Goal: Task Accomplishment & Management: Manage account settings

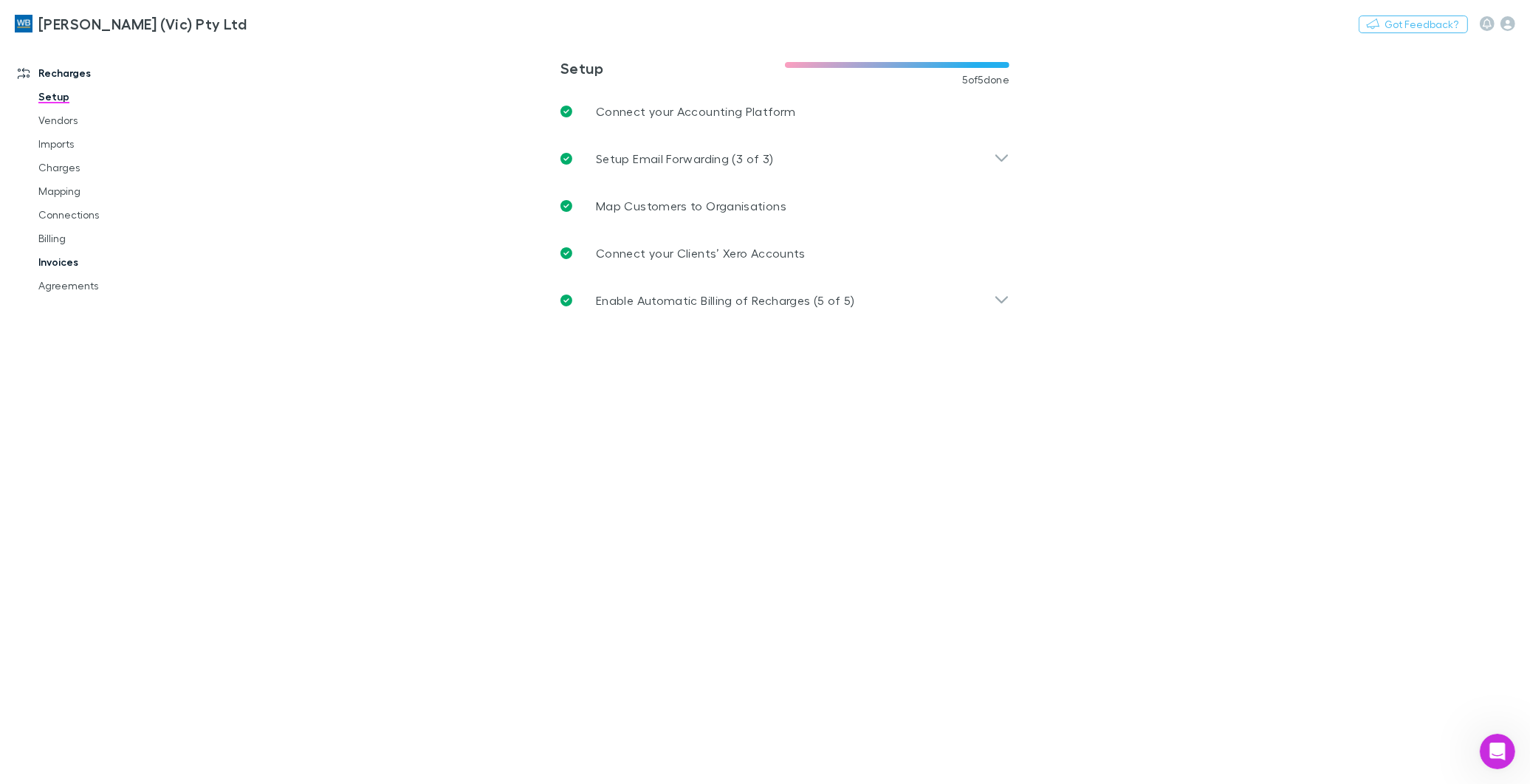
click at [63, 262] on link "Invoices" at bounding box center [113, 262] width 180 height 23
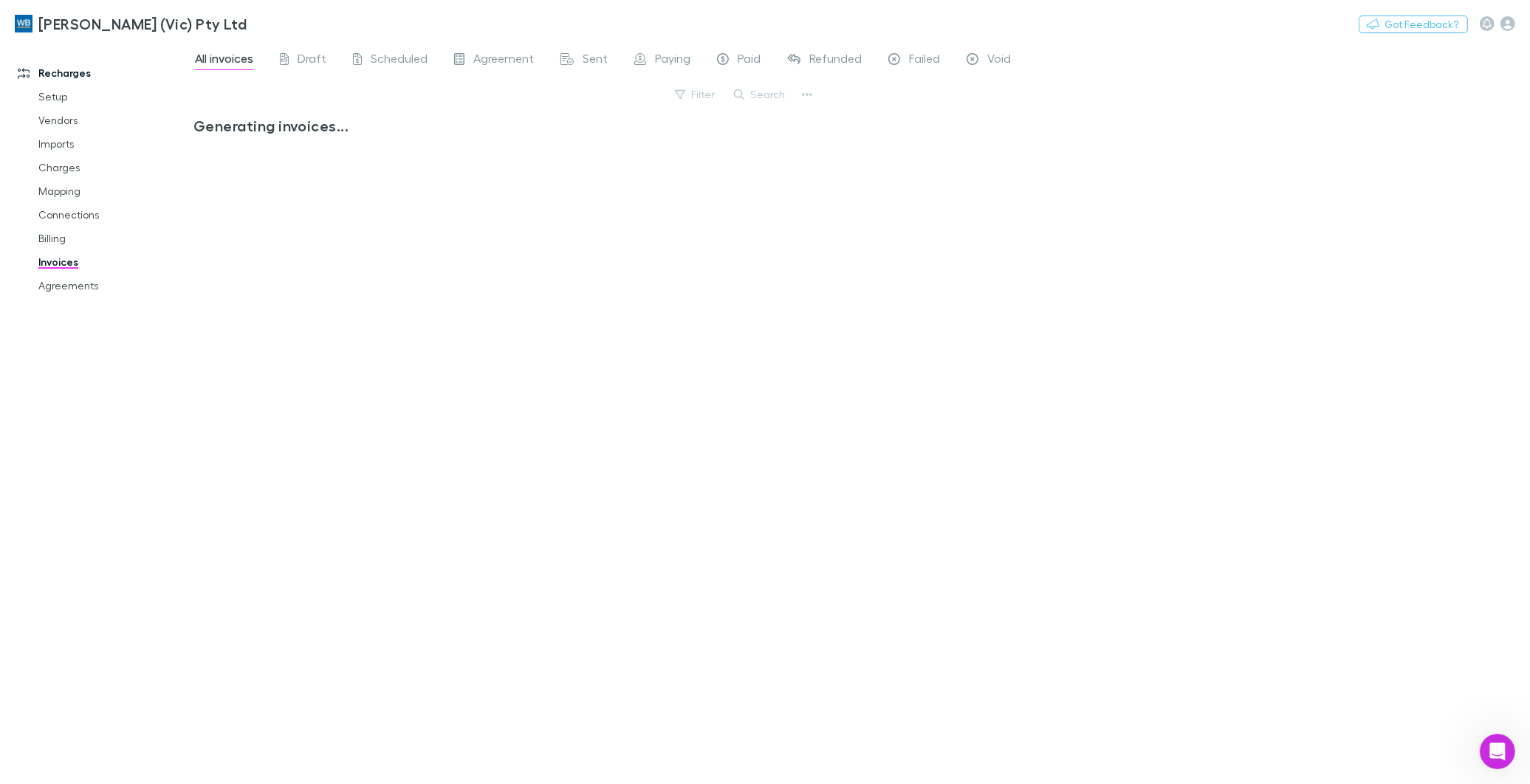
click at [759, 97] on button "Search" at bounding box center [759, 95] width 67 height 18
click at [0, 0] on input "text" at bounding box center [0, 0] width 0 height 0
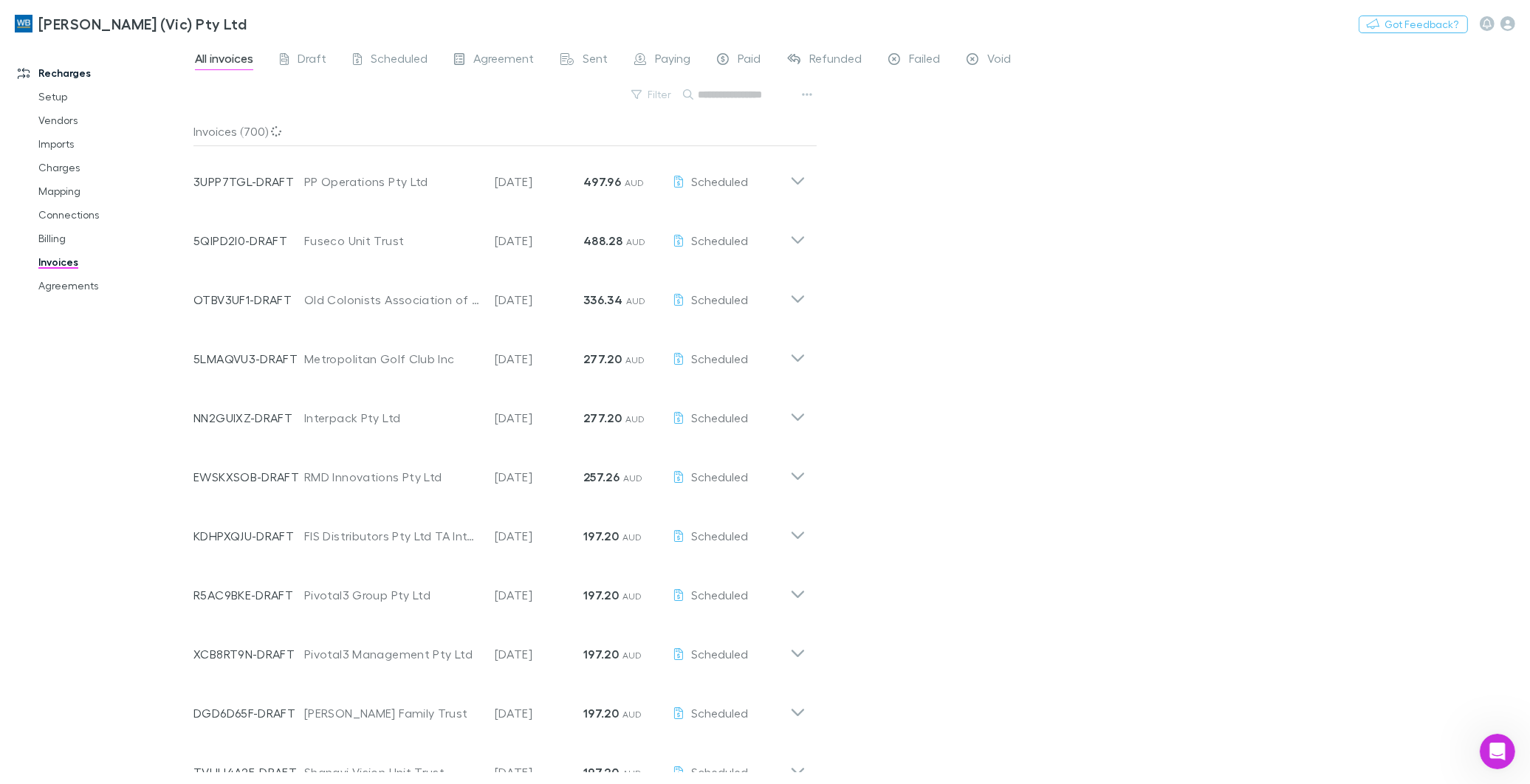
paste input "**********"
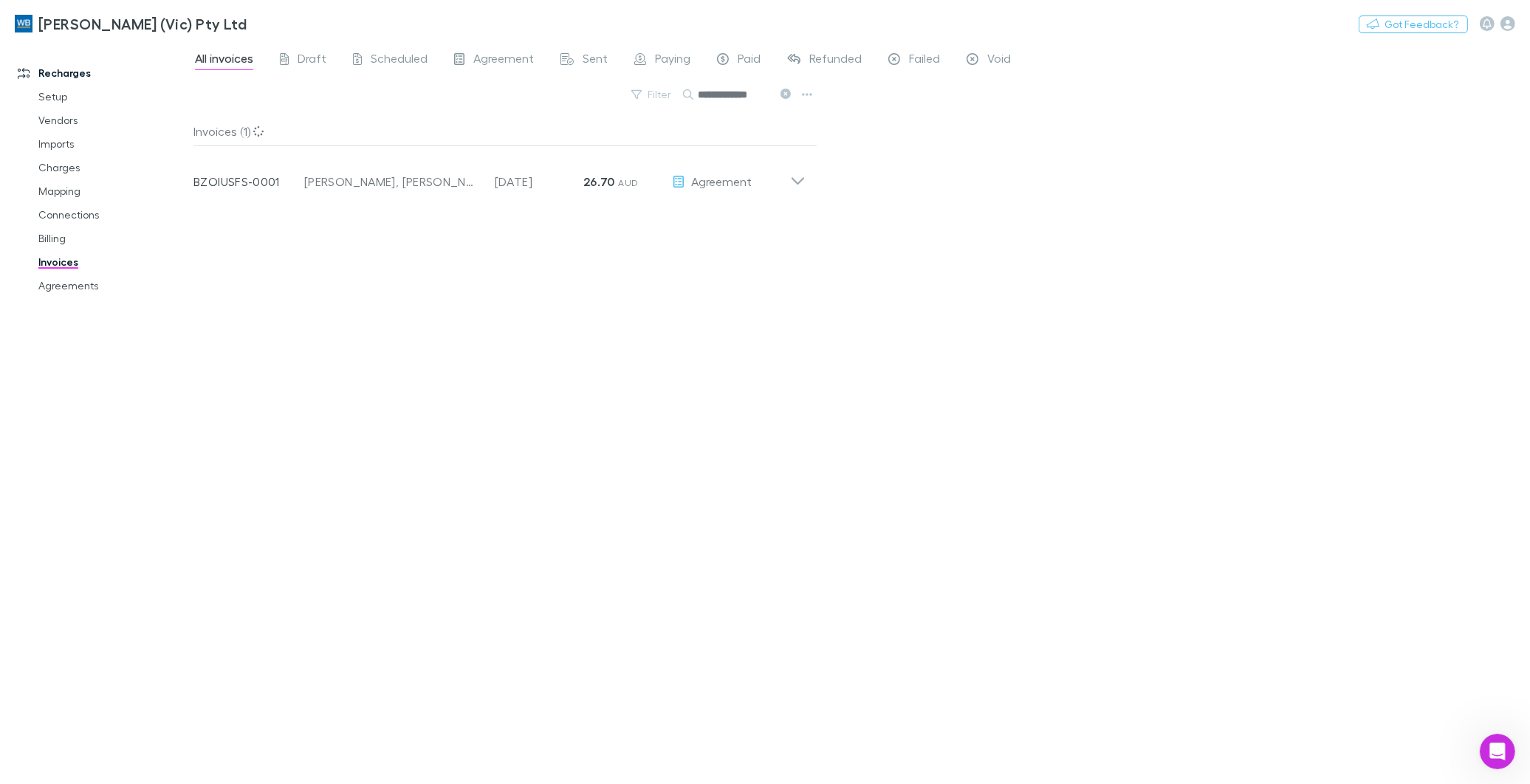
type input "**********"
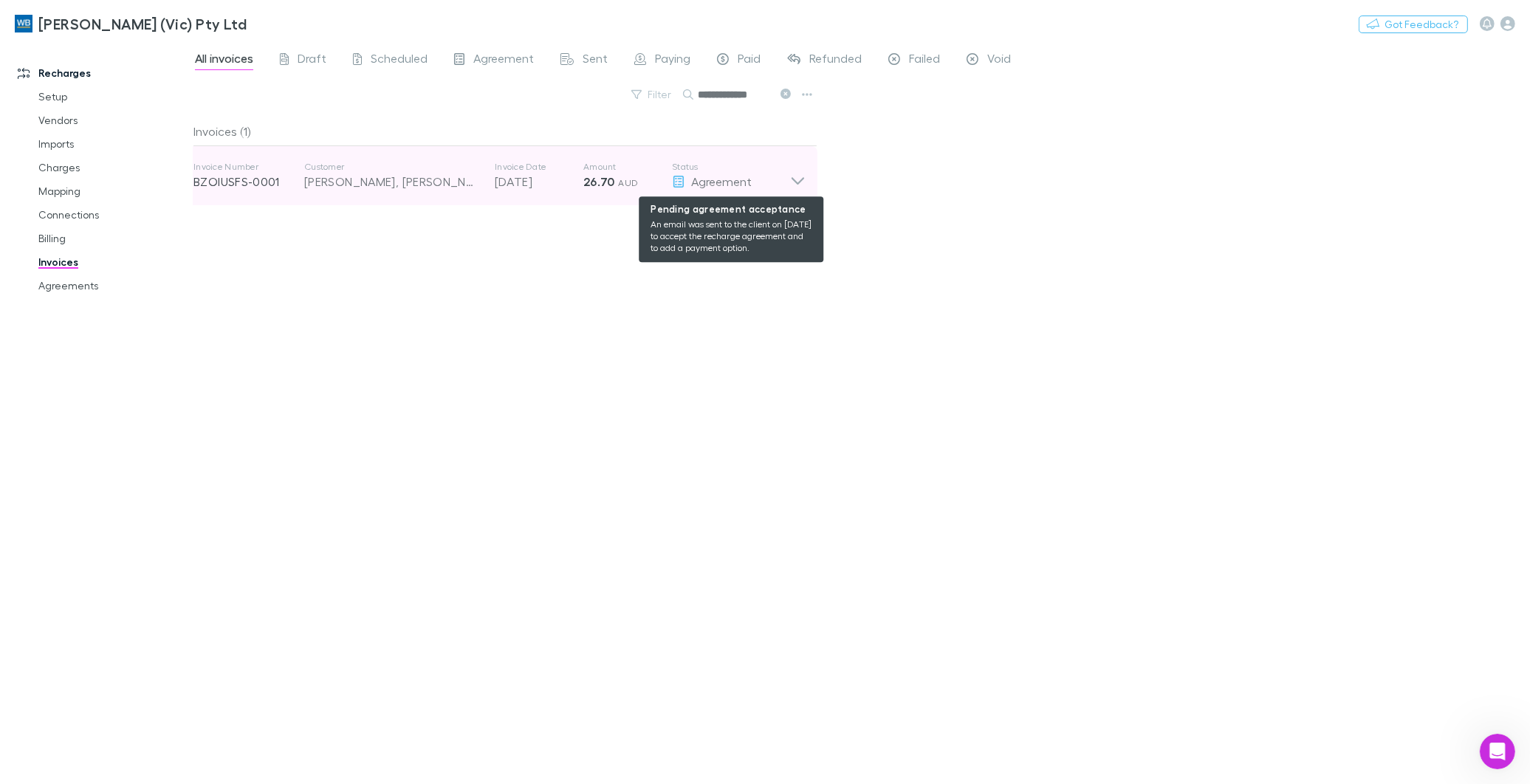
click at [740, 181] on span "Agreement" at bounding box center [722, 181] width 61 height 14
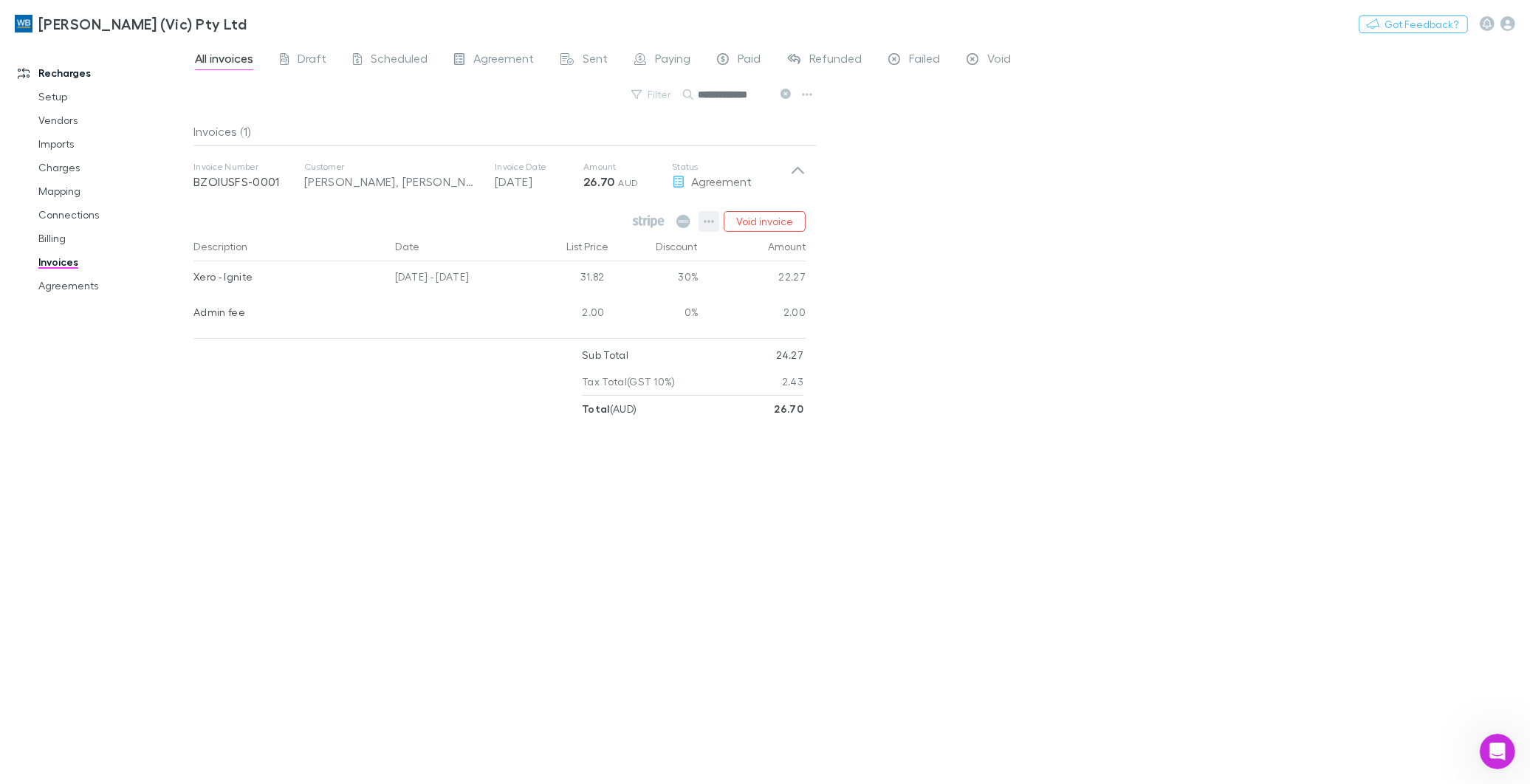
click at [709, 219] on icon "button" at bounding box center [709, 221] width 11 height 12
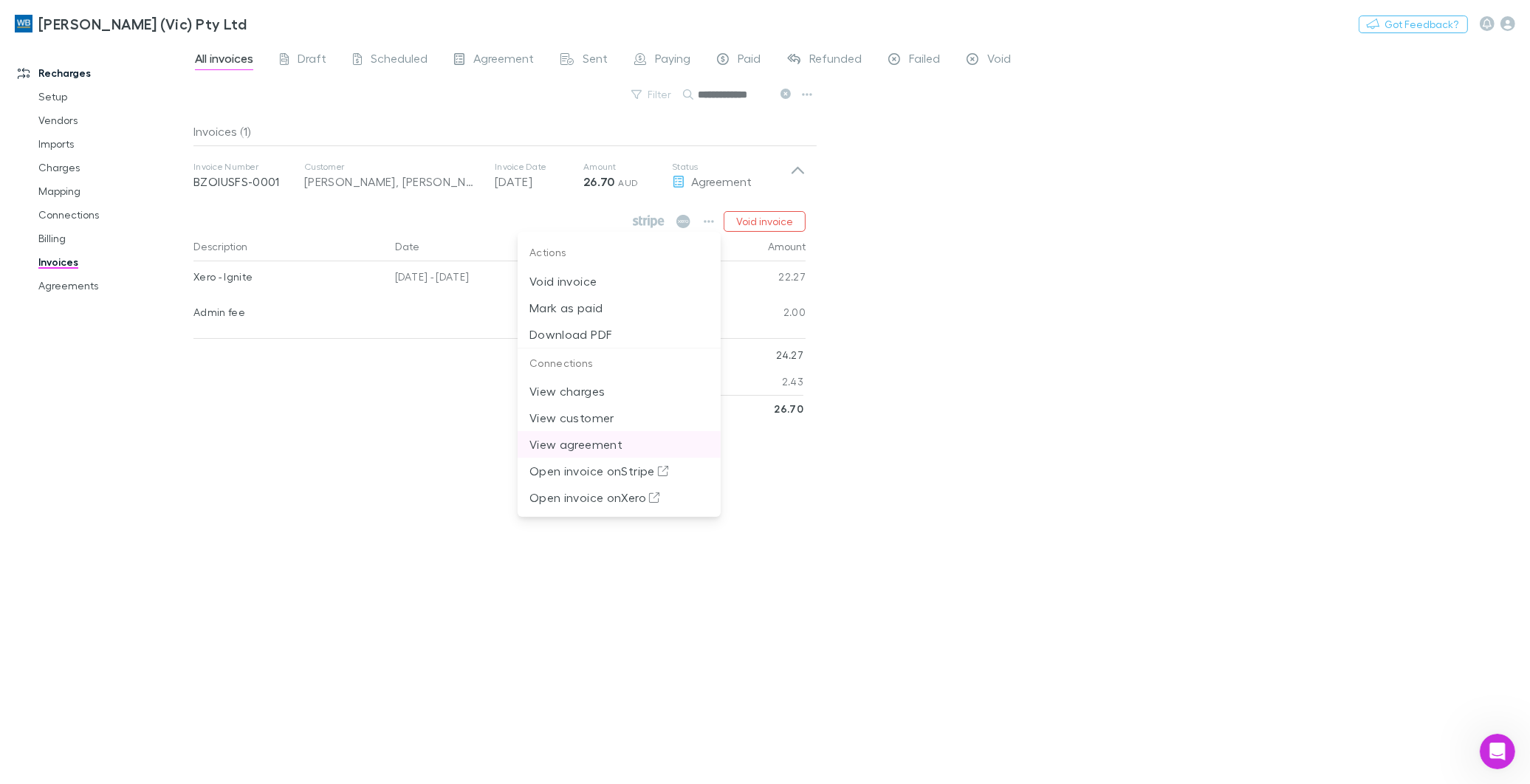
click at [587, 446] on p "View agreement" at bounding box center [619, 444] width 180 height 18
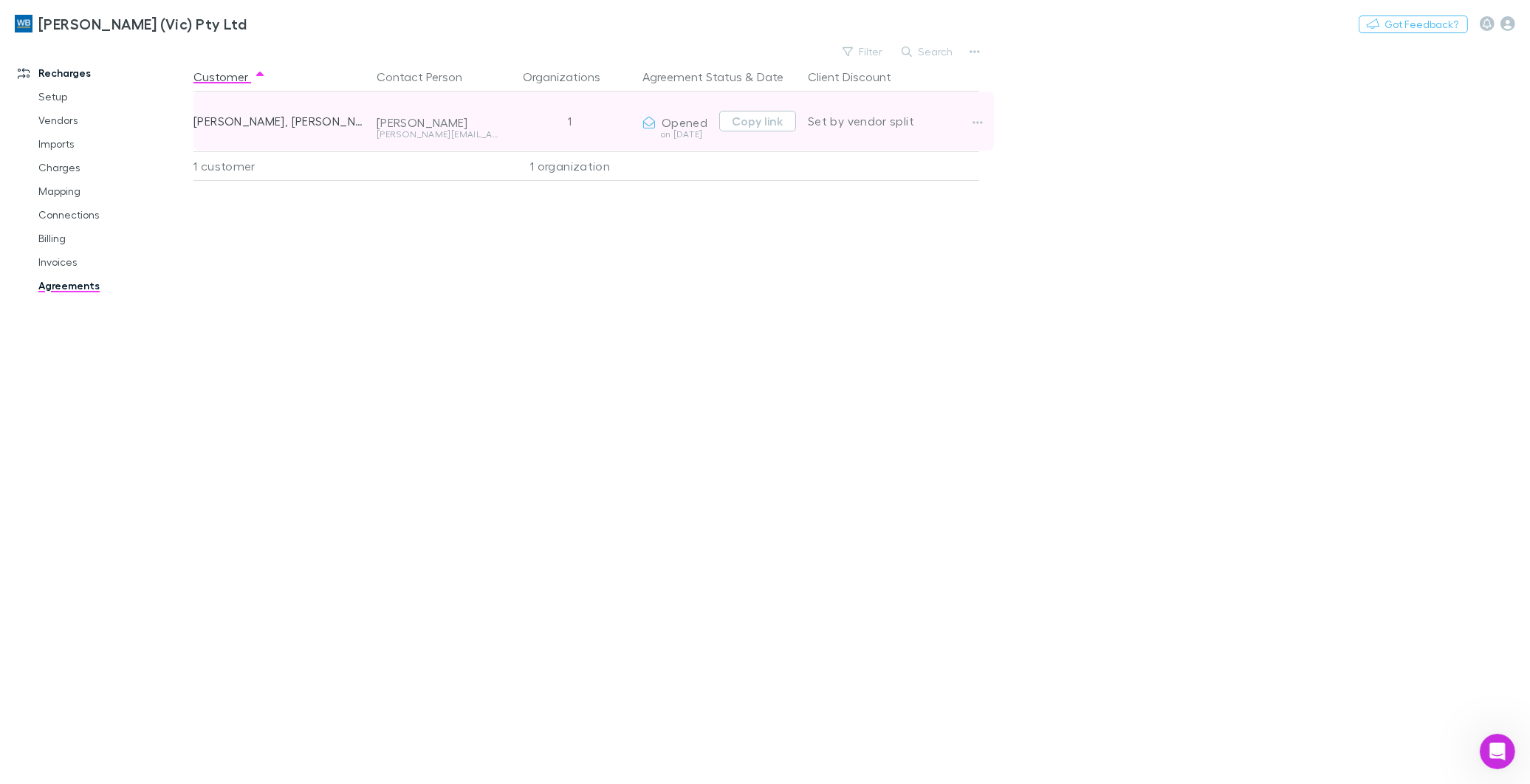
drag, startPoint x: 746, startPoint y: 120, endPoint x: 642, endPoint y: 142, distance: 106.3
click at [734, 121] on button "Copy link" at bounding box center [757, 121] width 77 height 21
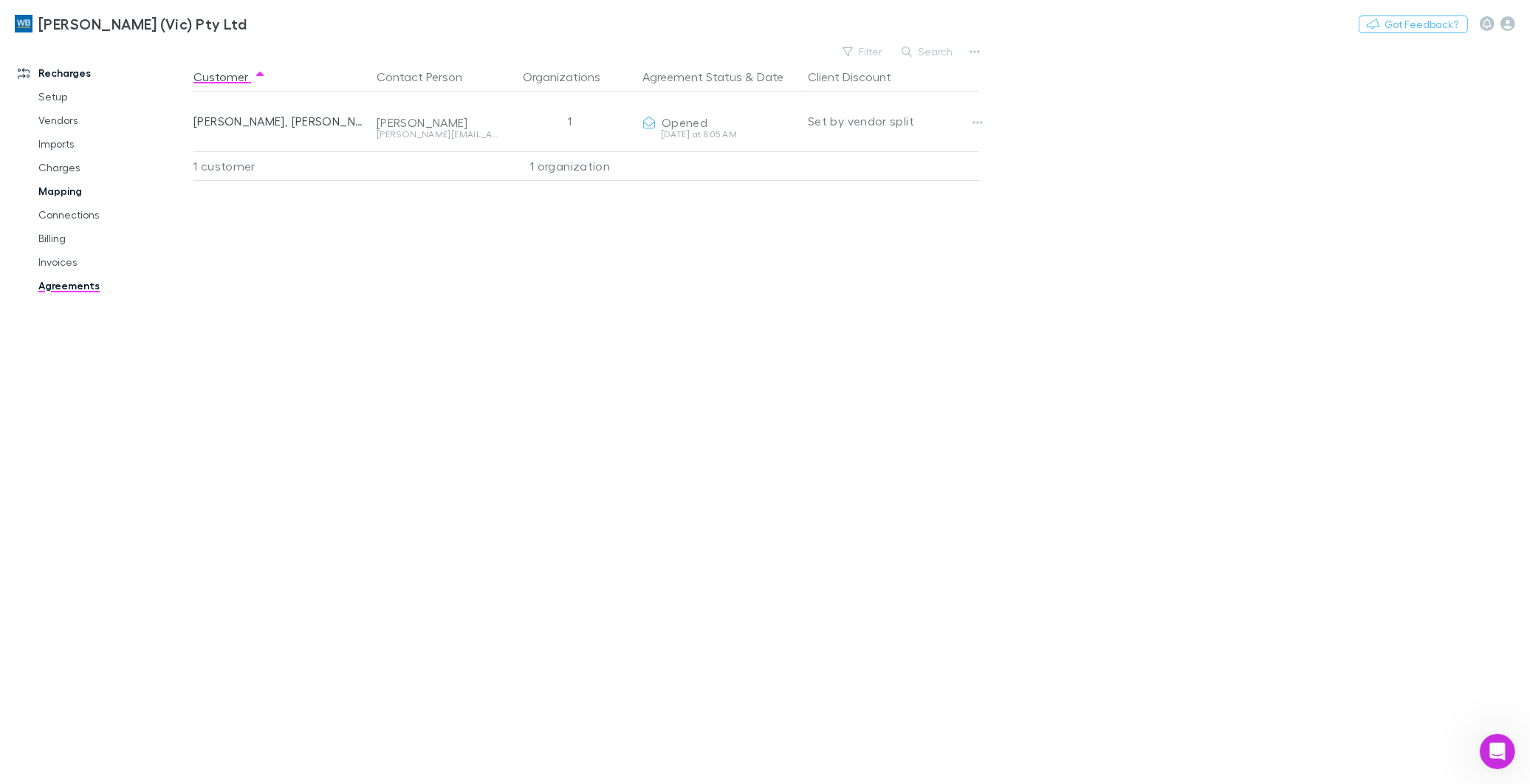
click at [62, 185] on link "Mapping" at bounding box center [113, 191] width 180 height 23
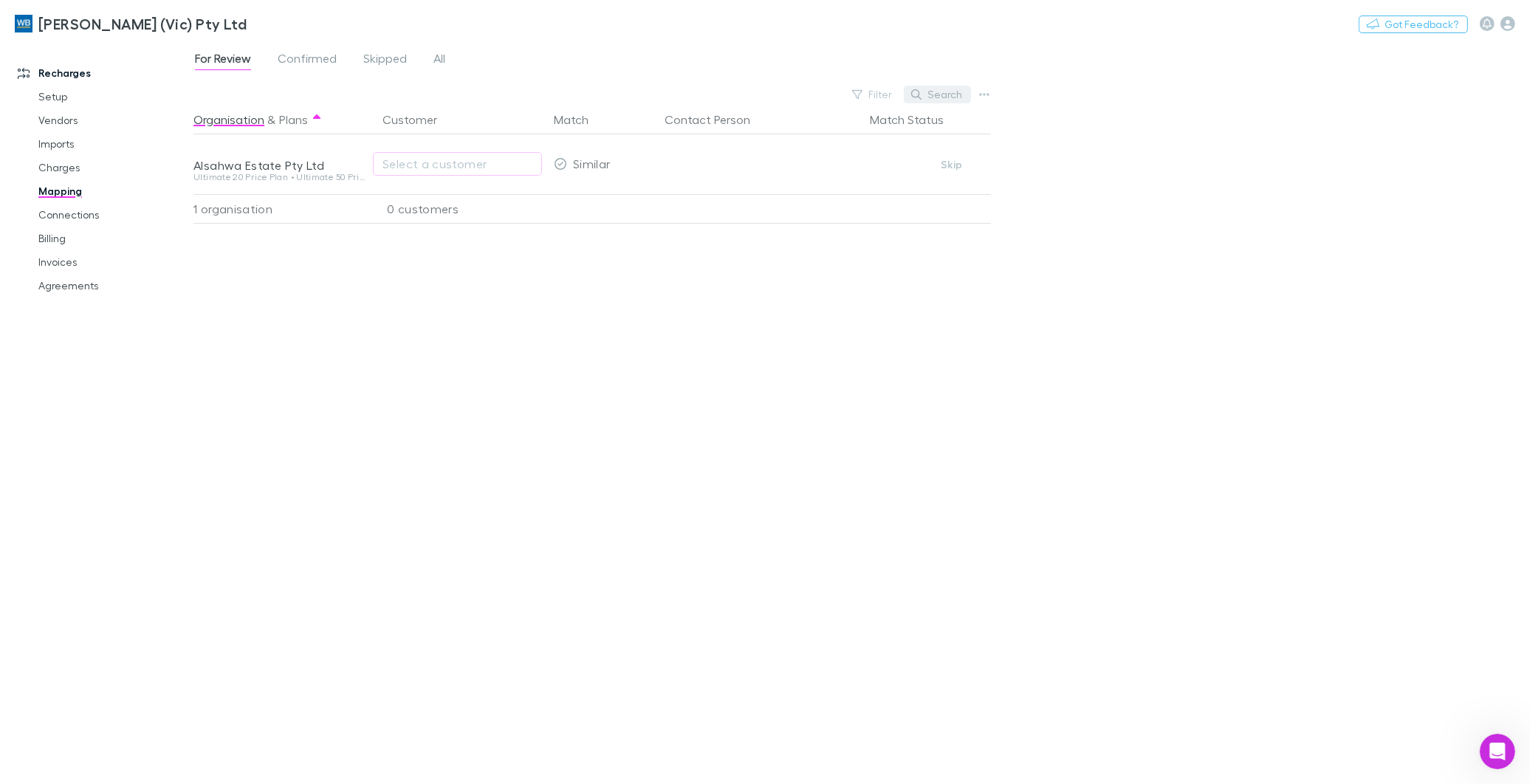
click at [943, 89] on button "Search" at bounding box center [937, 95] width 67 height 18
paste input "**********"
type input "**********"
type input "*"
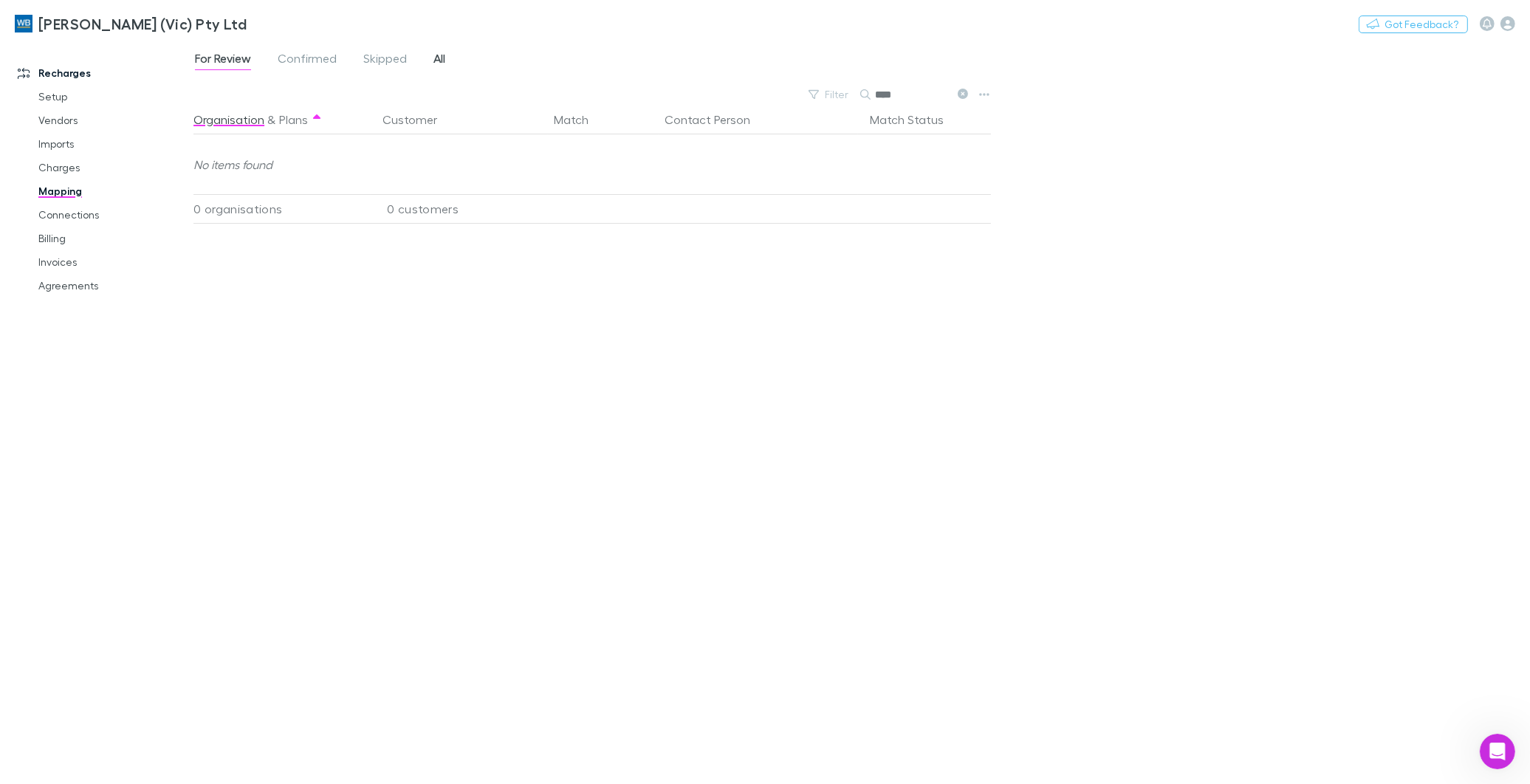
type input "****"
click at [437, 54] on span "All" at bounding box center [439, 60] width 12 height 19
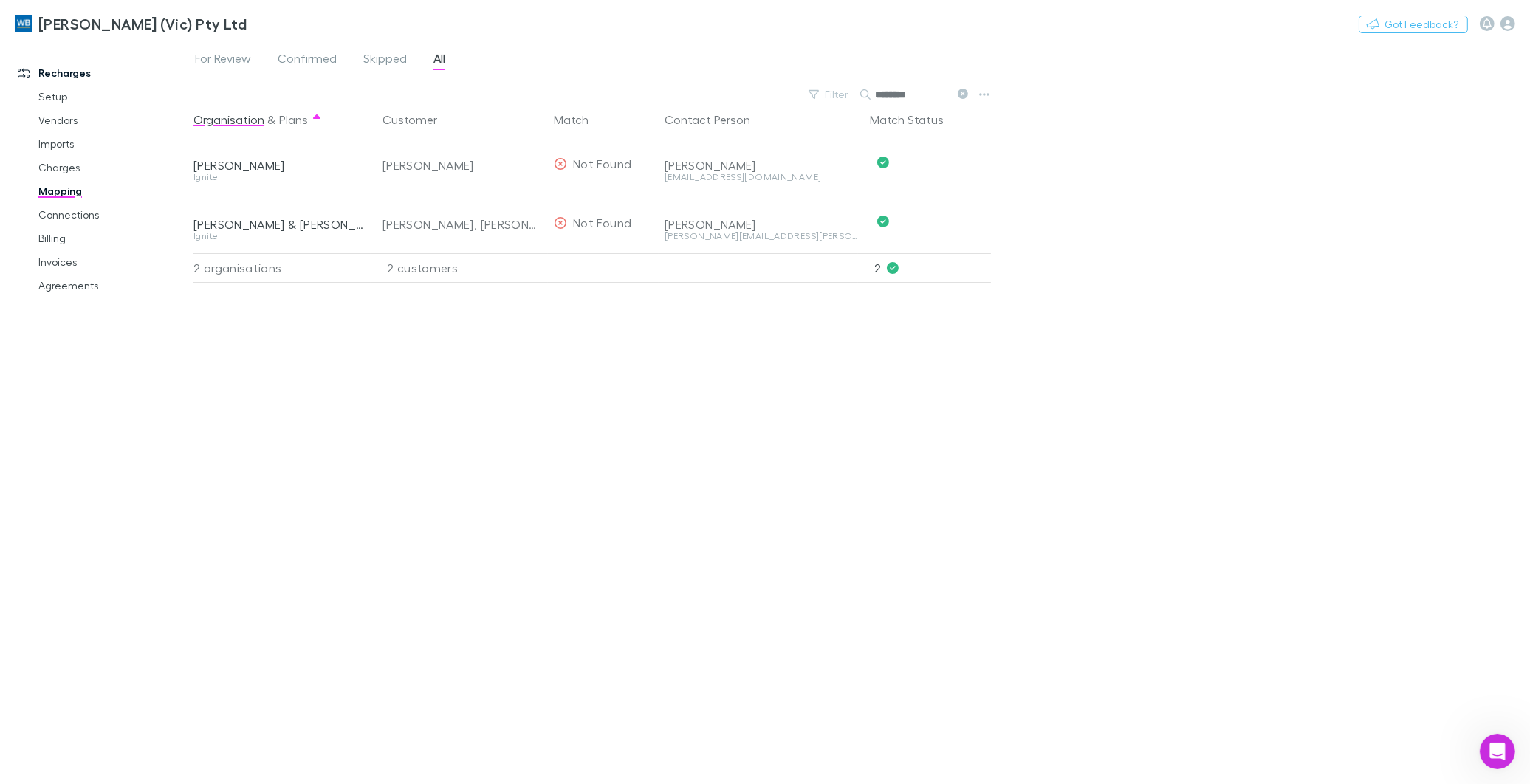
type input "********"
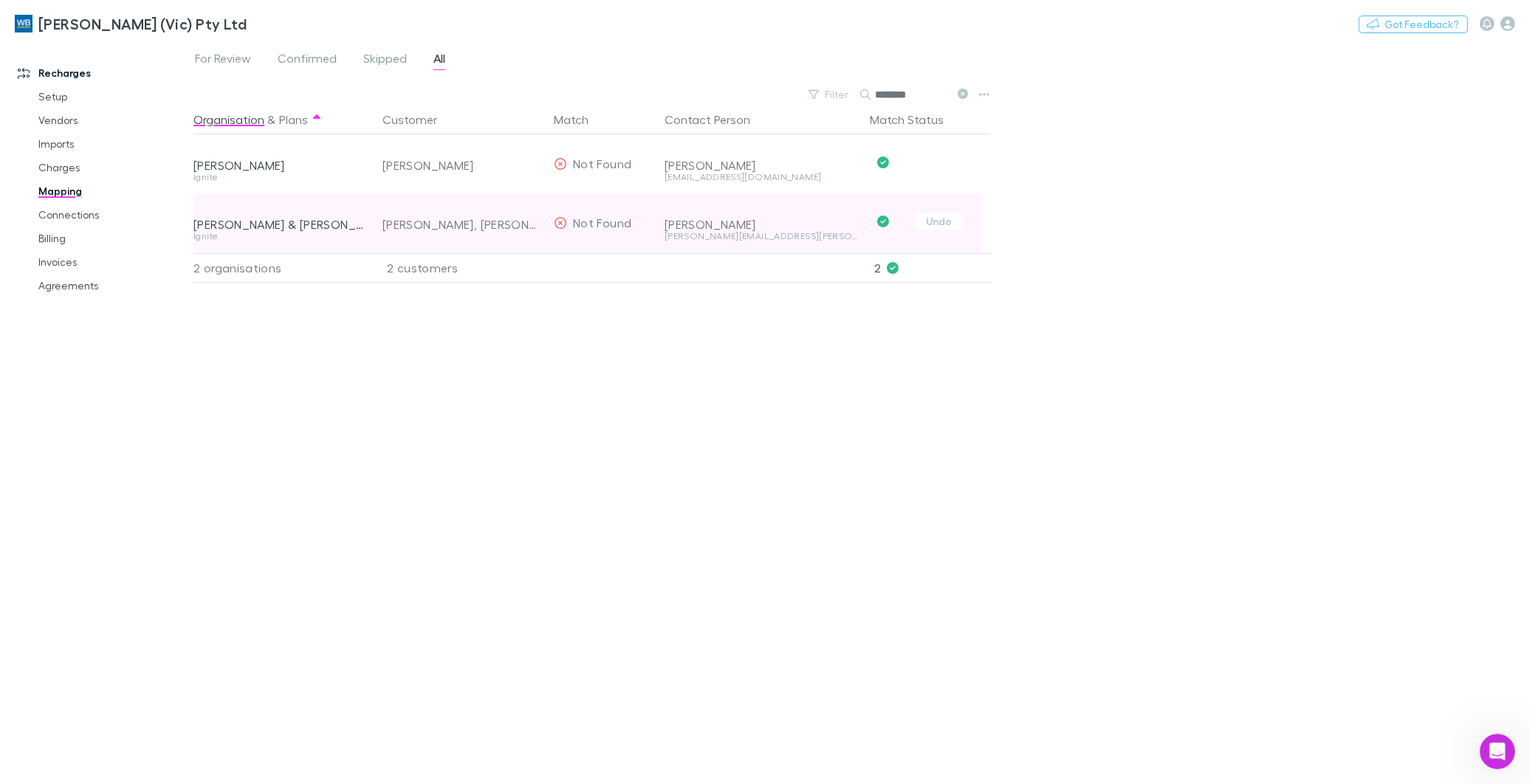
click at [426, 223] on div "[PERSON_NAME], [PERSON_NAME]" at bounding box center [462, 224] width 159 height 59
drag, startPoint x: 359, startPoint y: 222, endPoint x: 194, endPoint y: 230, distance: 165.2
click at [194, 230] on div "[PERSON_NAME] & [PERSON_NAME]" at bounding box center [279, 224] width 172 height 15
drag, startPoint x: 194, startPoint y: 230, endPoint x: 252, endPoint y: 215, distance: 59.9
copy div "[PERSON_NAME] & [PERSON_NAME]"
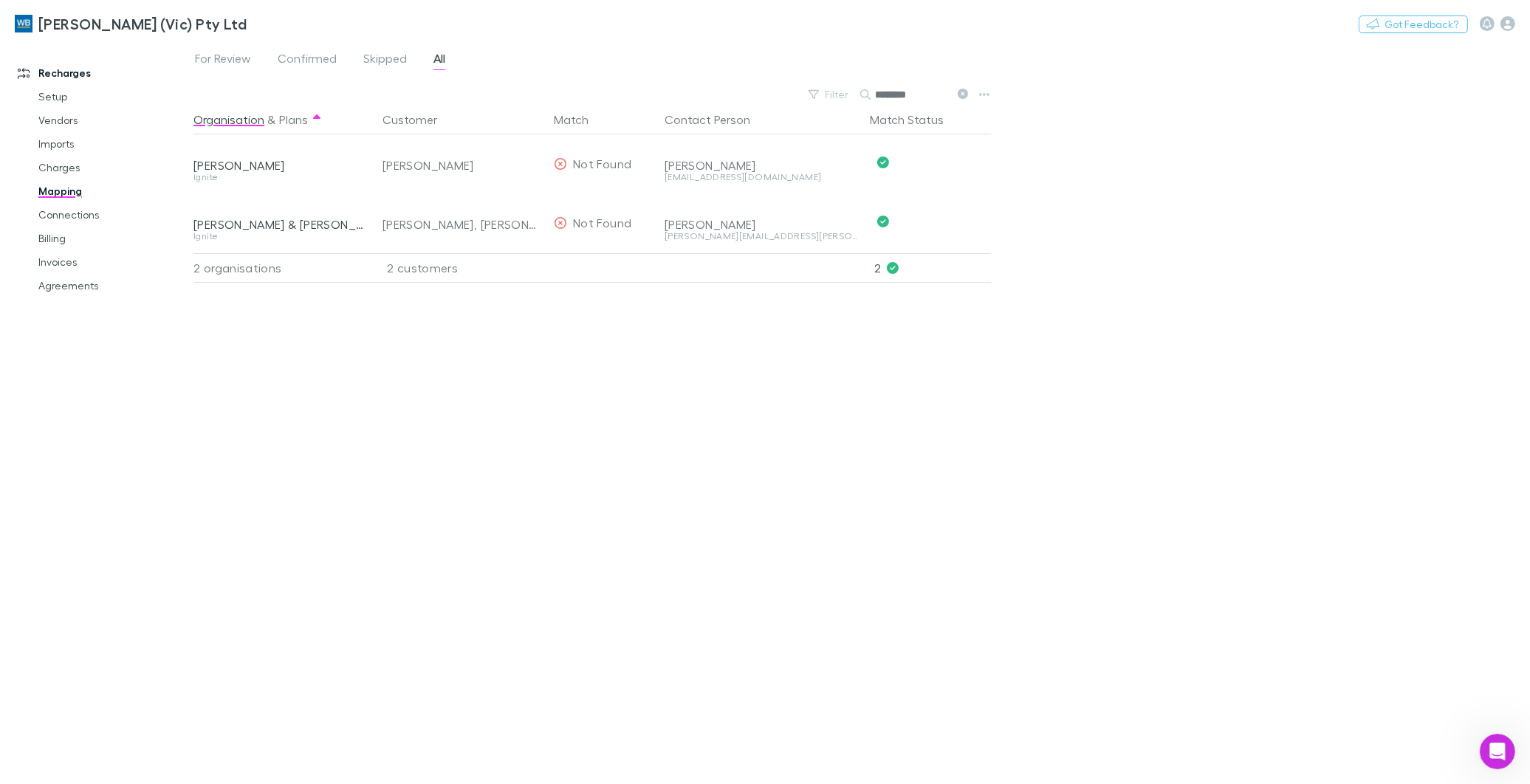
drag, startPoint x: 342, startPoint y: 501, endPoint x: 328, endPoint y: 476, distance: 28.7
click at [343, 501] on div "Organisation & Plans Customer Match Contact Person Match Status [PERSON_NAME] I…" at bounding box center [594, 438] width 801 height 667
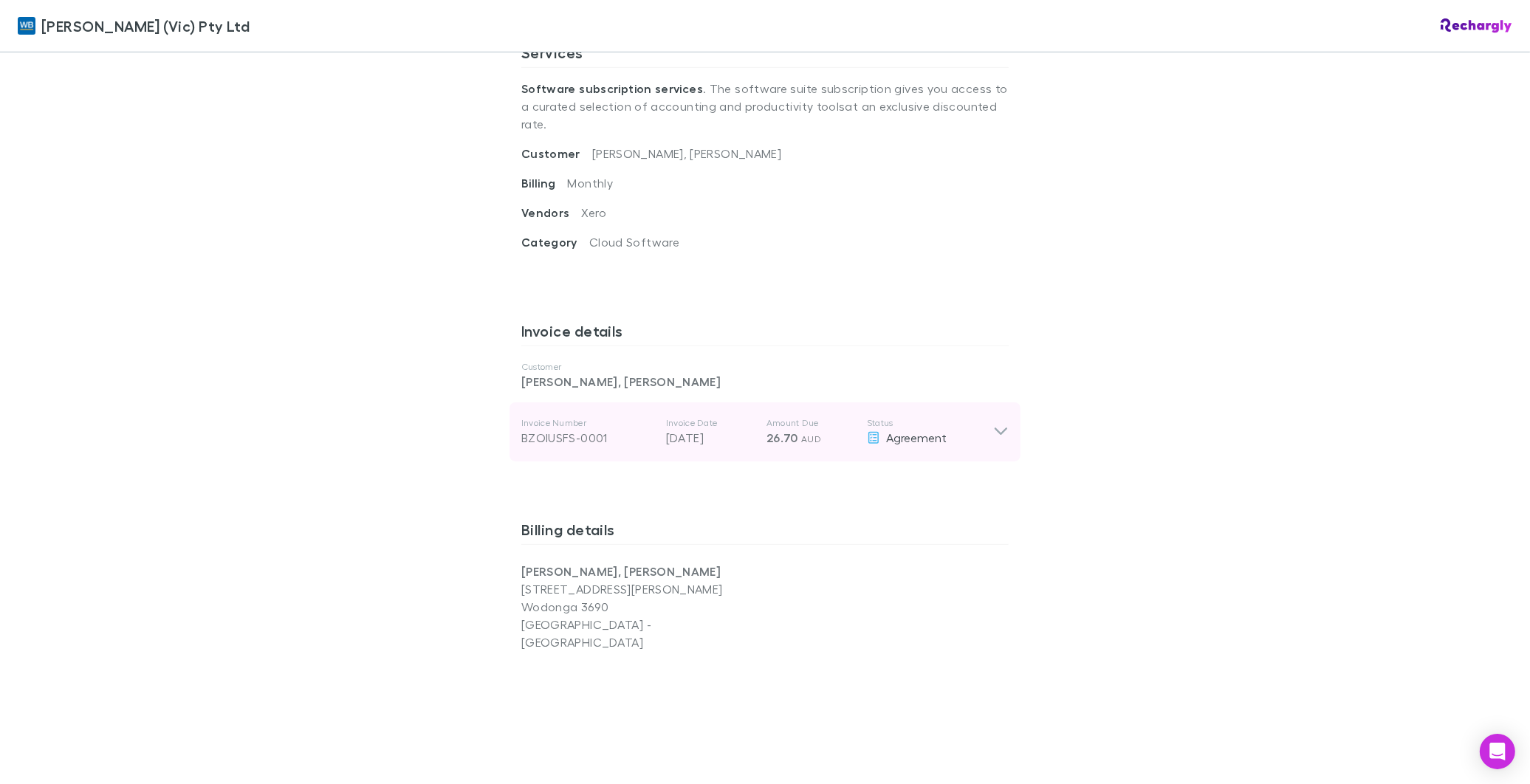
scroll to position [574, 0]
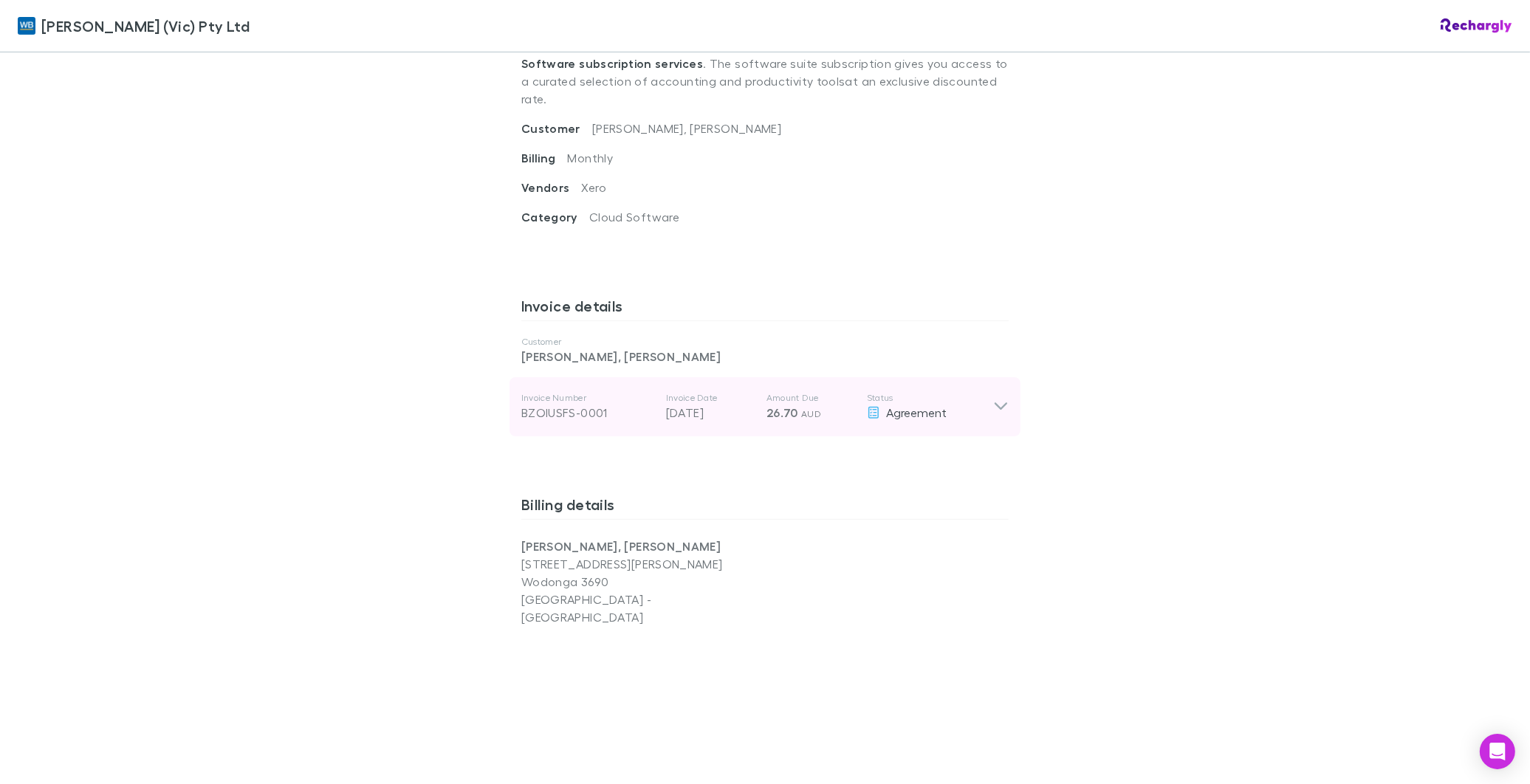
click at [994, 403] on icon at bounding box center [1001, 407] width 13 height 7
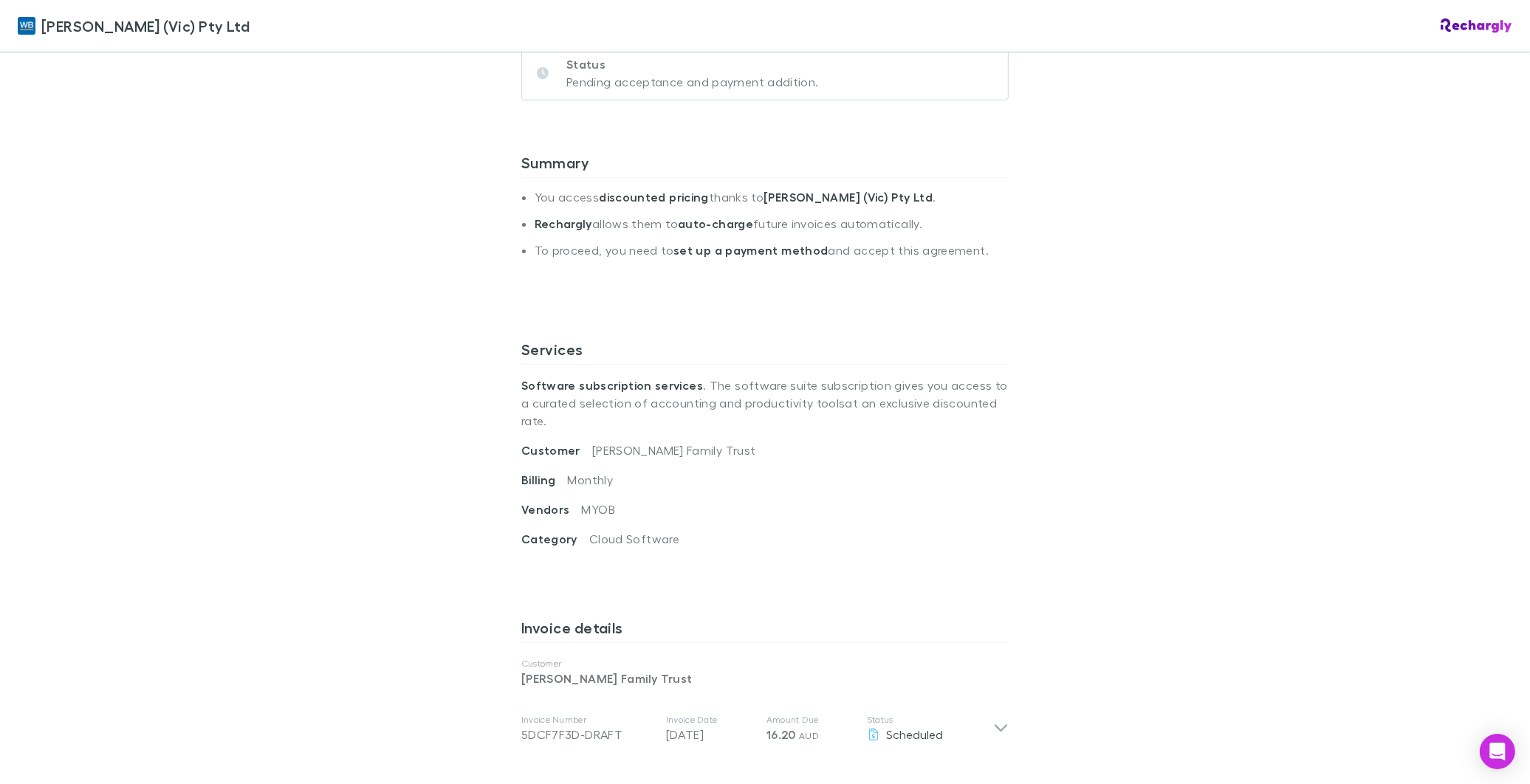
scroll to position [328, 0]
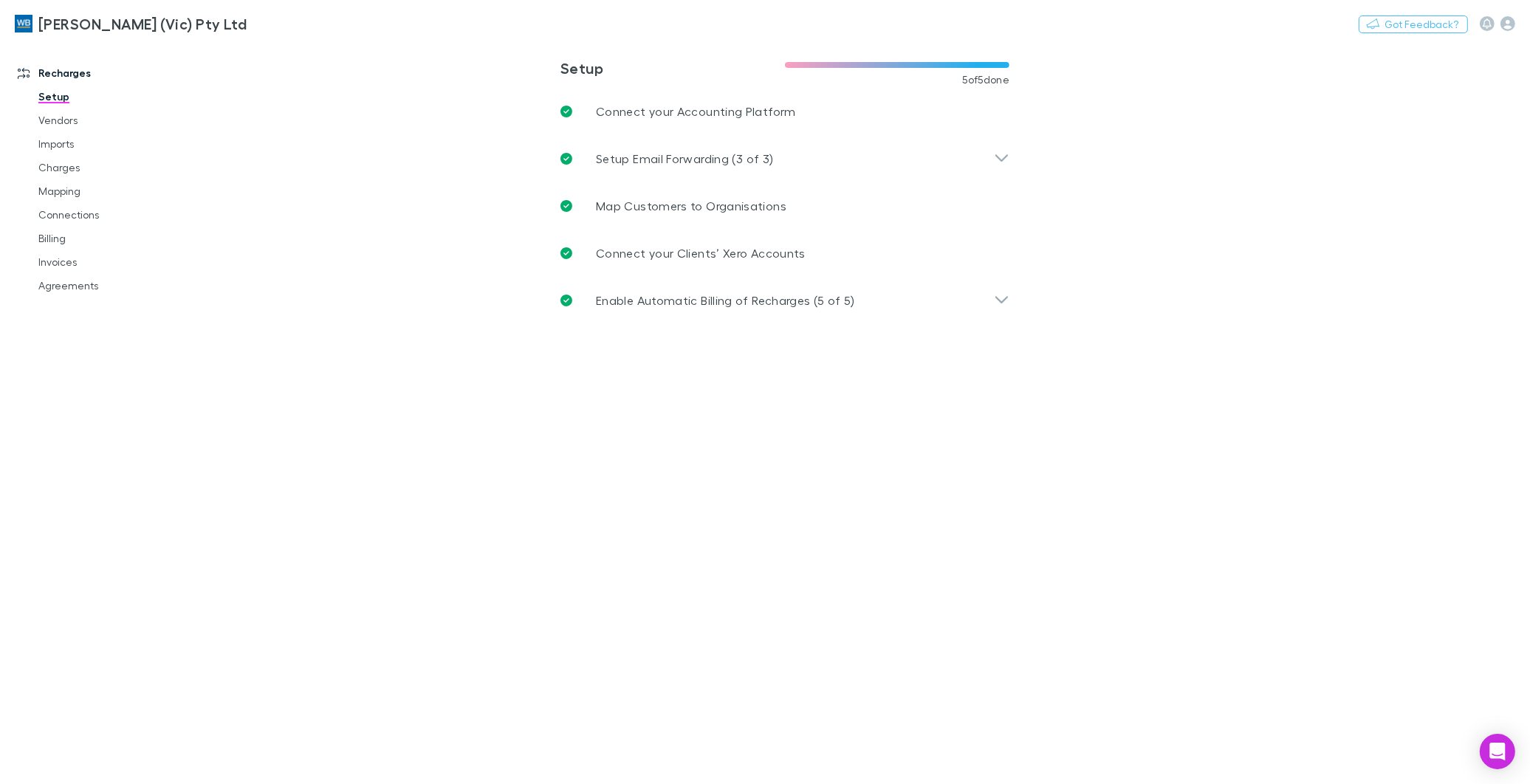
drag, startPoint x: 1494, startPoint y: 742, endPoint x: 1463, endPoint y: 747, distance: 31.4
click at [1494, 743] on icon "Open Intercom Messenger" at bounding box center [1498, 752] width 18 height 18
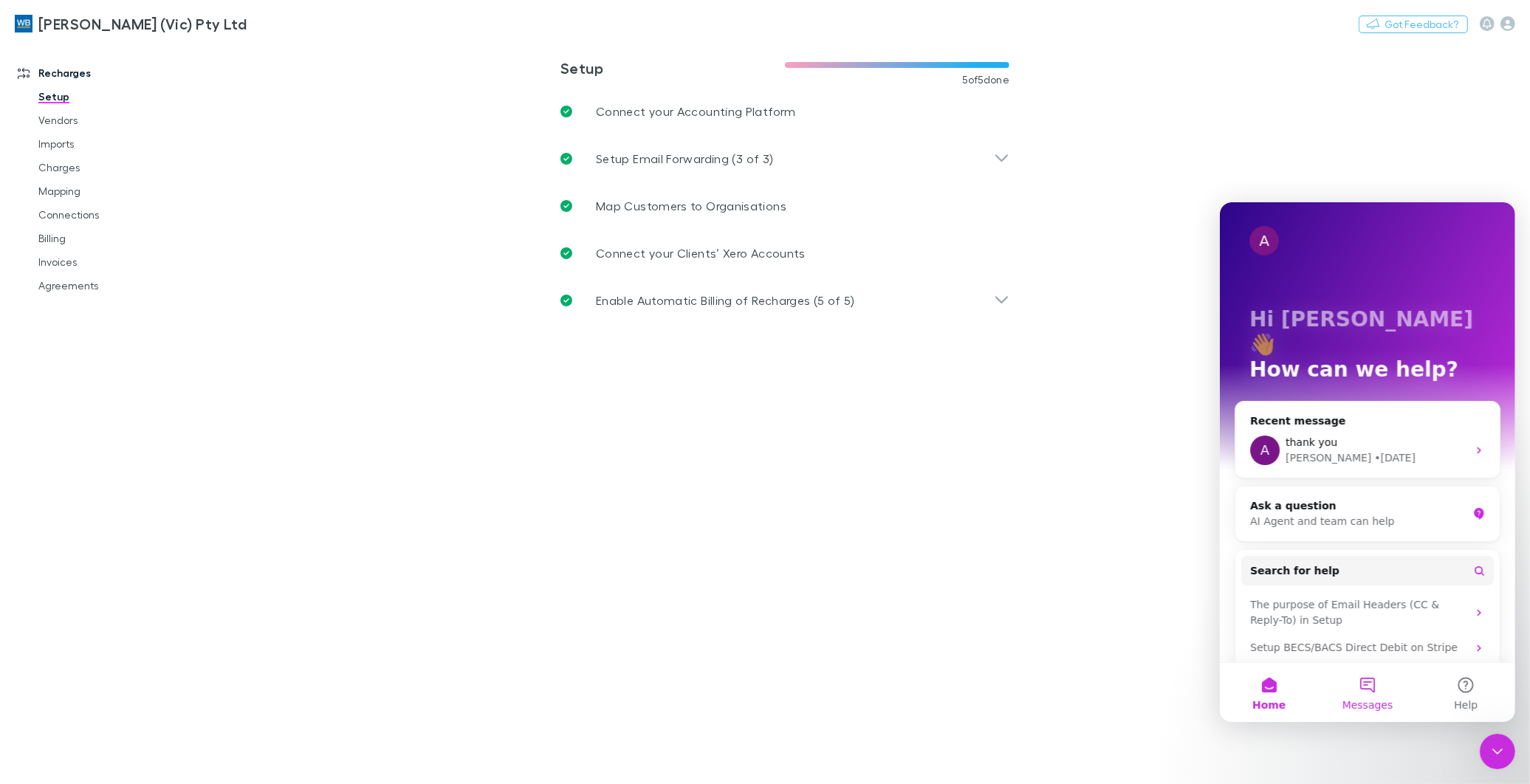
click at [1371, 686] on button "Messages" at bounding box center [1366, 692] width 98 height 59
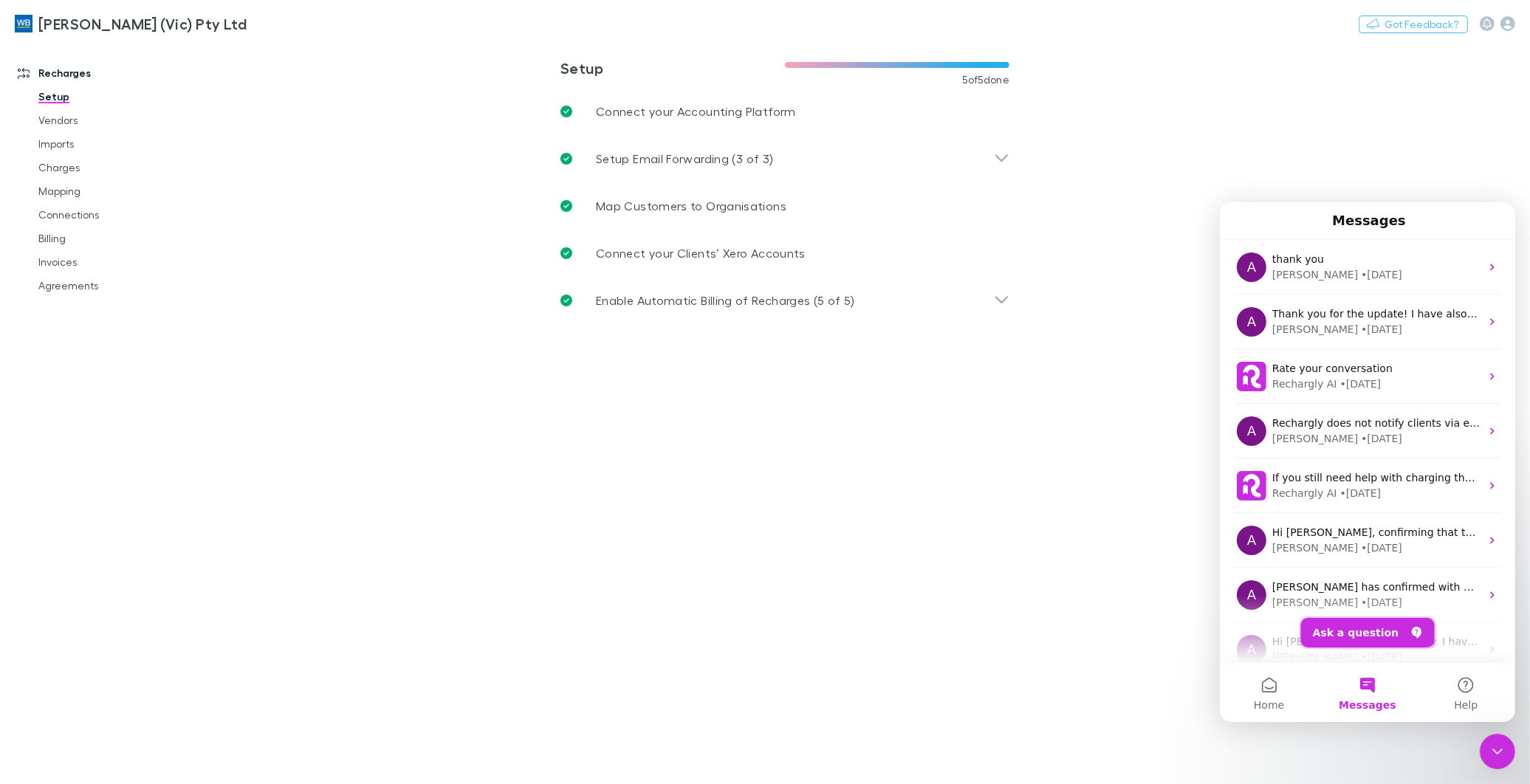
click at [1375, 633] on button "Ask a question" at bounding box center [1366, 631] width 133 height 30
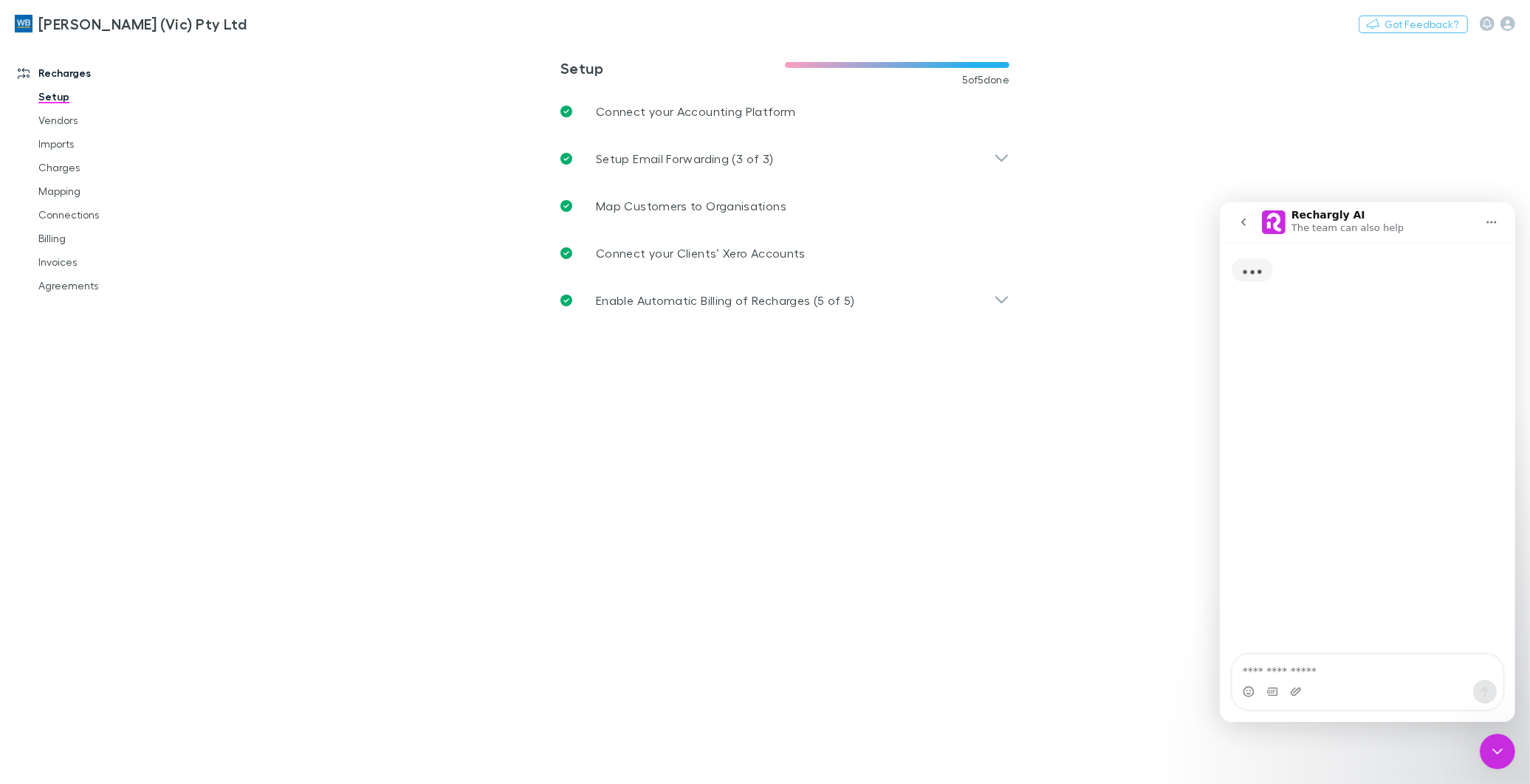
click at [1352, 667] on textarea "Ask a question…" at bounding box center [1366, 667] width 270 height 25
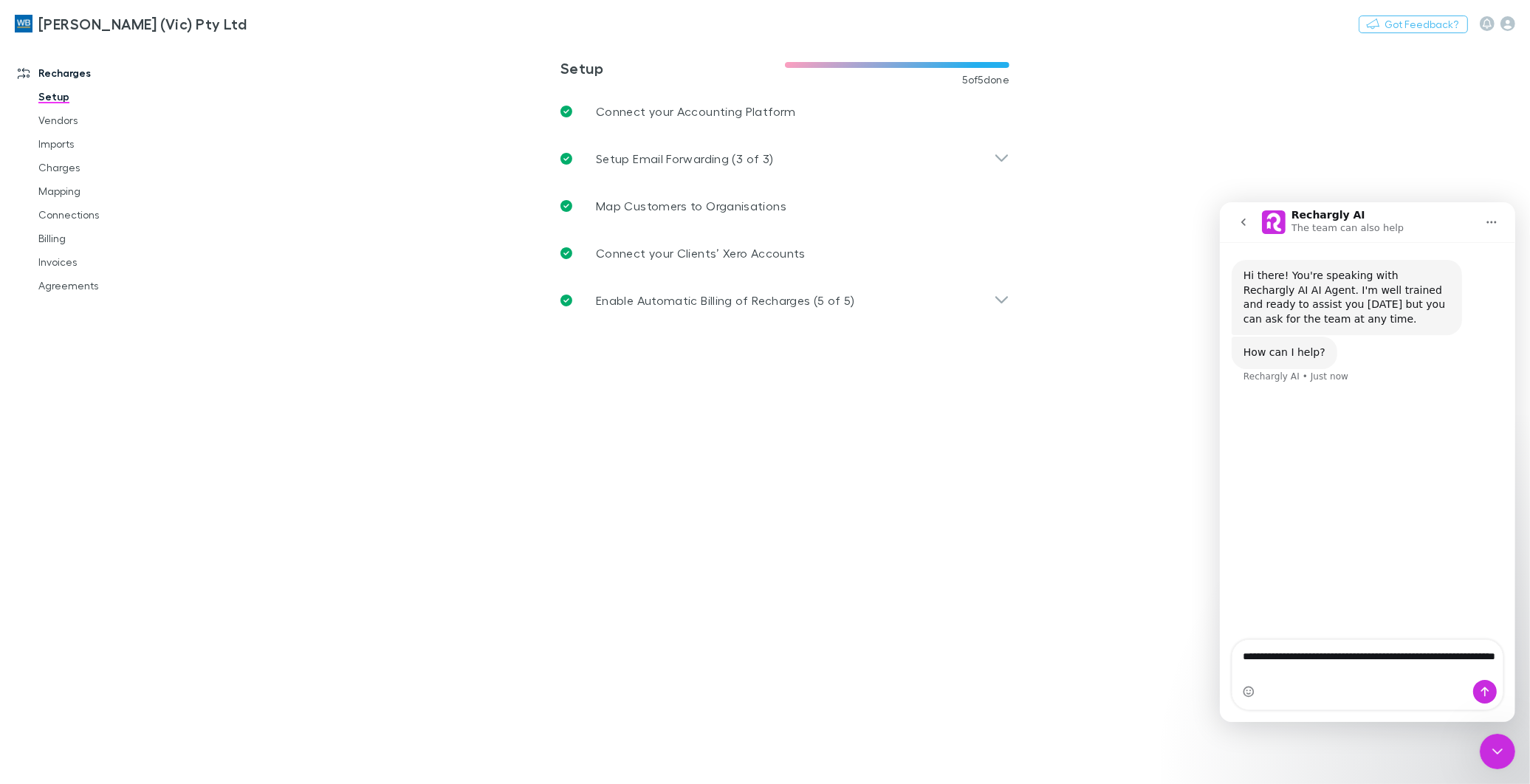
type textarea "**********"
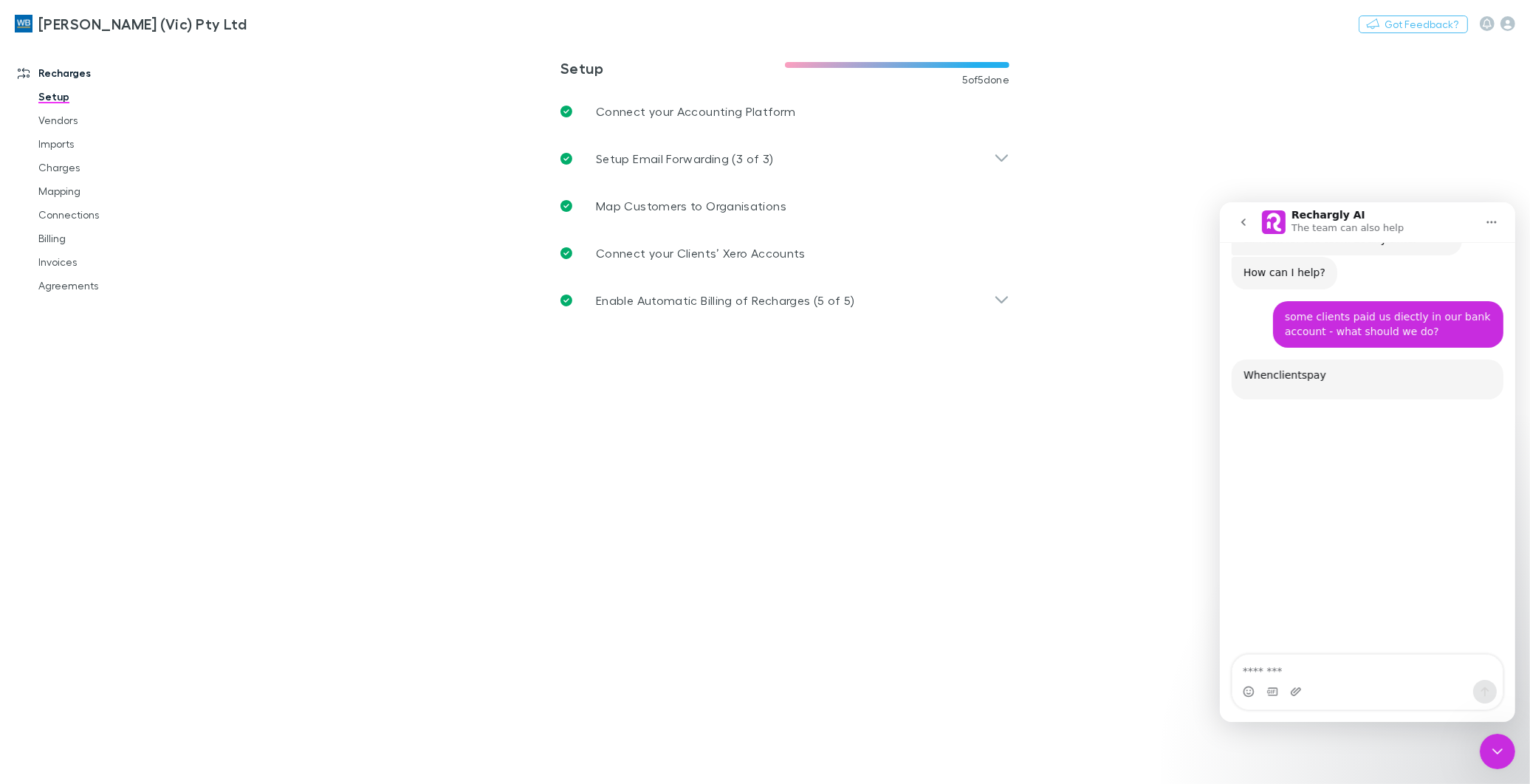
scroll to position [142, 0]
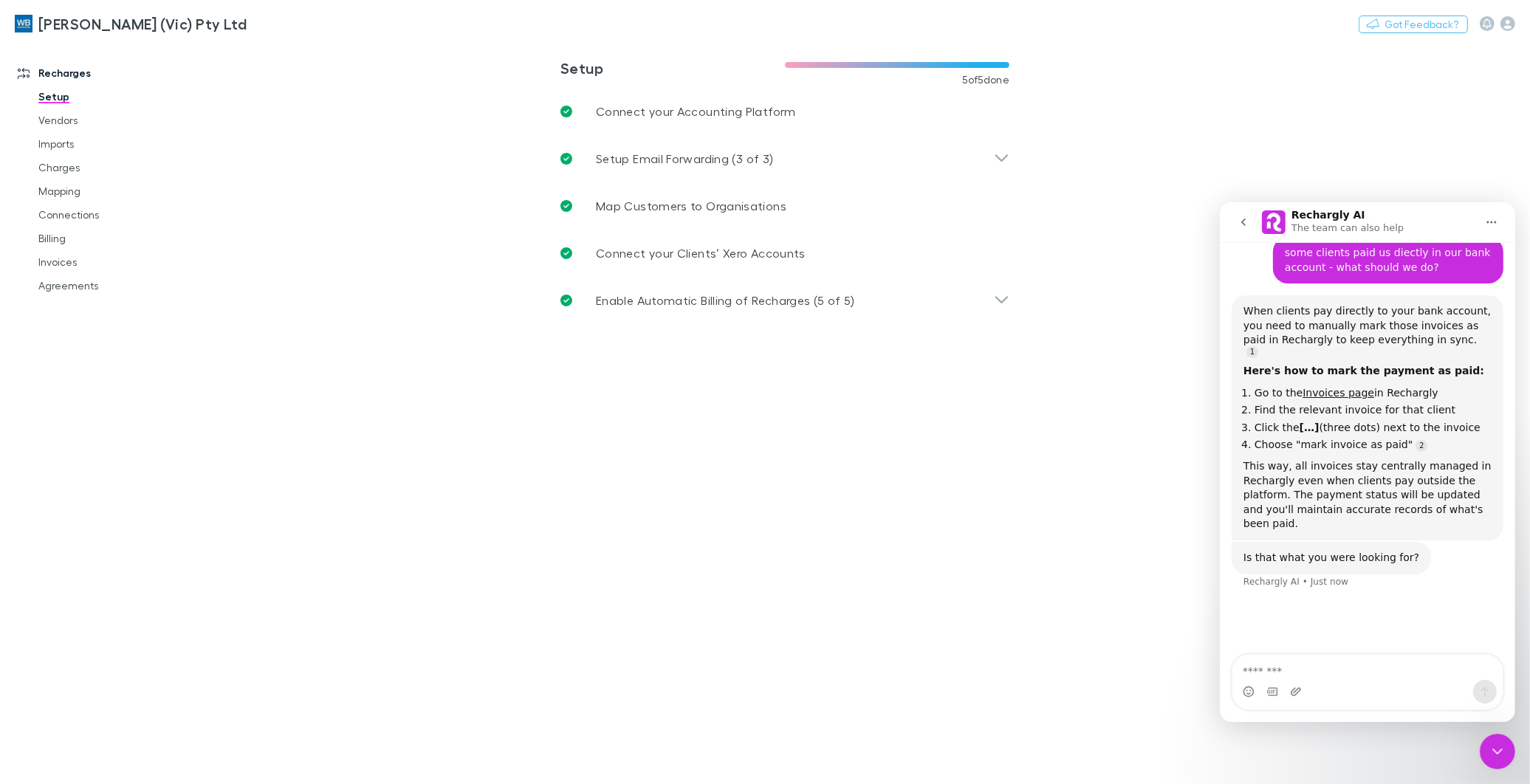
click at [1400, 669] on textarea "Message…" at bounding box center [1366, 667] width 270 height 25
type textarea "**********"
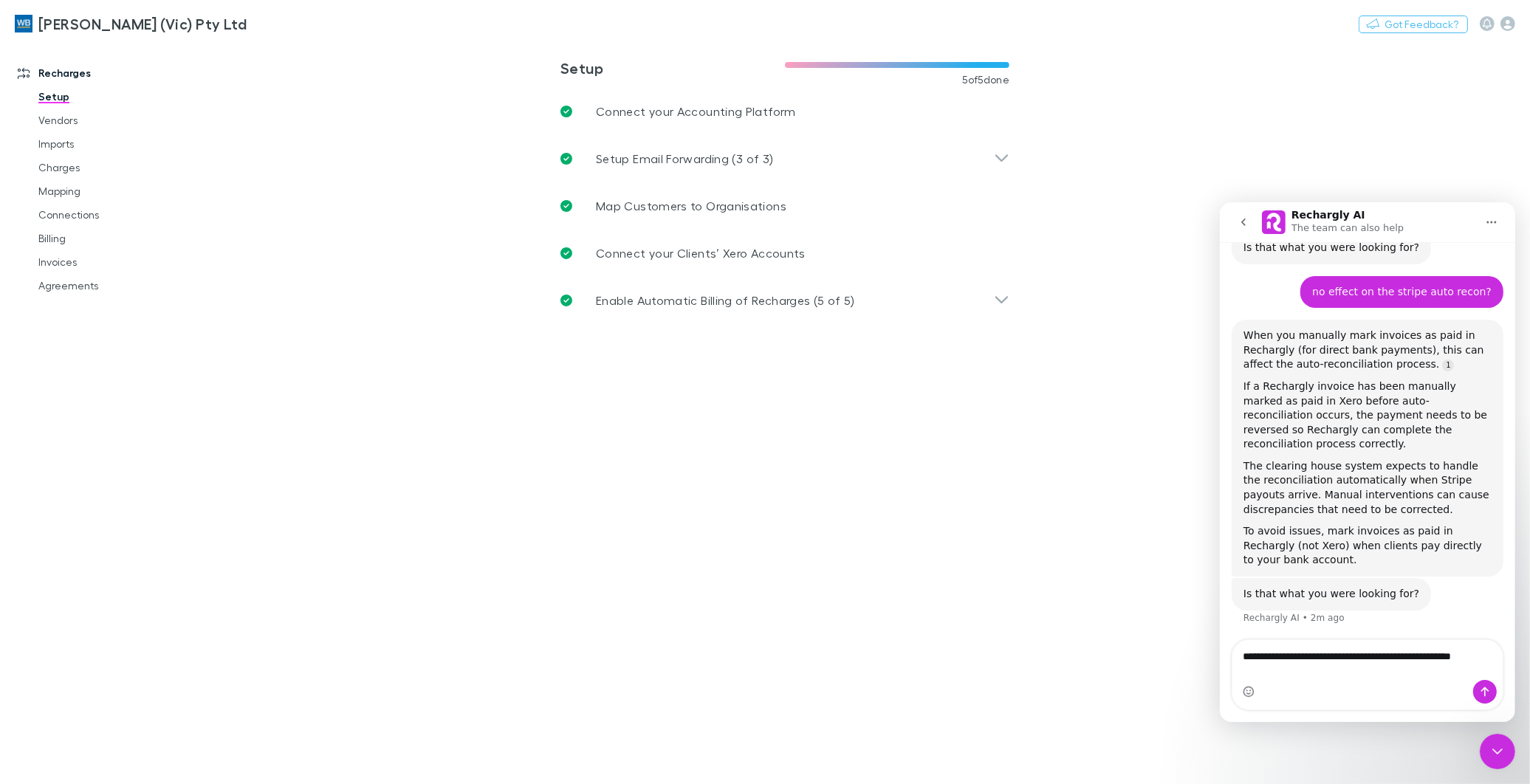
scroll to position [2, 0]
type textarea "**********"
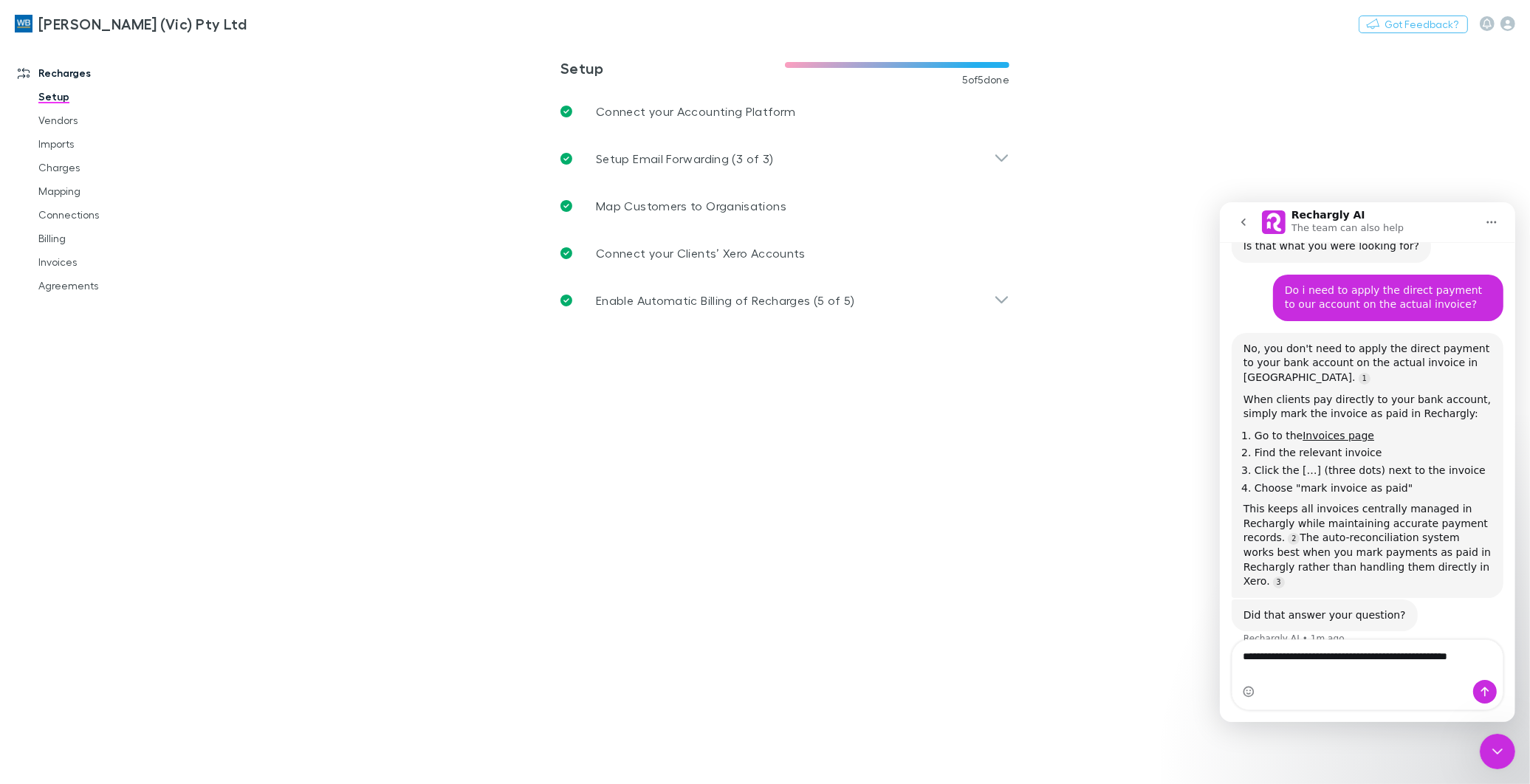
scroll to position [785, 0]
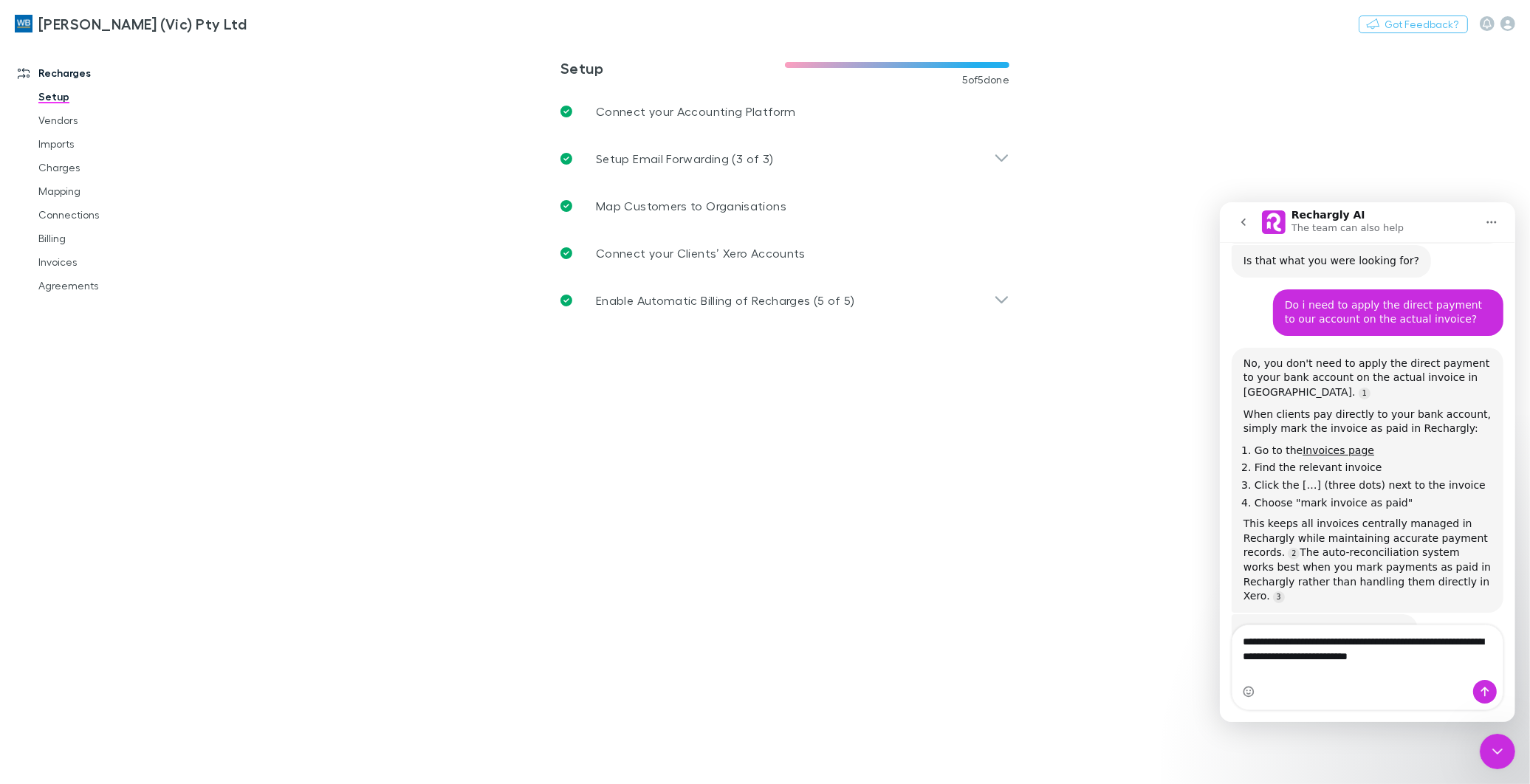
type textarea "**********"
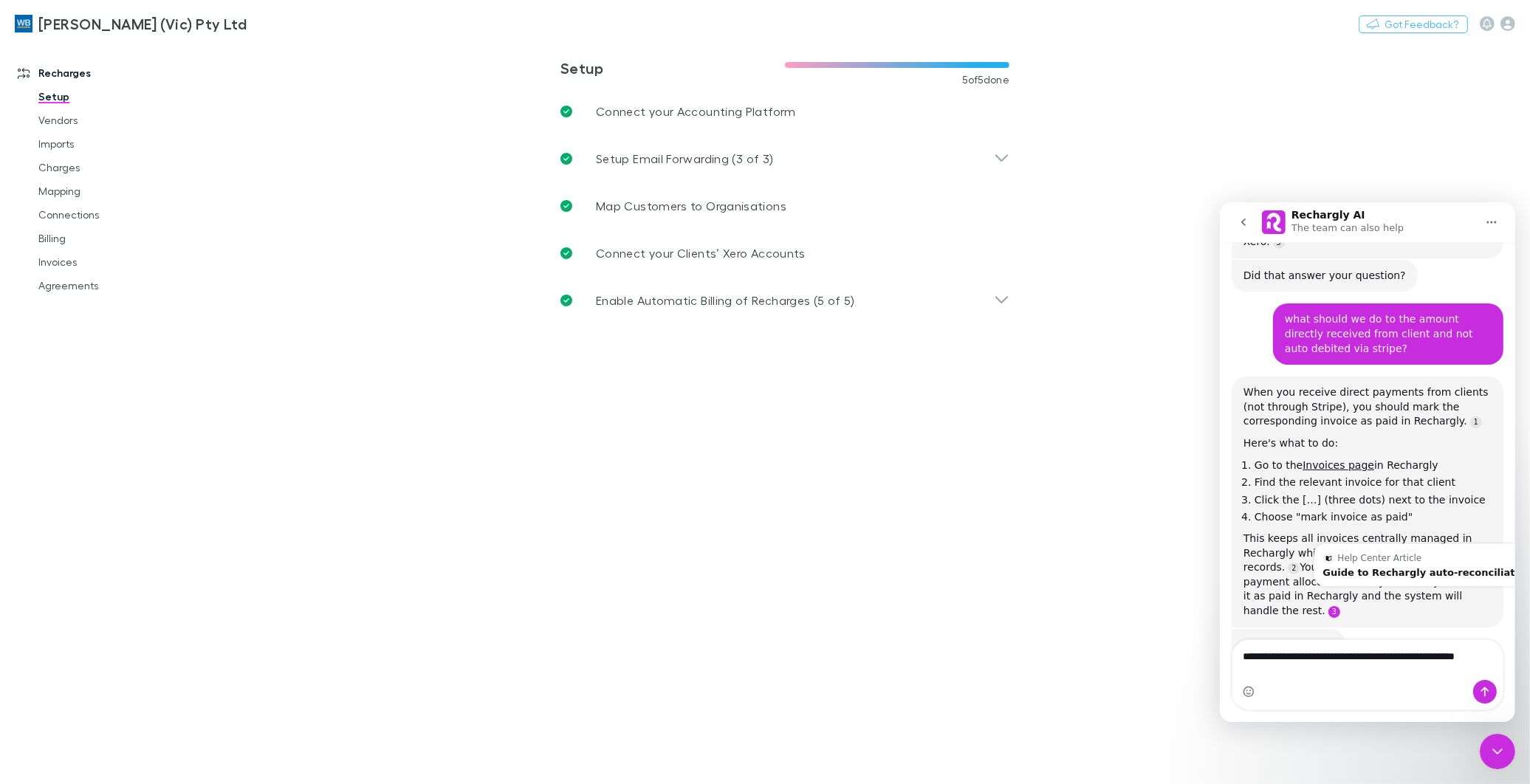
scroll to position [1125, 0]
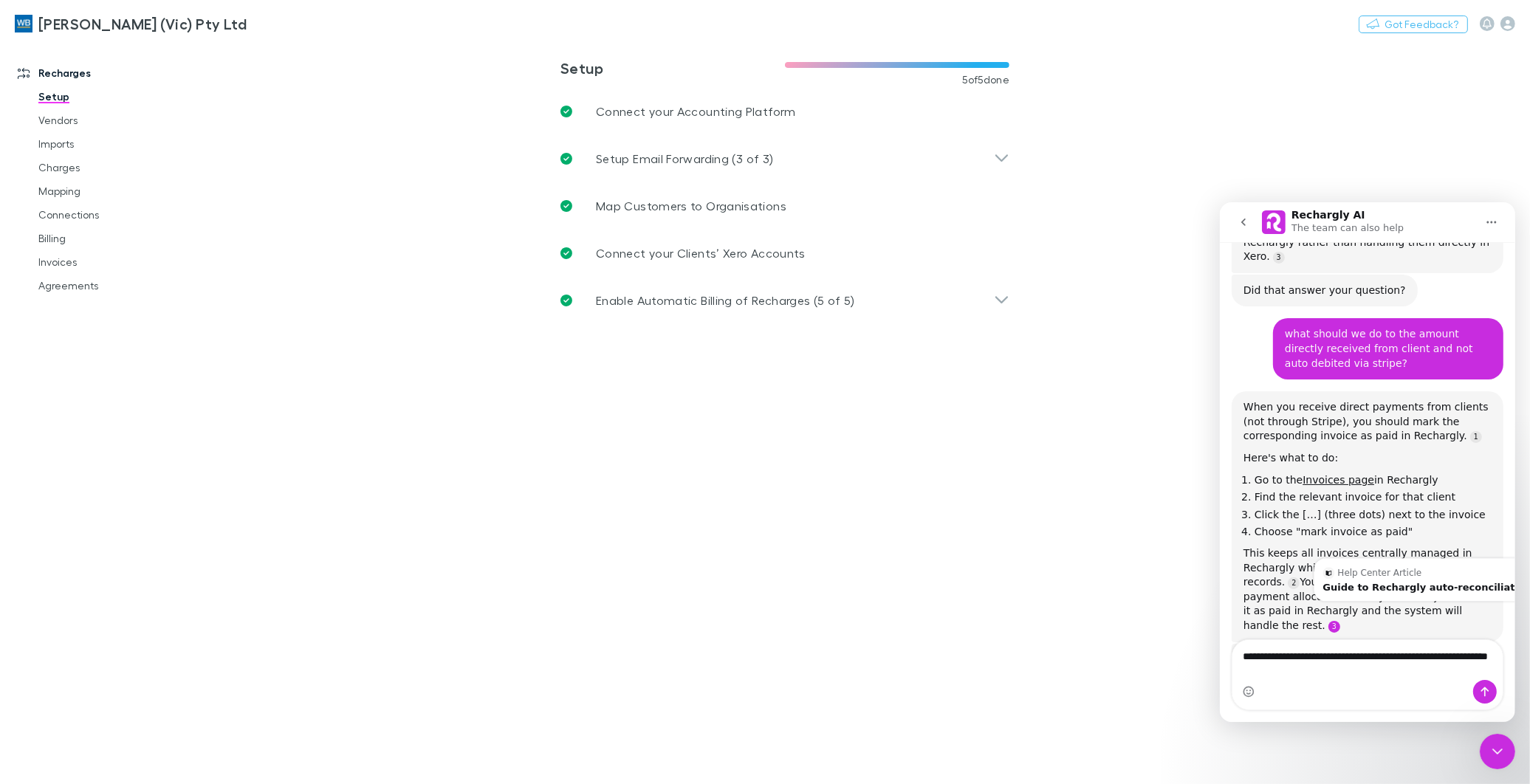
type textarea "**********"
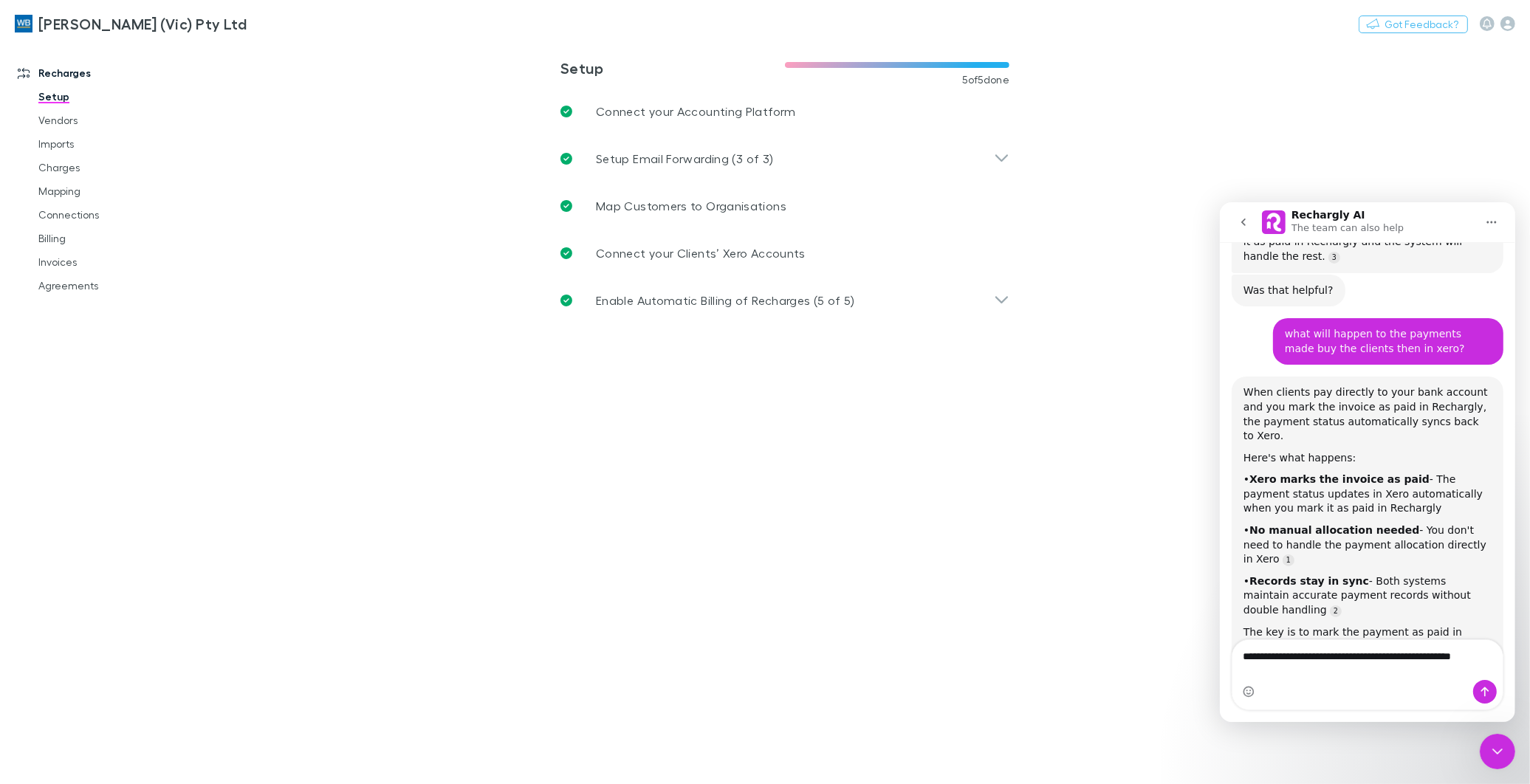
scroll to position [1495, 0]
type textarea "**********"
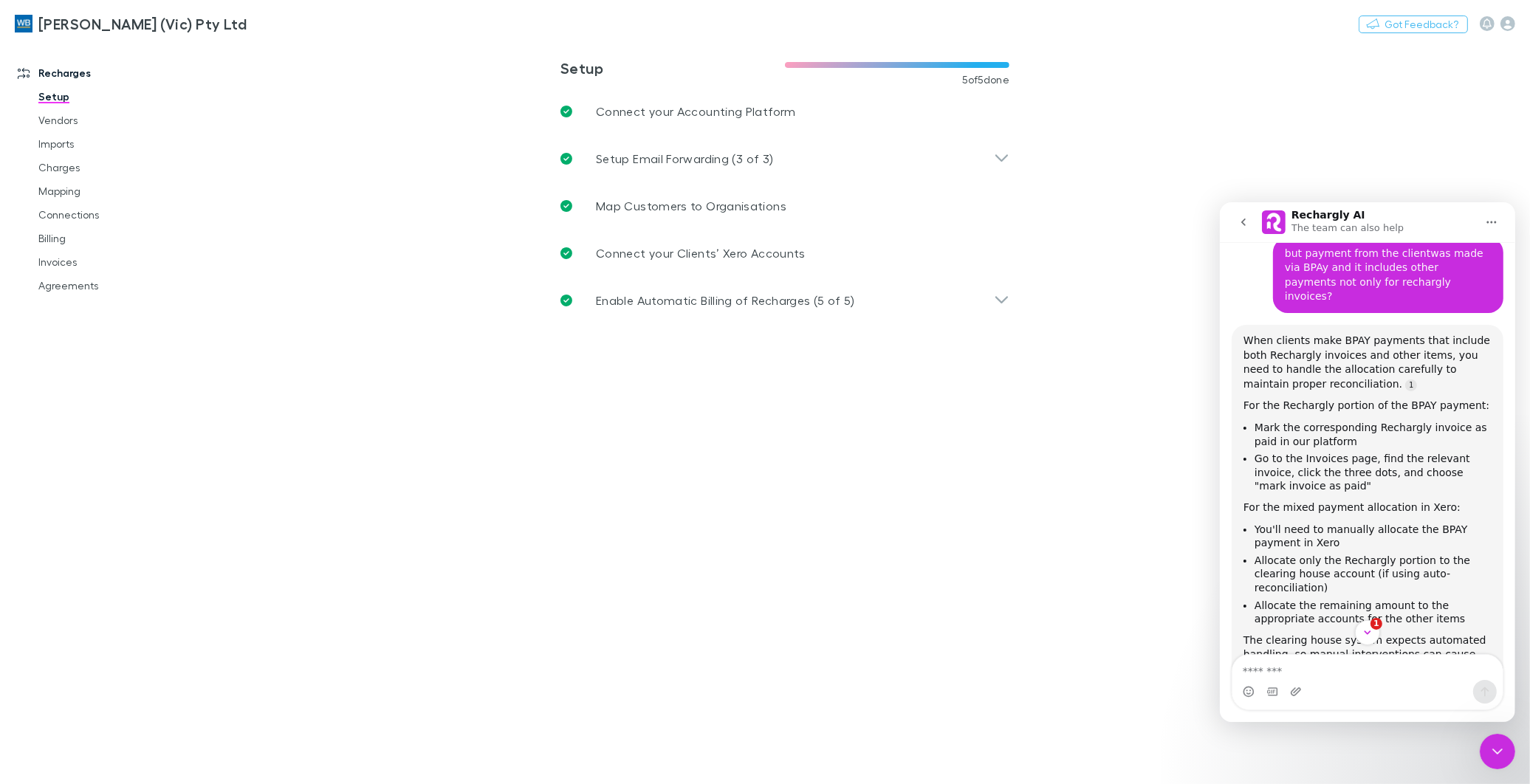
scroll to position [2005, 0]
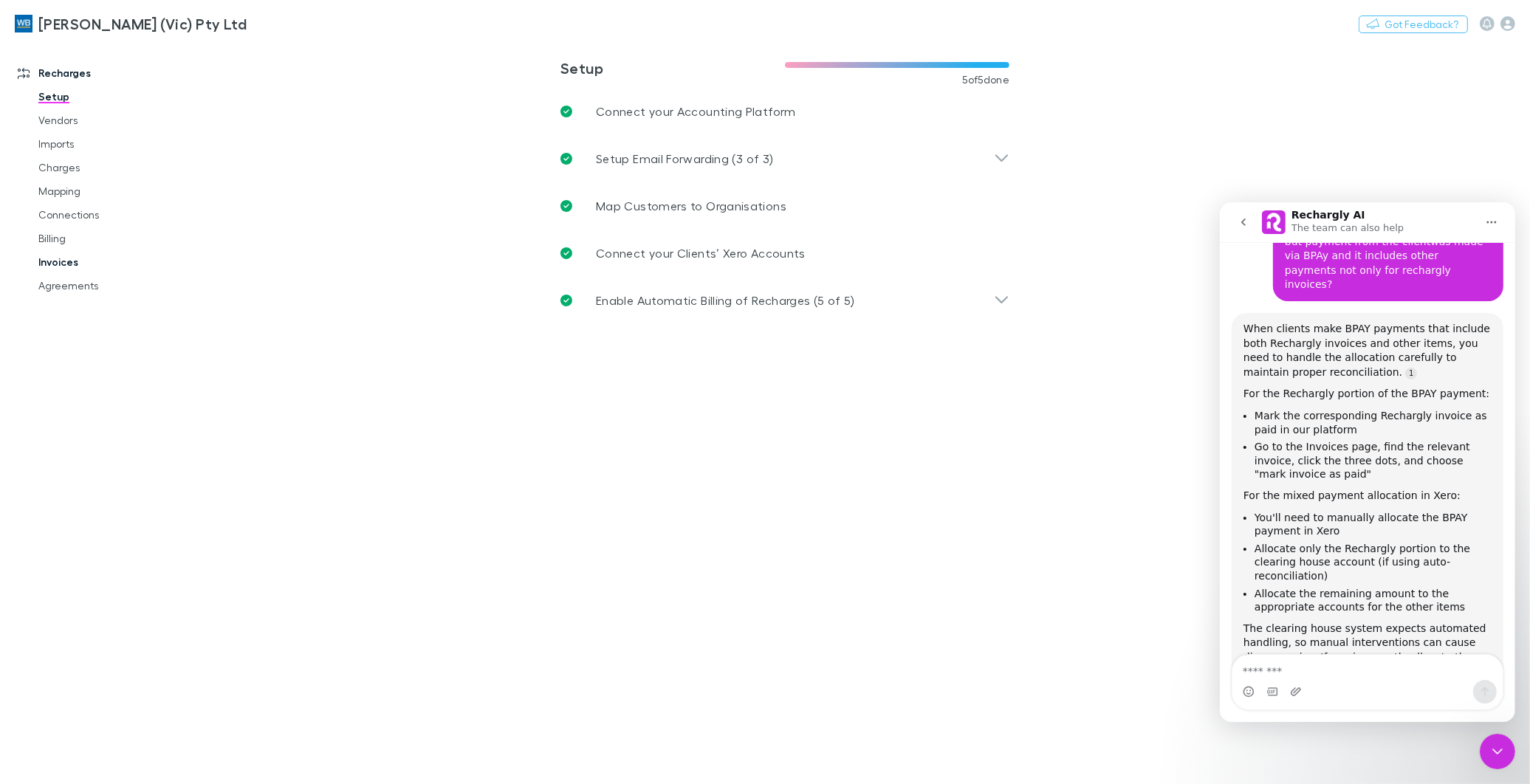
click at [63, 259] on link "Invoices" at bounding box center [113, 262] width 180 height 23
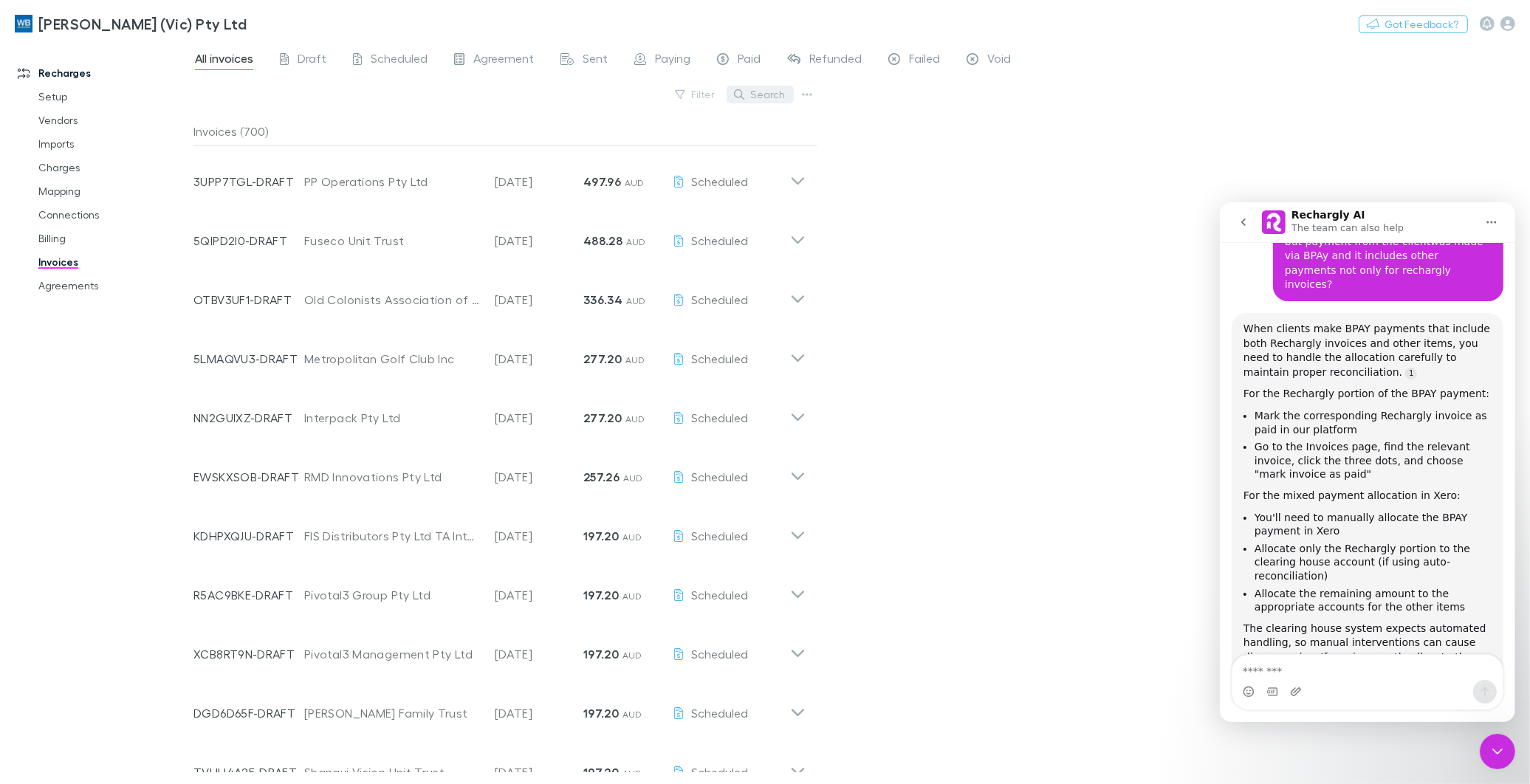
click at [765, 95] on button "Search" at bounding box center [759, 95] width 67 height 18
paste input "**********"
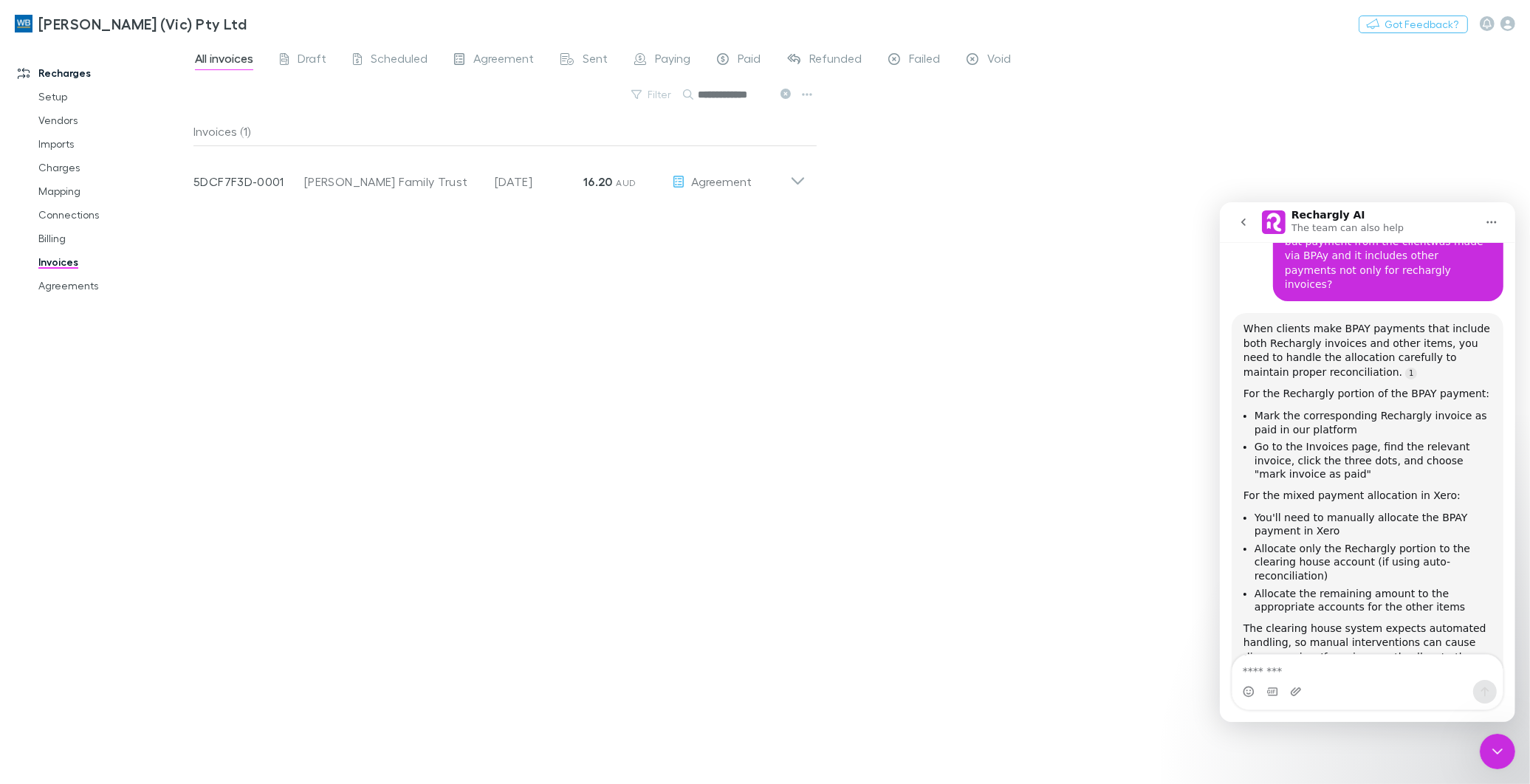
type input "**********"
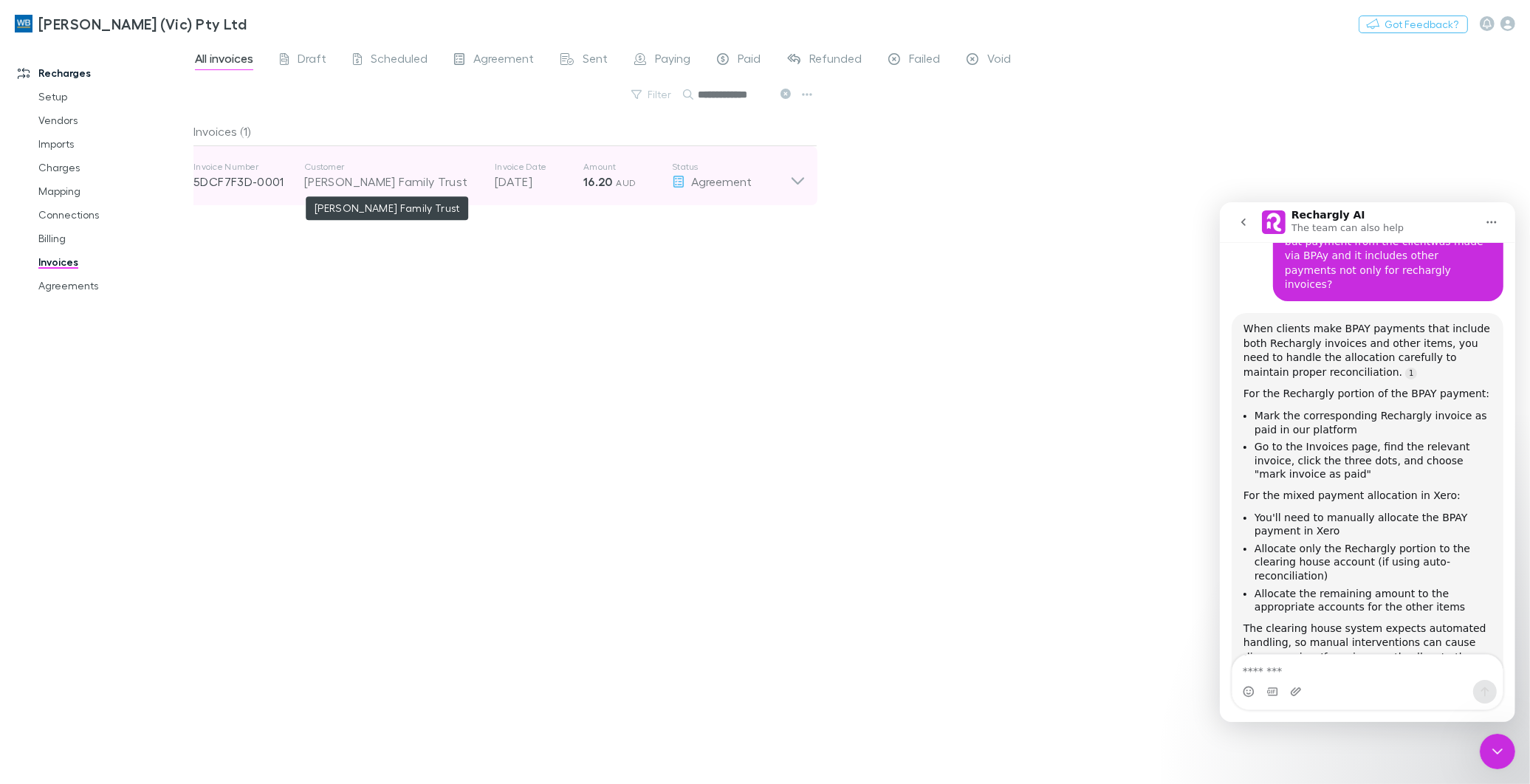
click at [411, 178] on div "Catriona Rowntree Family Trust" at bounding box center [392, 181] width 176 height 18
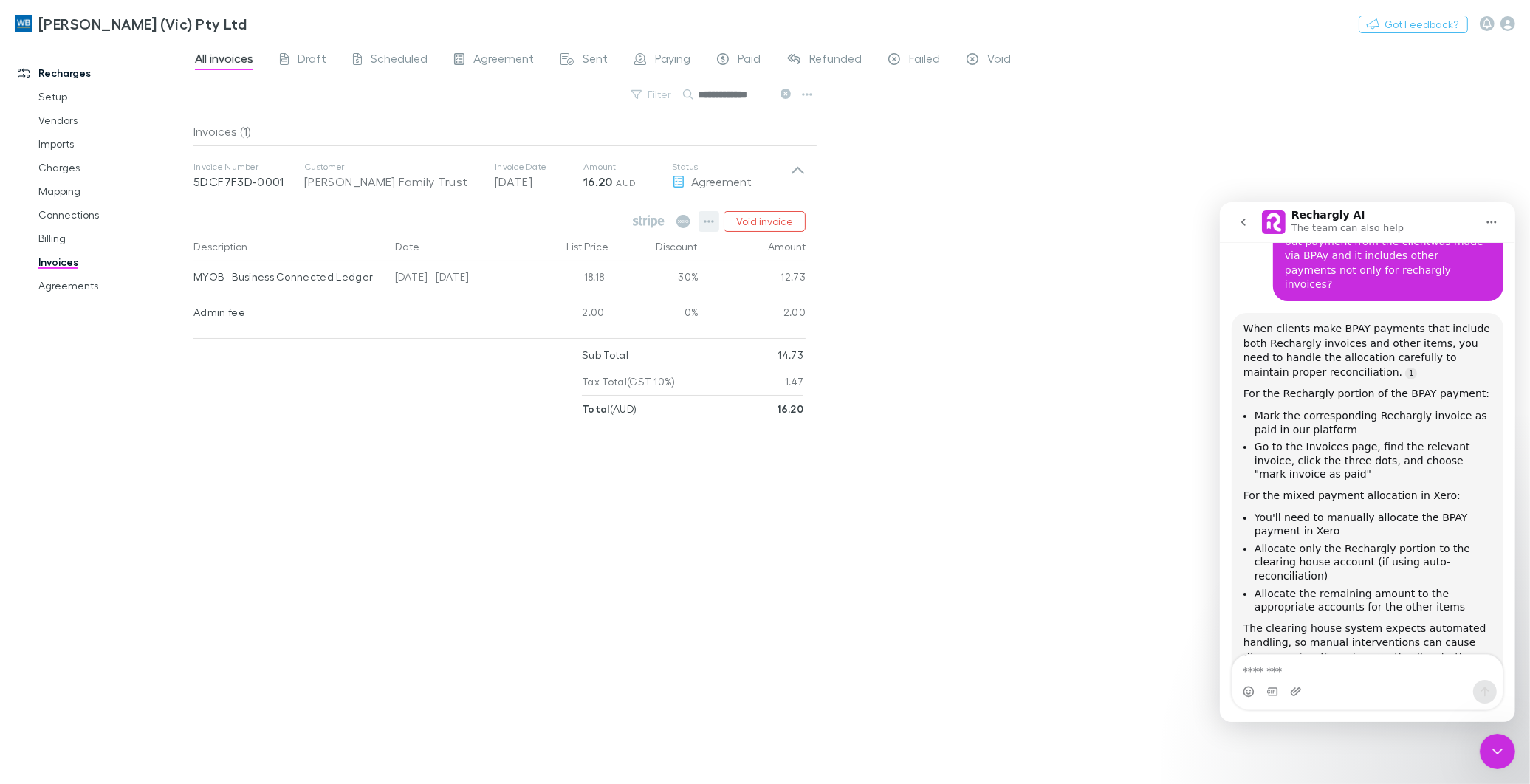
click at [706, 220] on icon "button" at bounding box center [709, 221] width 11 height 3
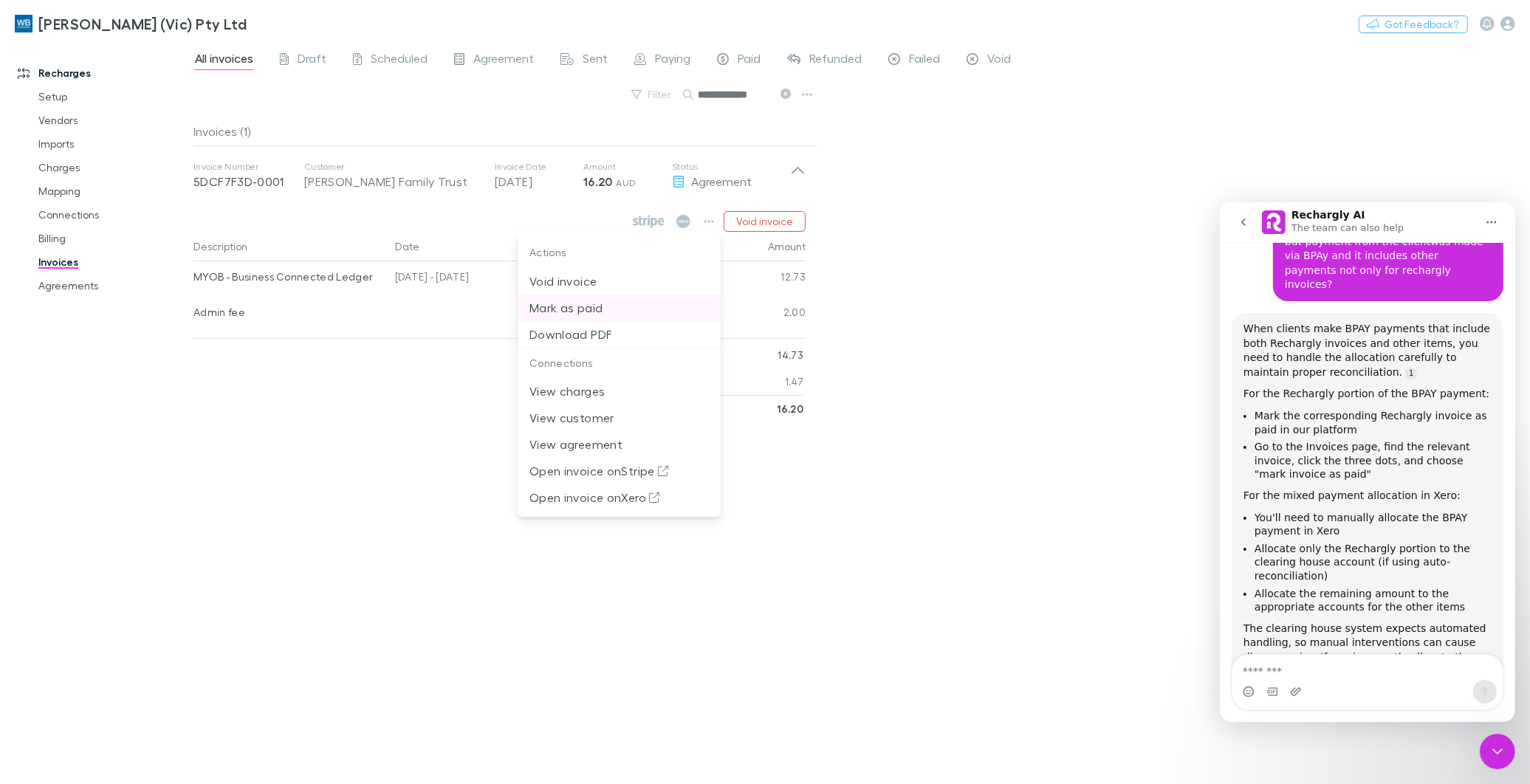
click at [589, 305] on p "Mark as paid" at bounding box center [619, 308] width 180 height 18
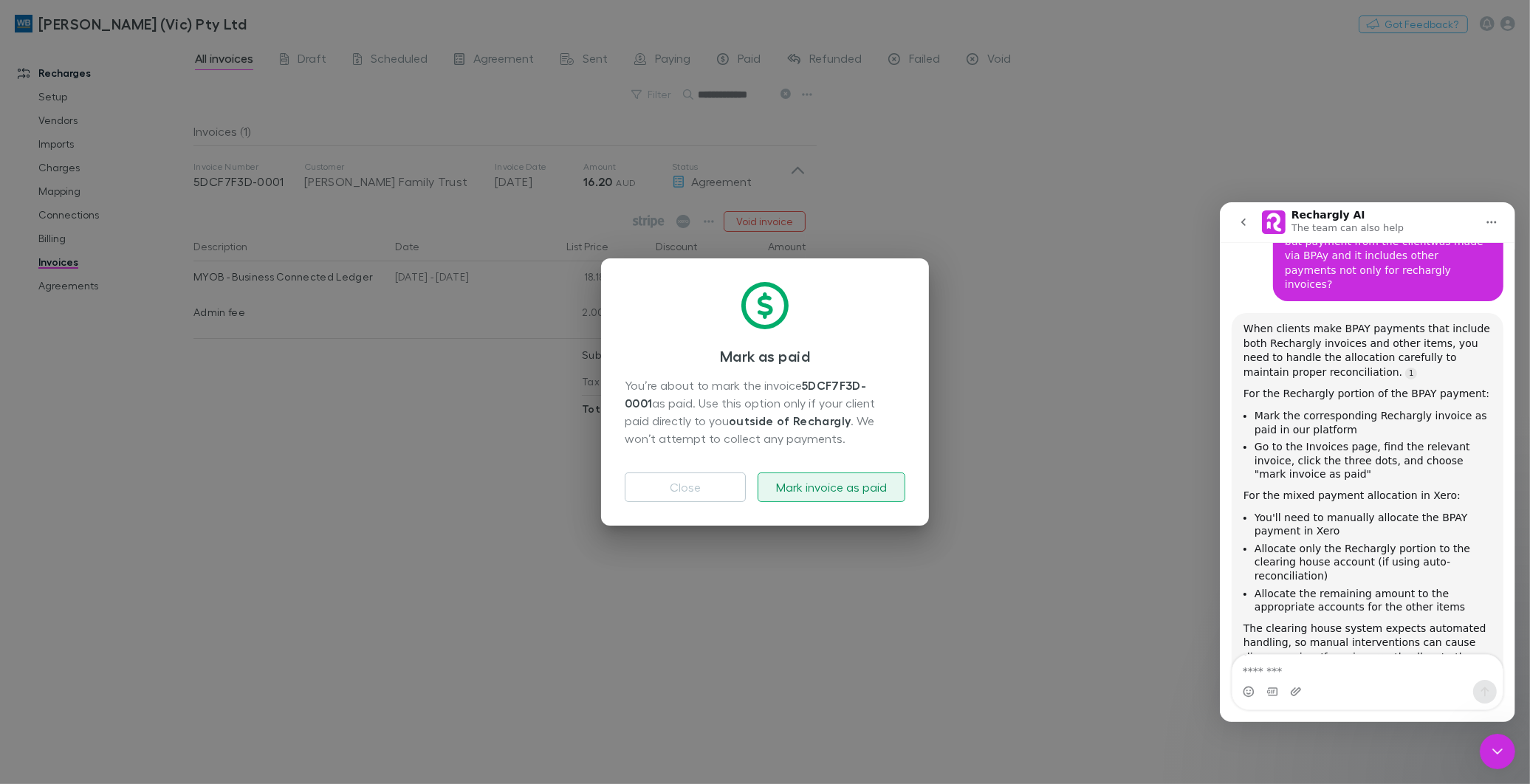
click at [815, 491] on button "Mark invoice as paid" at bounding box center [831, 486] width 148 height 30
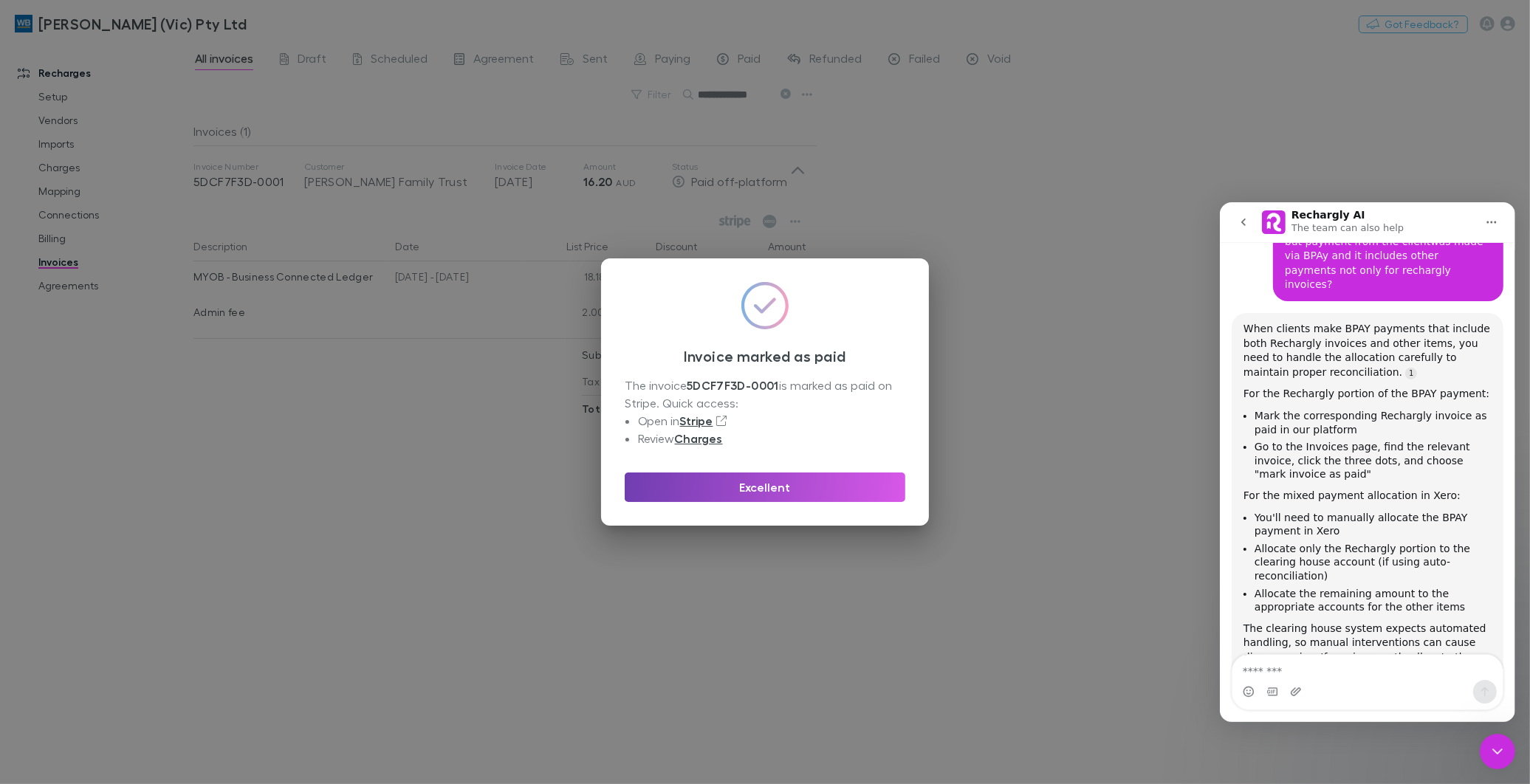
click at [762, 485] on button "Excellent" at bounding box center [765, 486] width 281 height 30
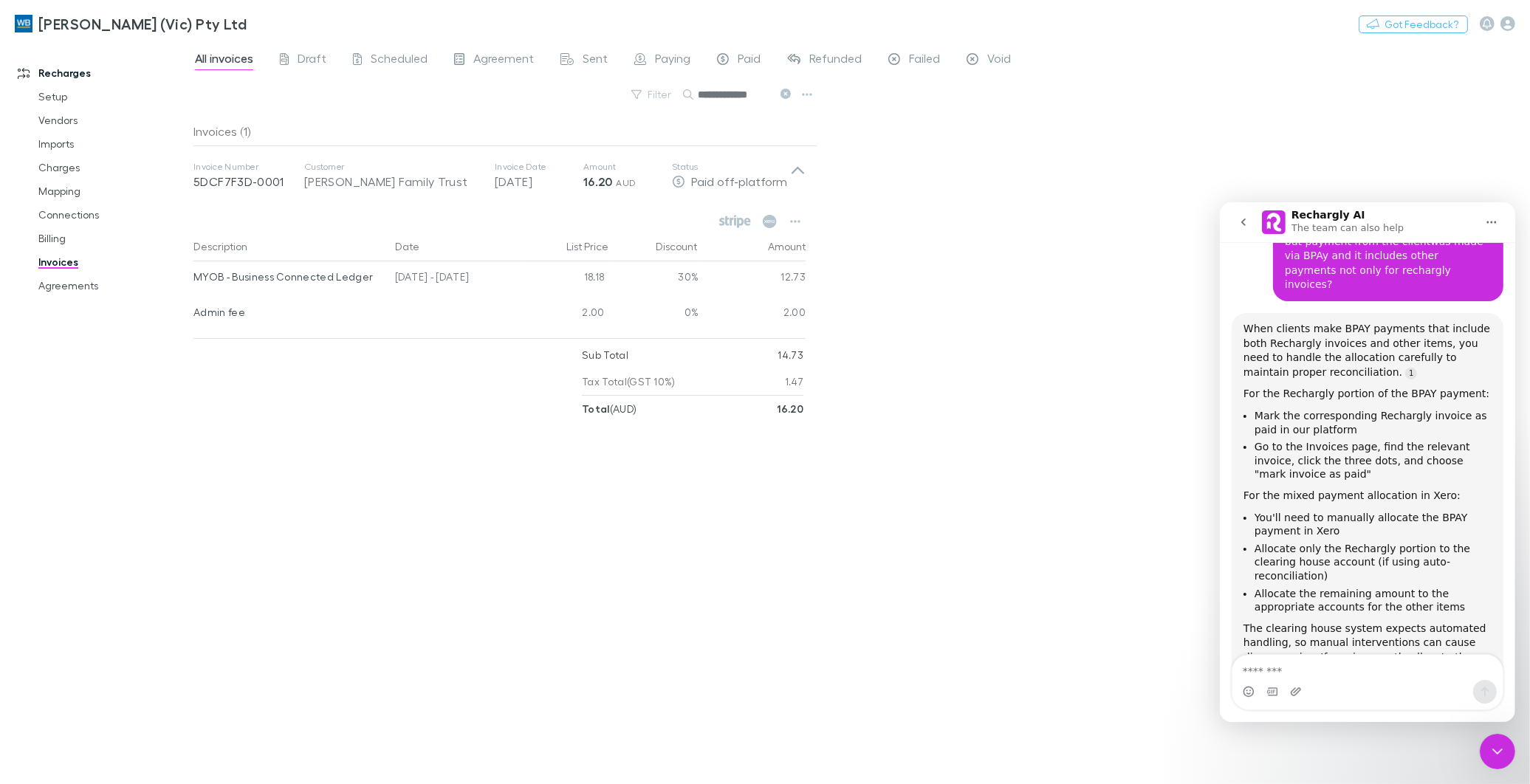
click at [782, 91] on icon at bounding box center [786, 94] width 11 height 11
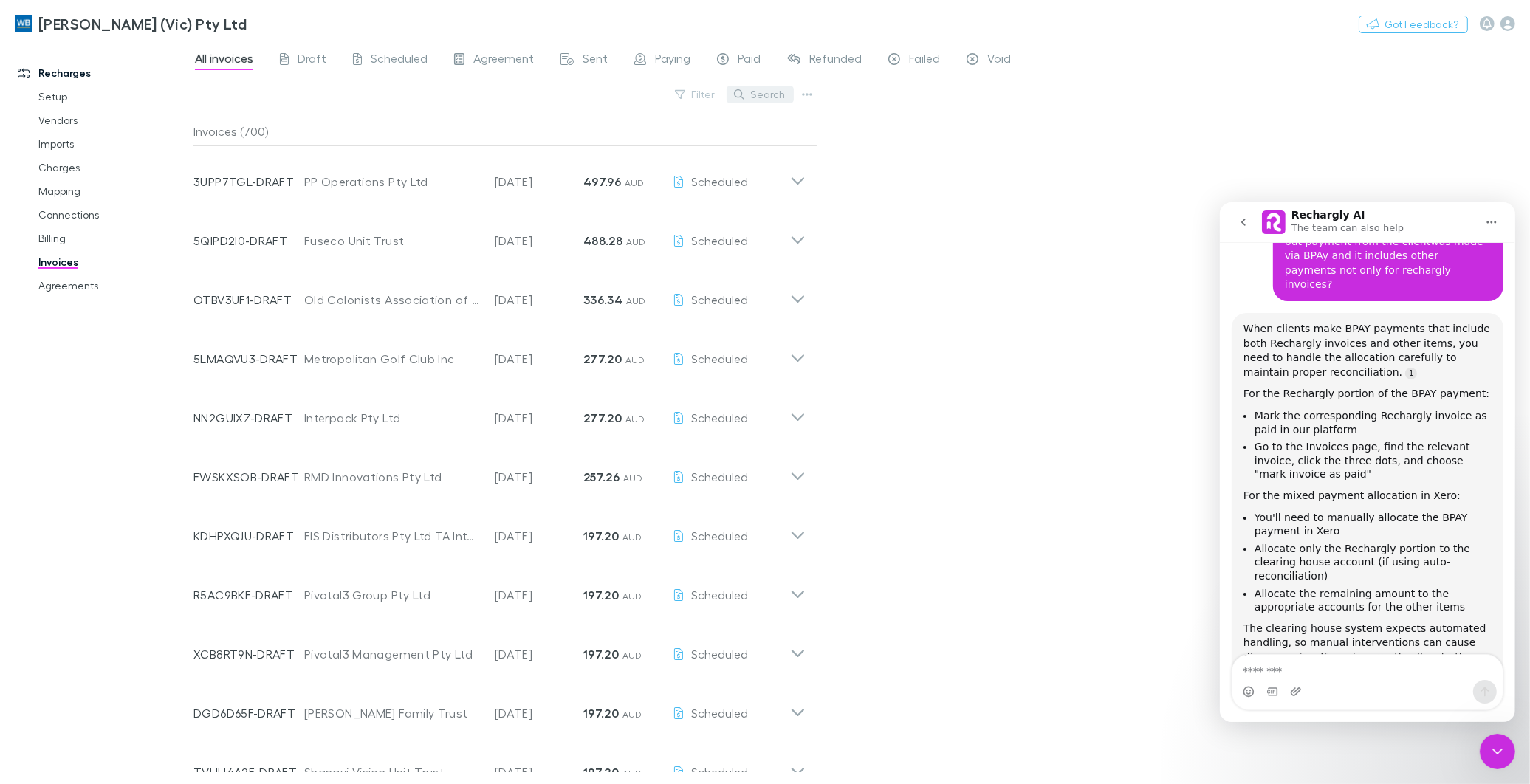
click at [754, 91] on button "Search" at bounding box center [759, 95] width 67 height 18
paste input "**********"
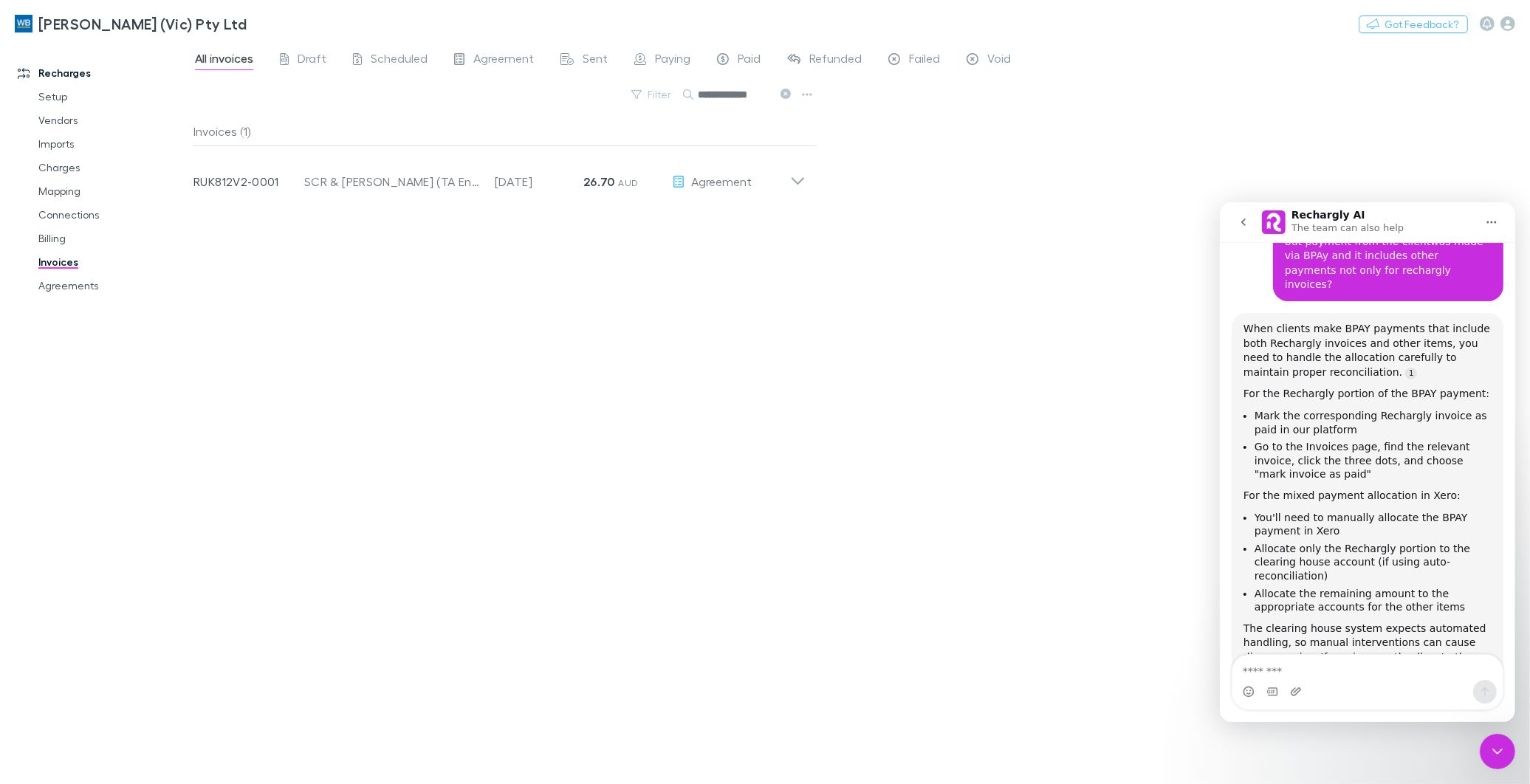
type input "**********"
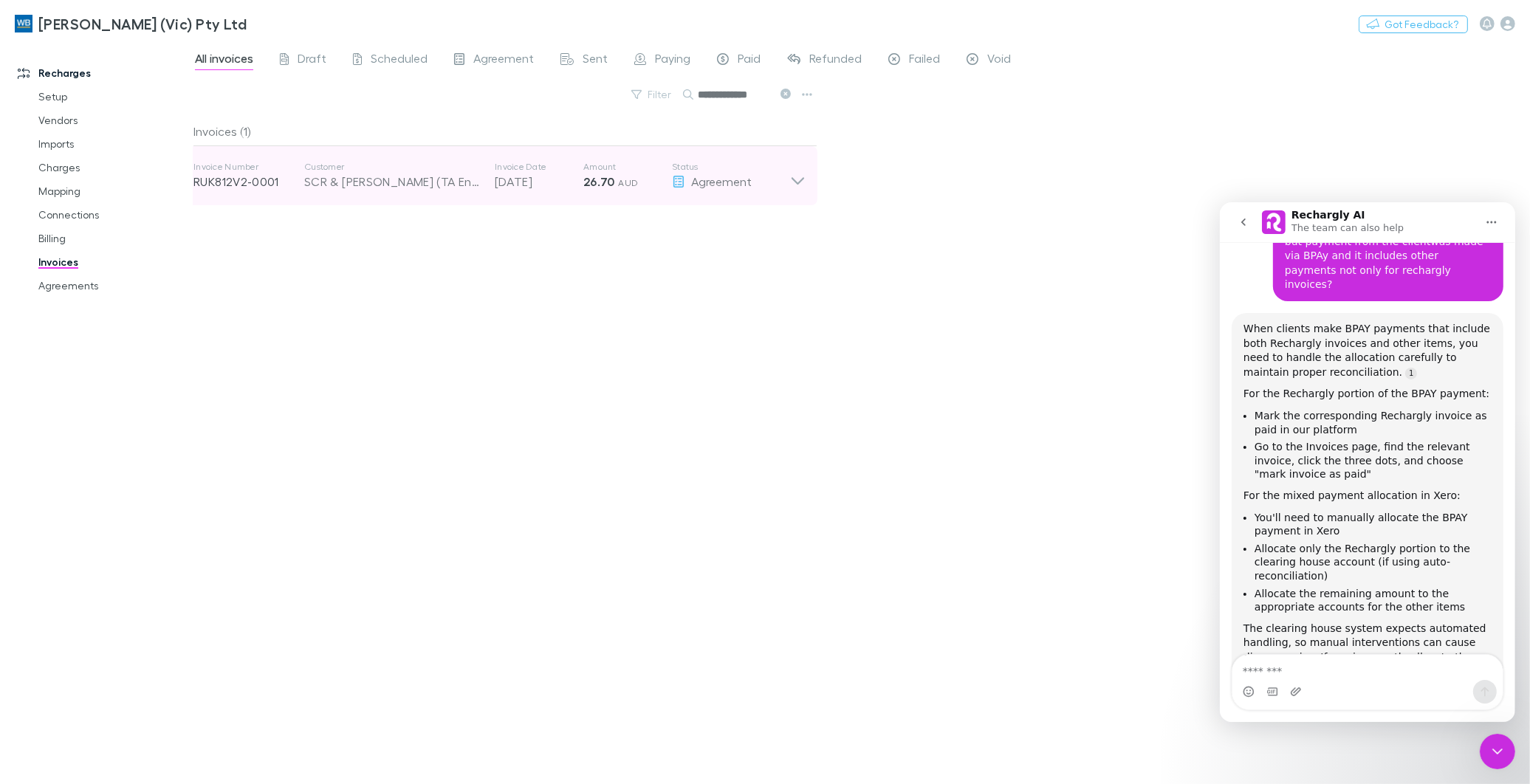
click at [613, 179] on p "26.70 AUD" at bounding box center [627, 181] width 89 height 18
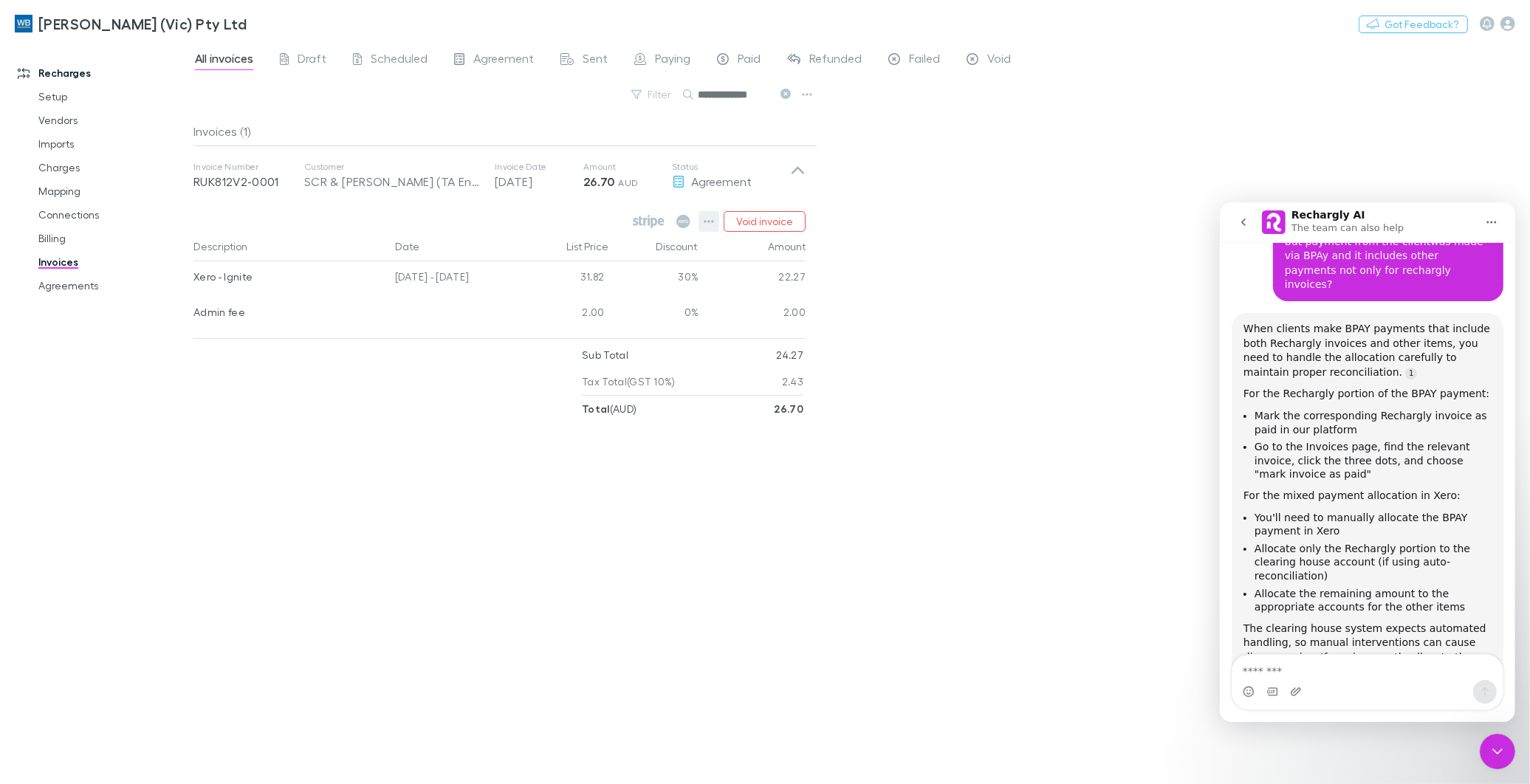
click at [707, 222] on icon "button" at bounding box center [709, 221] width 11 height 12
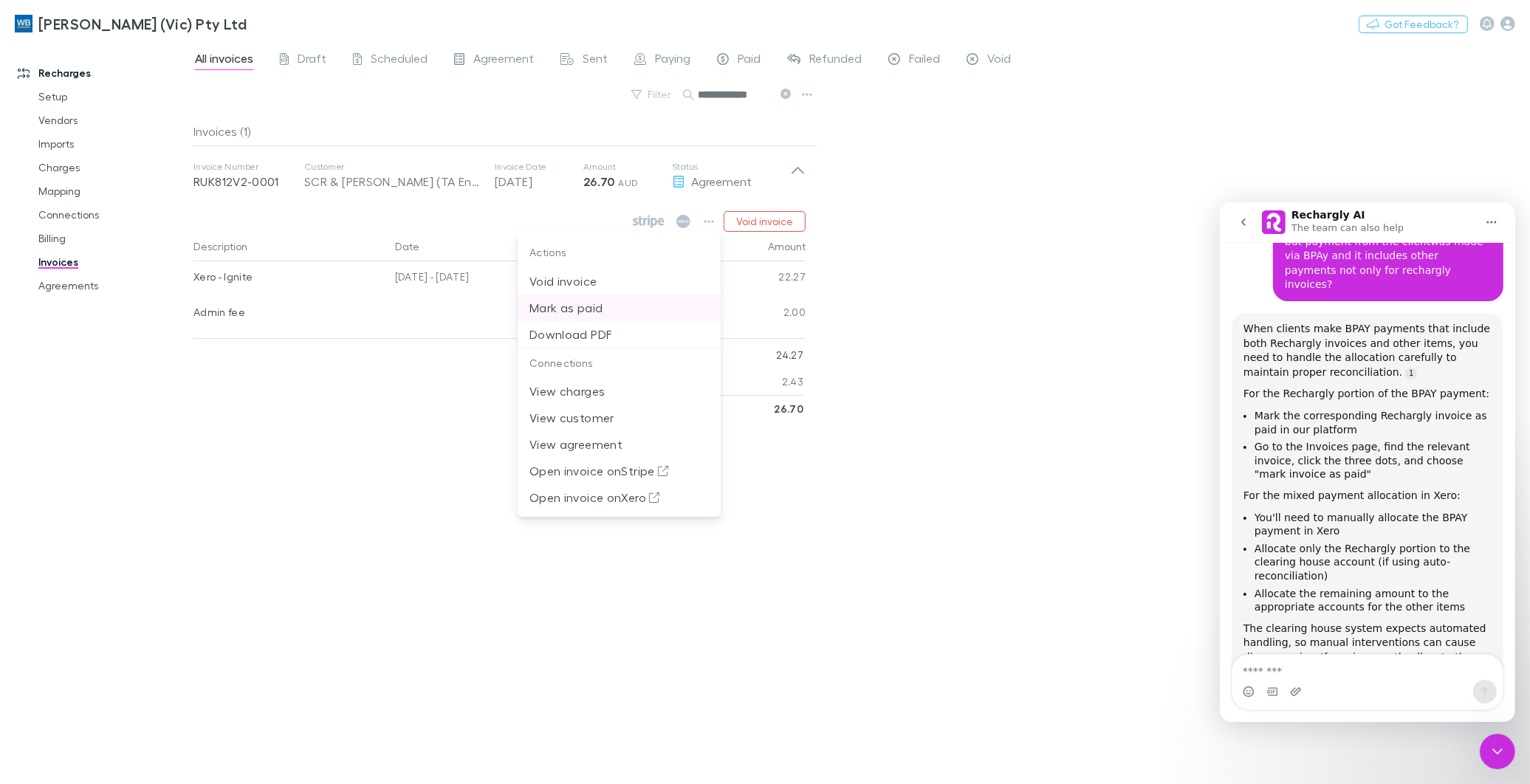
click at [584, 304] on p "Mark as paid" at bounding box center [619, 308] width 180 height 18
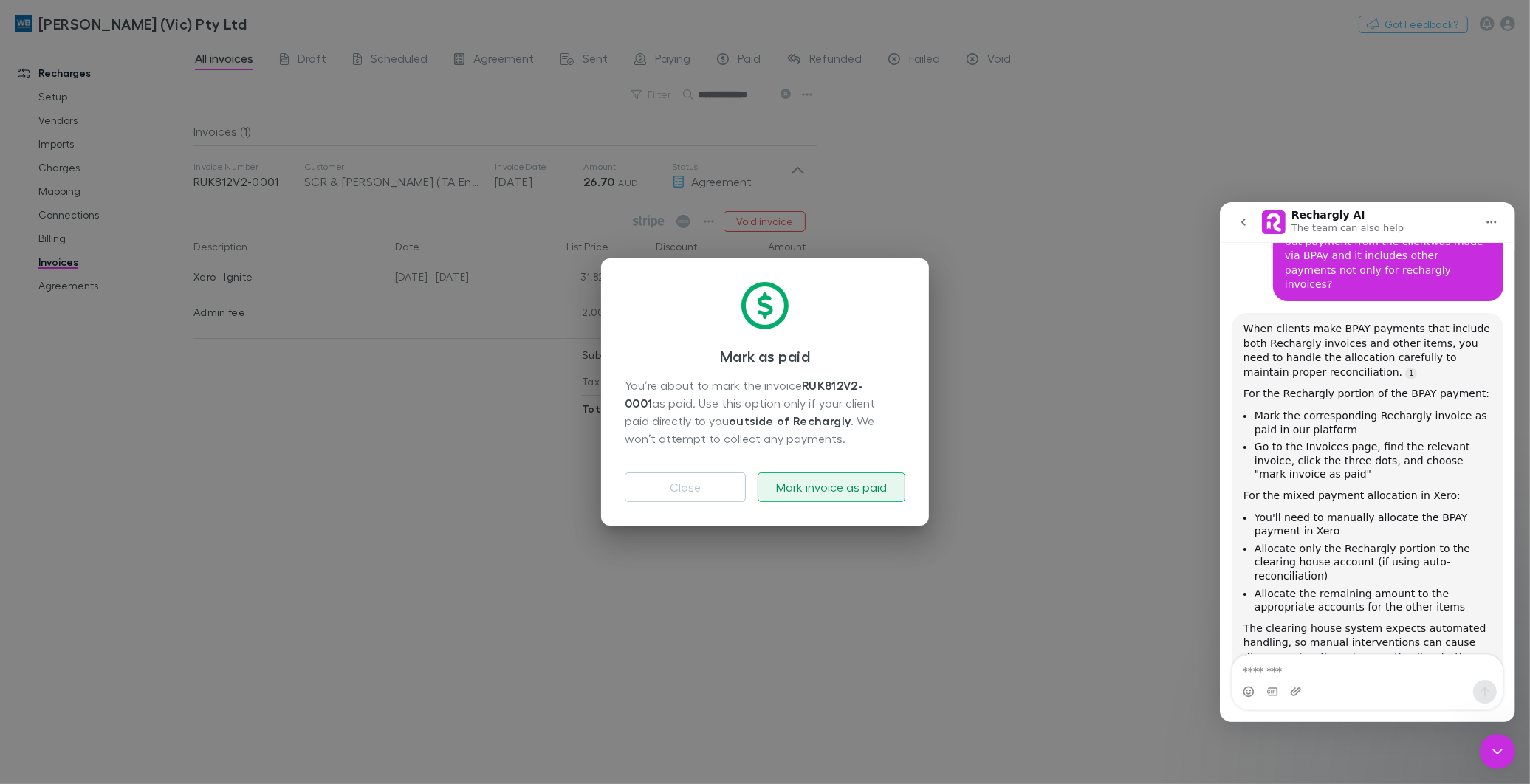
click at [807, 488] on button "Mark invoice as paid" at bounding box center [831, 486] width 148 height 30
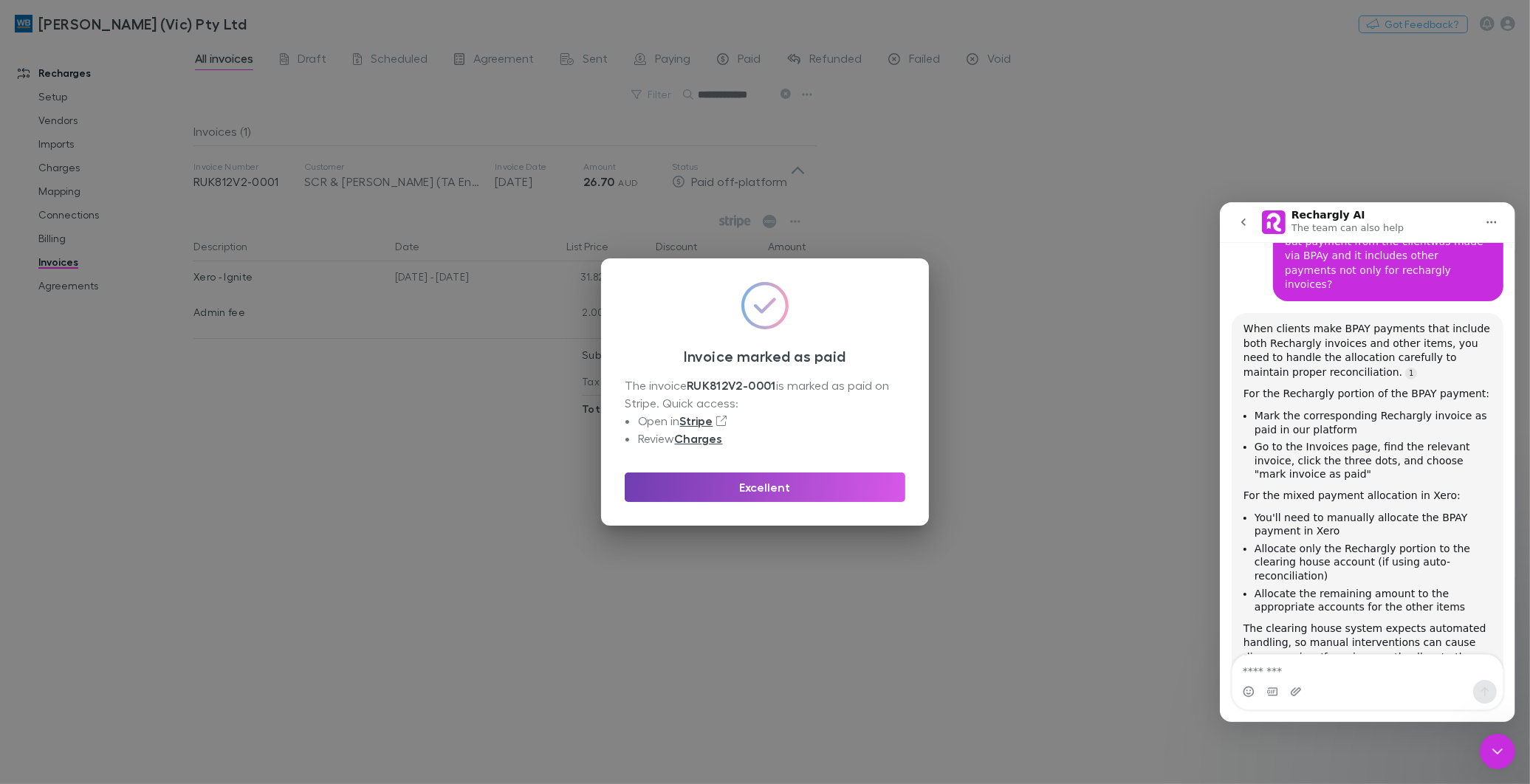
click at [746, 481] on button "Excellent" at bounding box center [765, 486] width 281 height 30
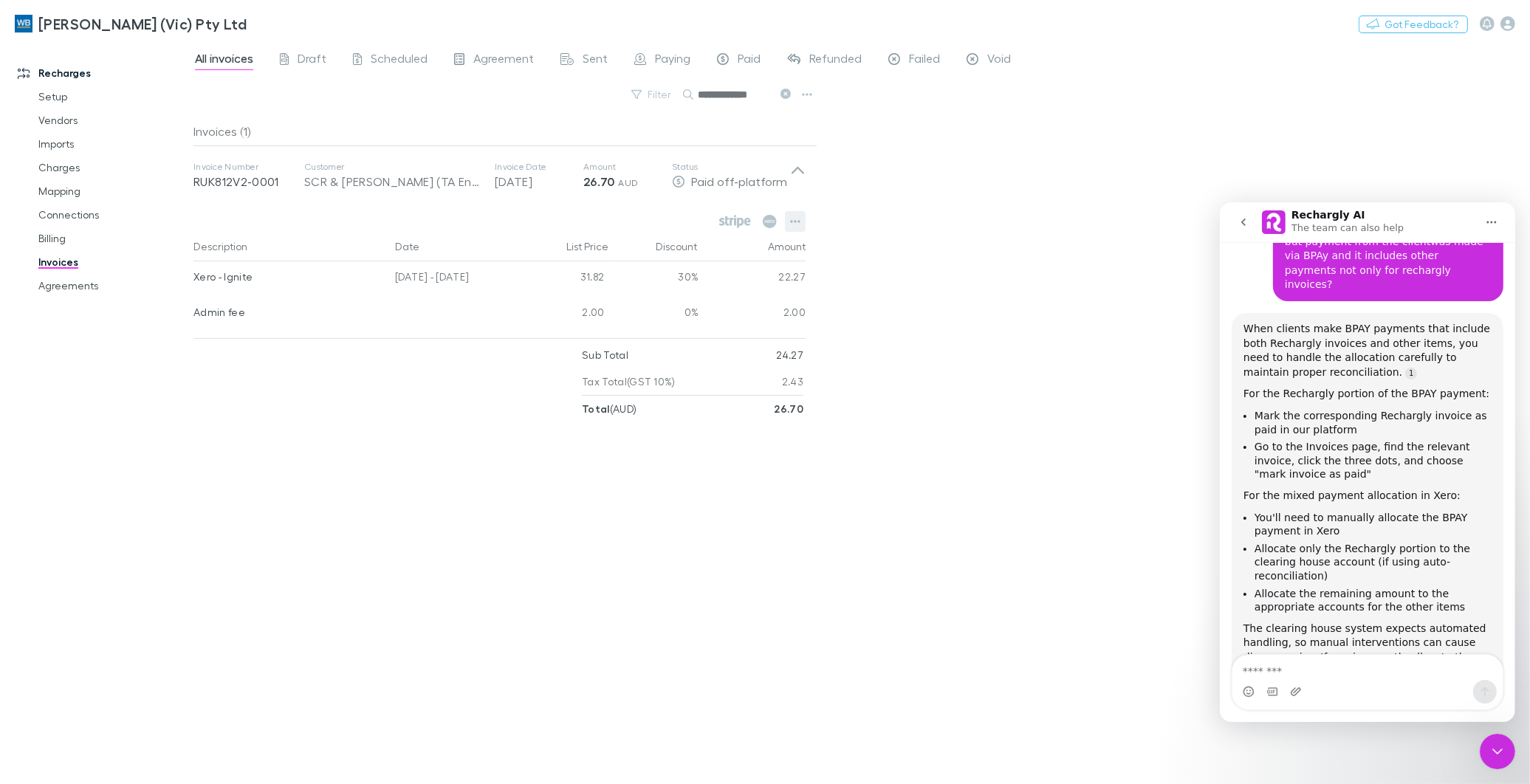
click at [798, 224] on icon "button" at bounding box center [795, 221] width 11 height 12
click at [784, 91] on div at bounding box center [765, 392] width 1530 height 784
click at [788, 91] on icon at bounding box center [786, 94] width 11 height 11
click at [730, 95] on button "Search" at bounding box center [706, 95] width 47 height 1
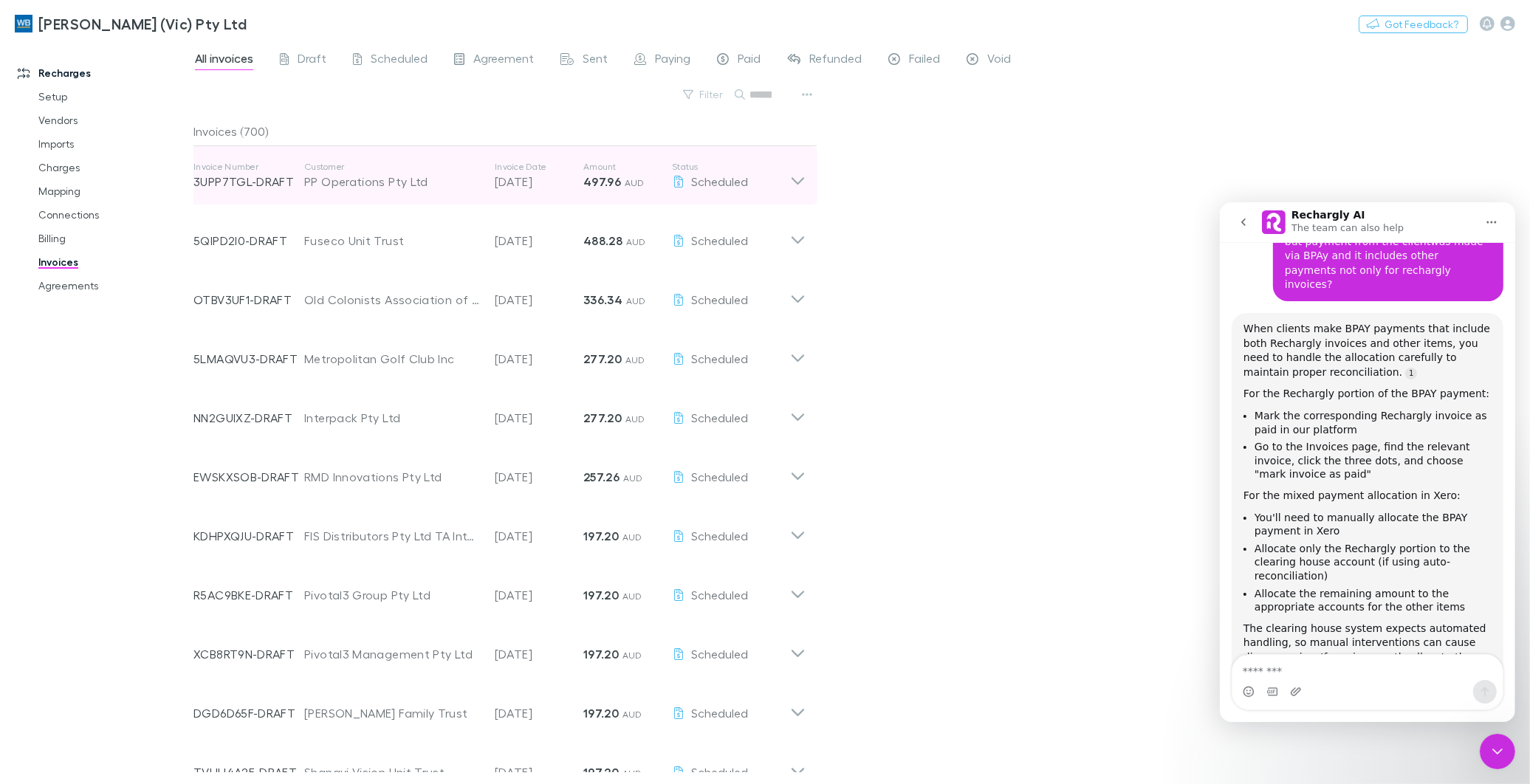
click at [325, 186] on div "PP Operations Pty Ltd" at bounding box center [392, 181] width 176 height 18
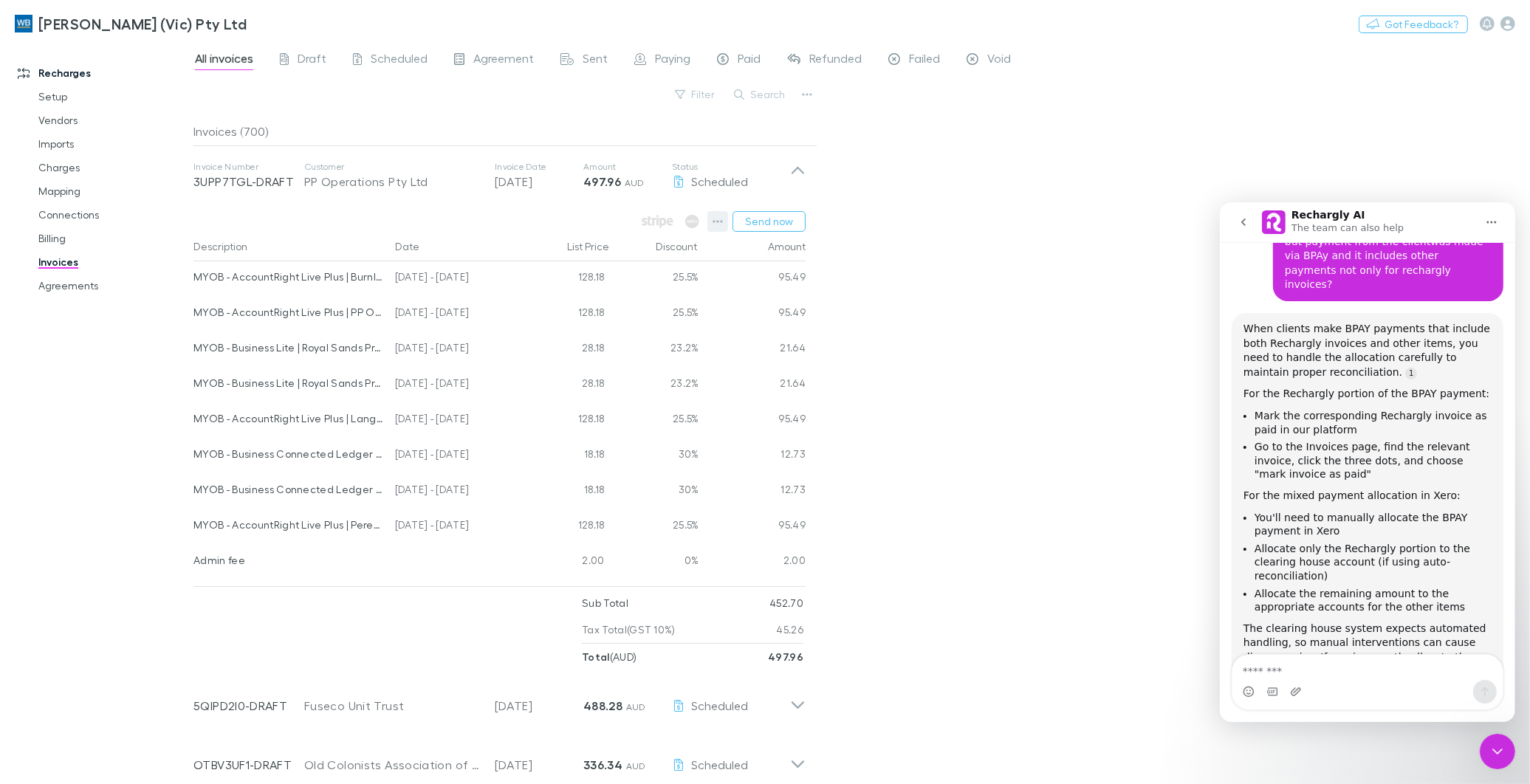
click at [717, 222] on icon "button" at bounding box center [718, 221] width 11 height 12
click at [401, 60] on div at bounding box center [765, 392] width 1530 height 784
click at [401, 55] on span "Scheduled" at bounding box center [399, 60] width 57 height 19
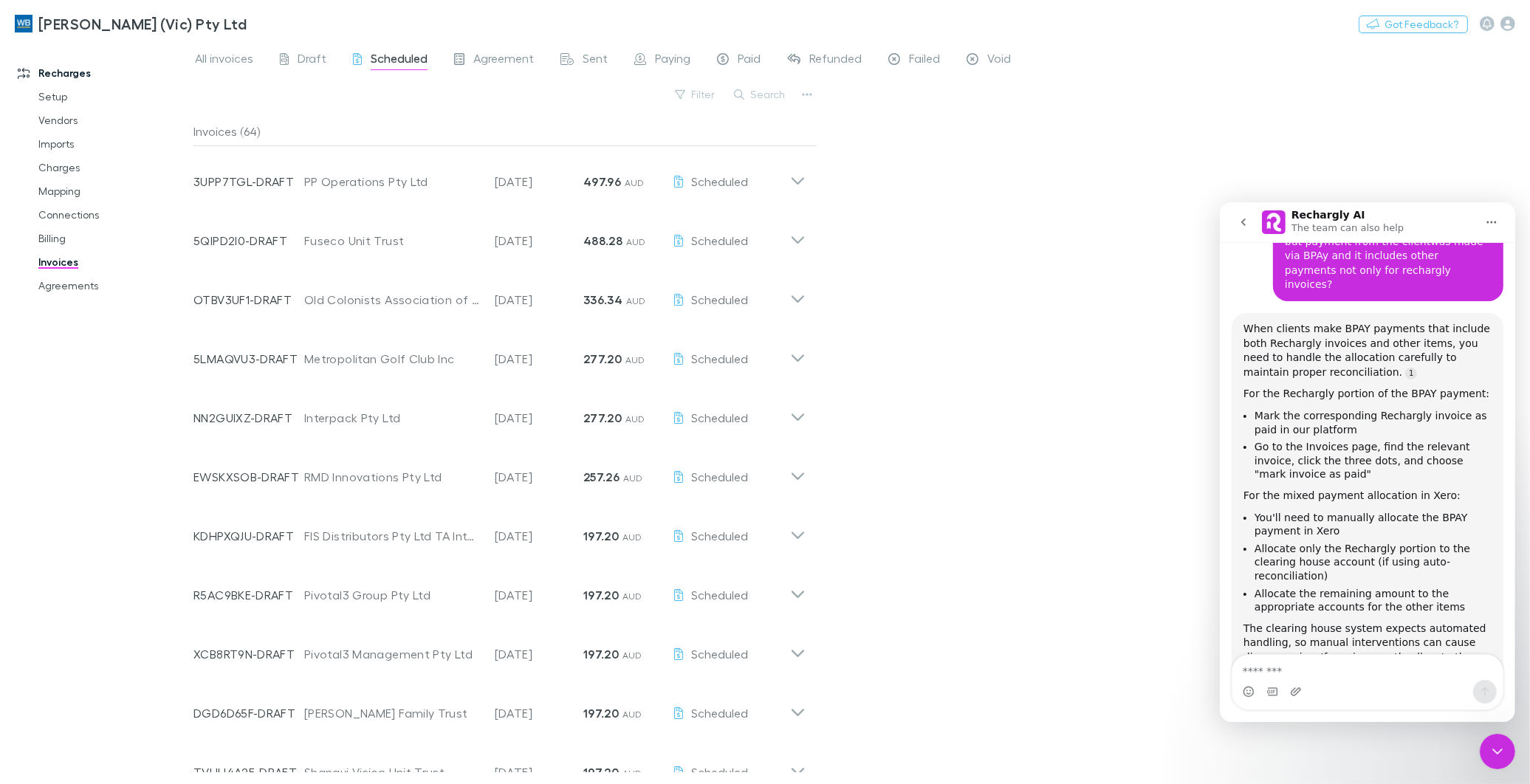
click at [406, 54] on span "Scheduled" at bounding box center [399, 60] width 57 height 19
click at [666, 56] on span "Paying" at bounding box center [672, 60] width 36 height 19
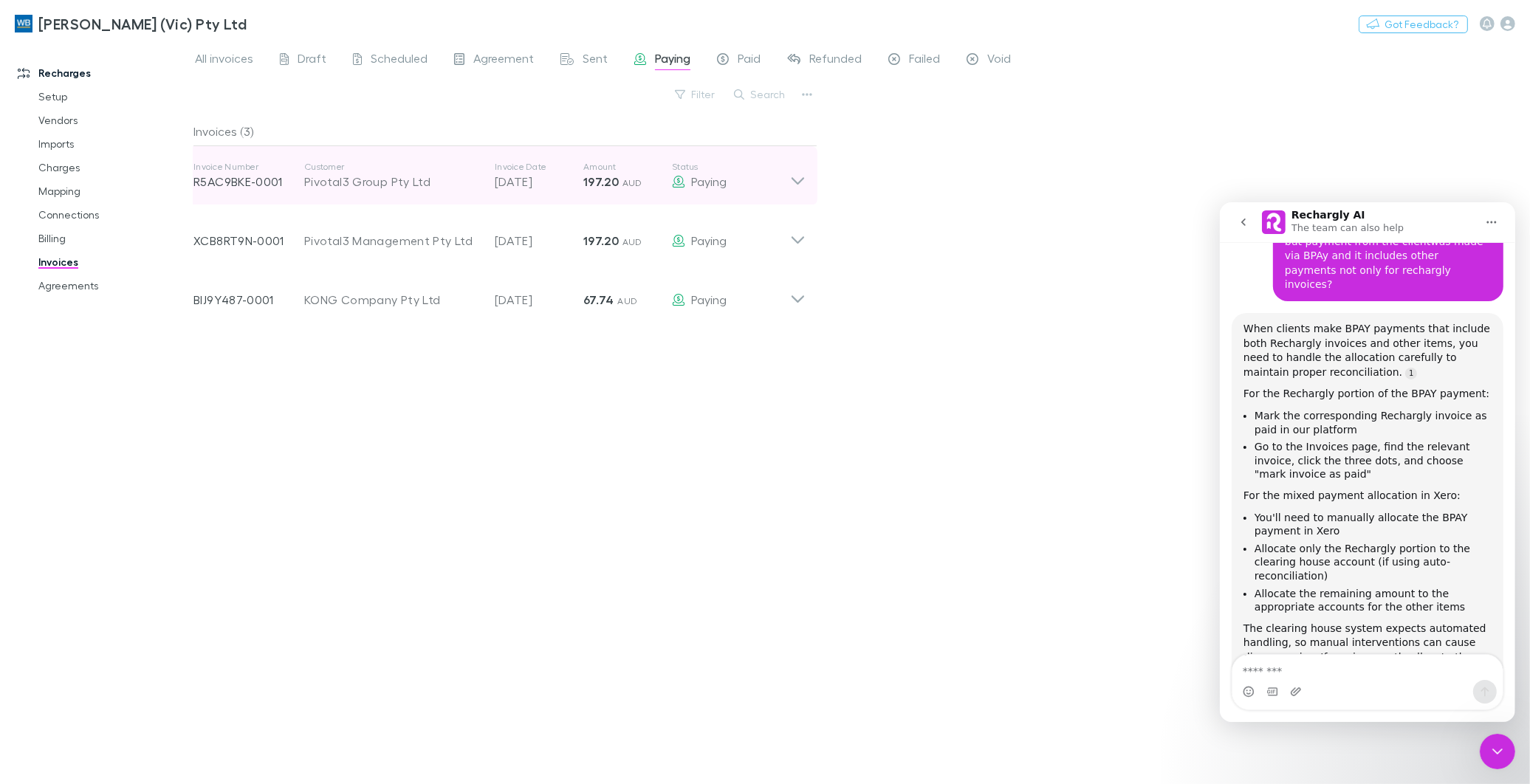
click at [414, 189] on div "Pivotal3 Group Pty Ltd" at bounding box center [392, 181] width 176 height 18
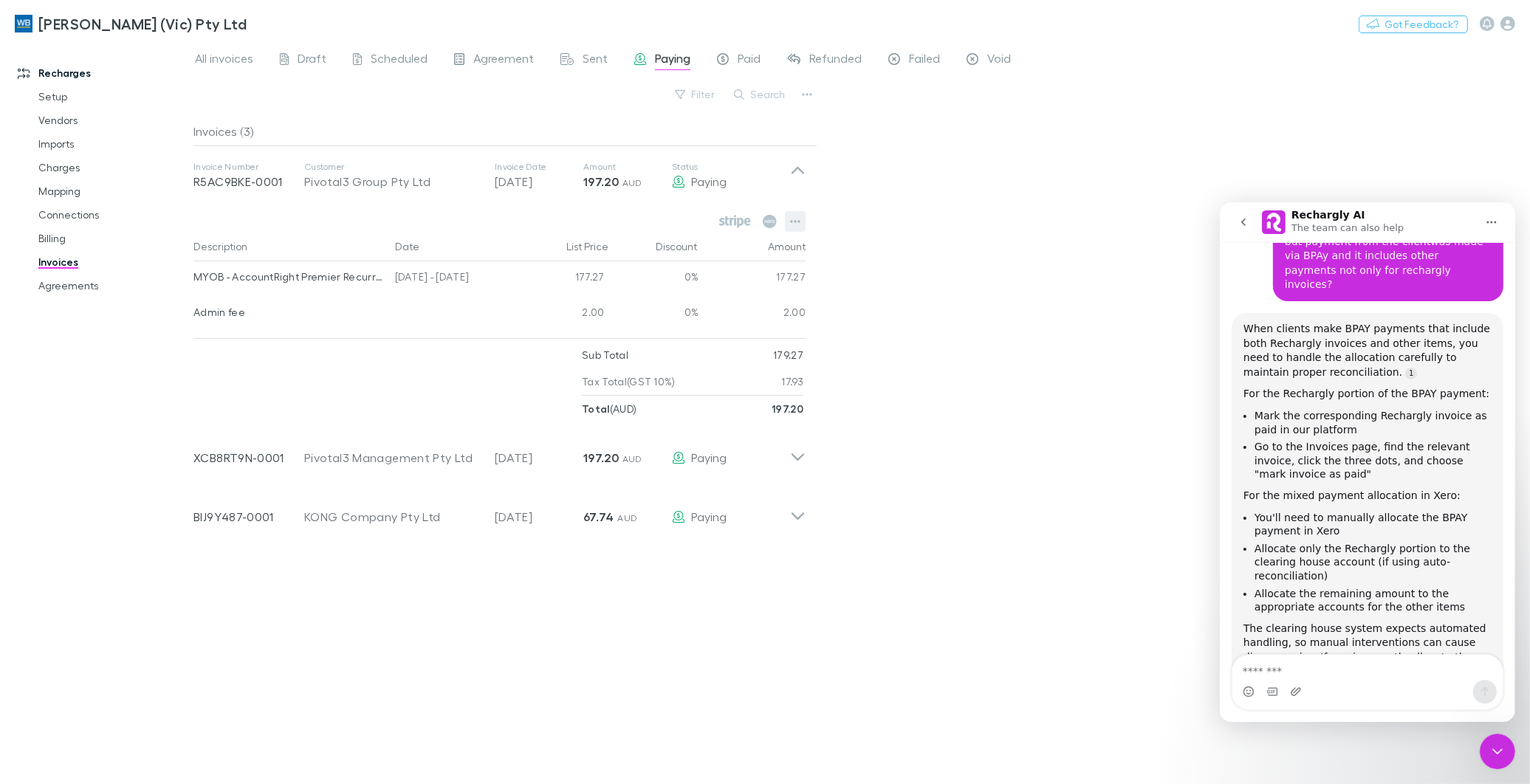
click at [796, 219] on icon "button" at bounding box center [795, 221] width 11 height 12
click at [397, 401] on div at bounding box center [765, 392] width 1530 height 784
click at [385, 57] on span "Scheduled" at bounding box center [399, 60] width 57 height 19
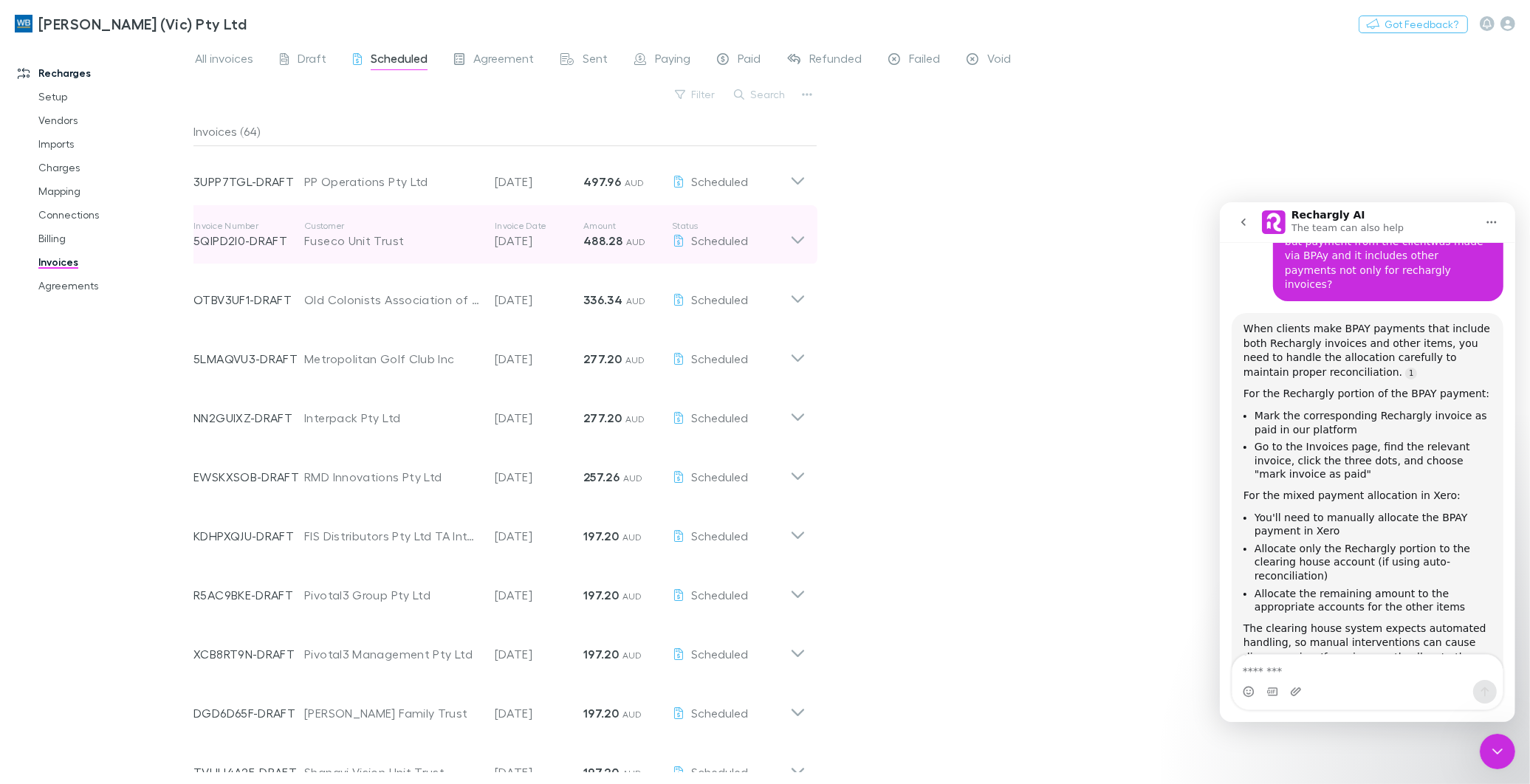
click at [799, 236] on icon at bounding box center [797, 234] width 15 height 30
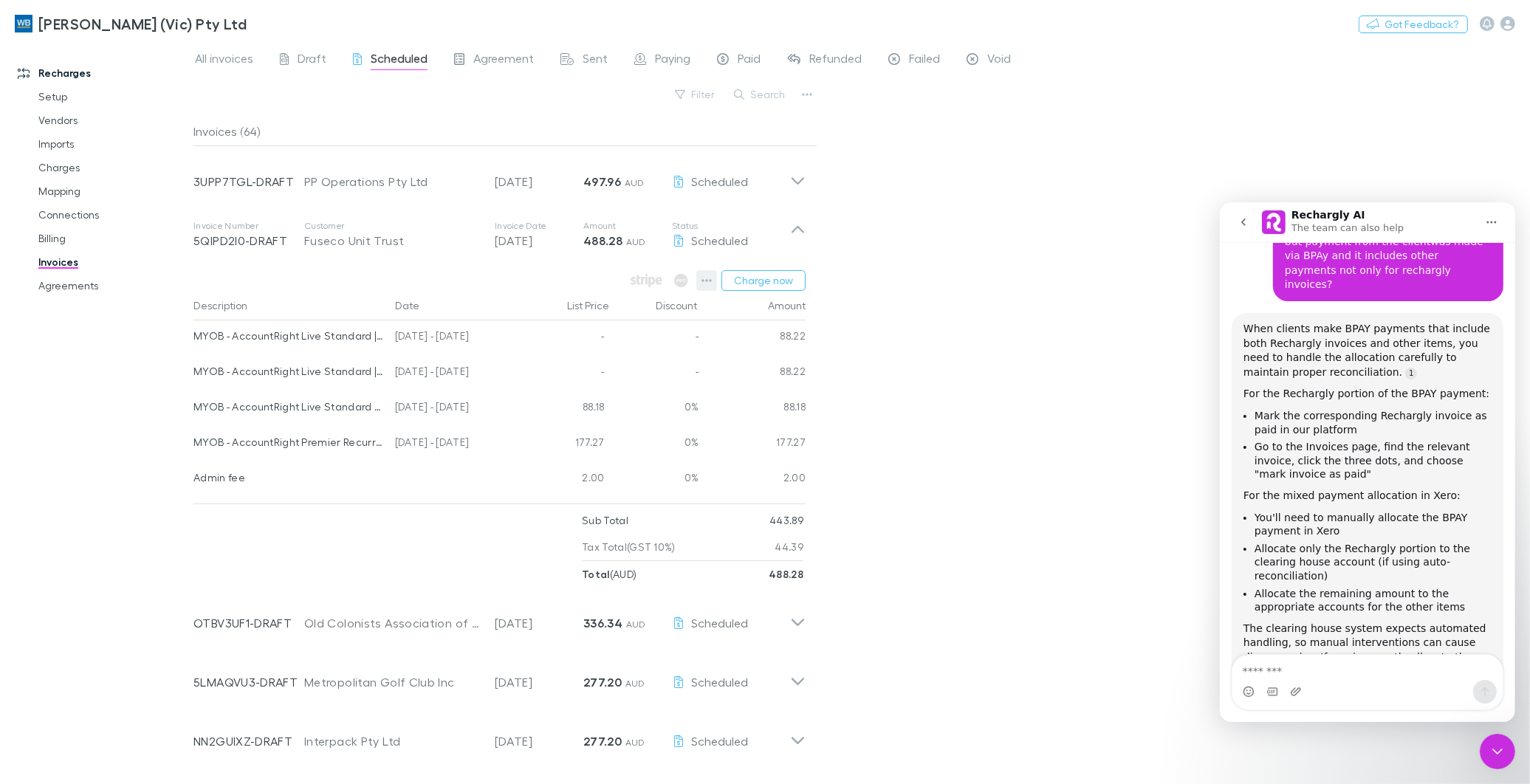
click at [706, 276] on icon "button" at bounding box center [706, 280] width 11 height 12
click at [306, 57] on div at bounding box center [765, 392] width 1530 height 784
click at [598, 57] on span "Sent" at bounding box center [595, 60] width 25 height 19
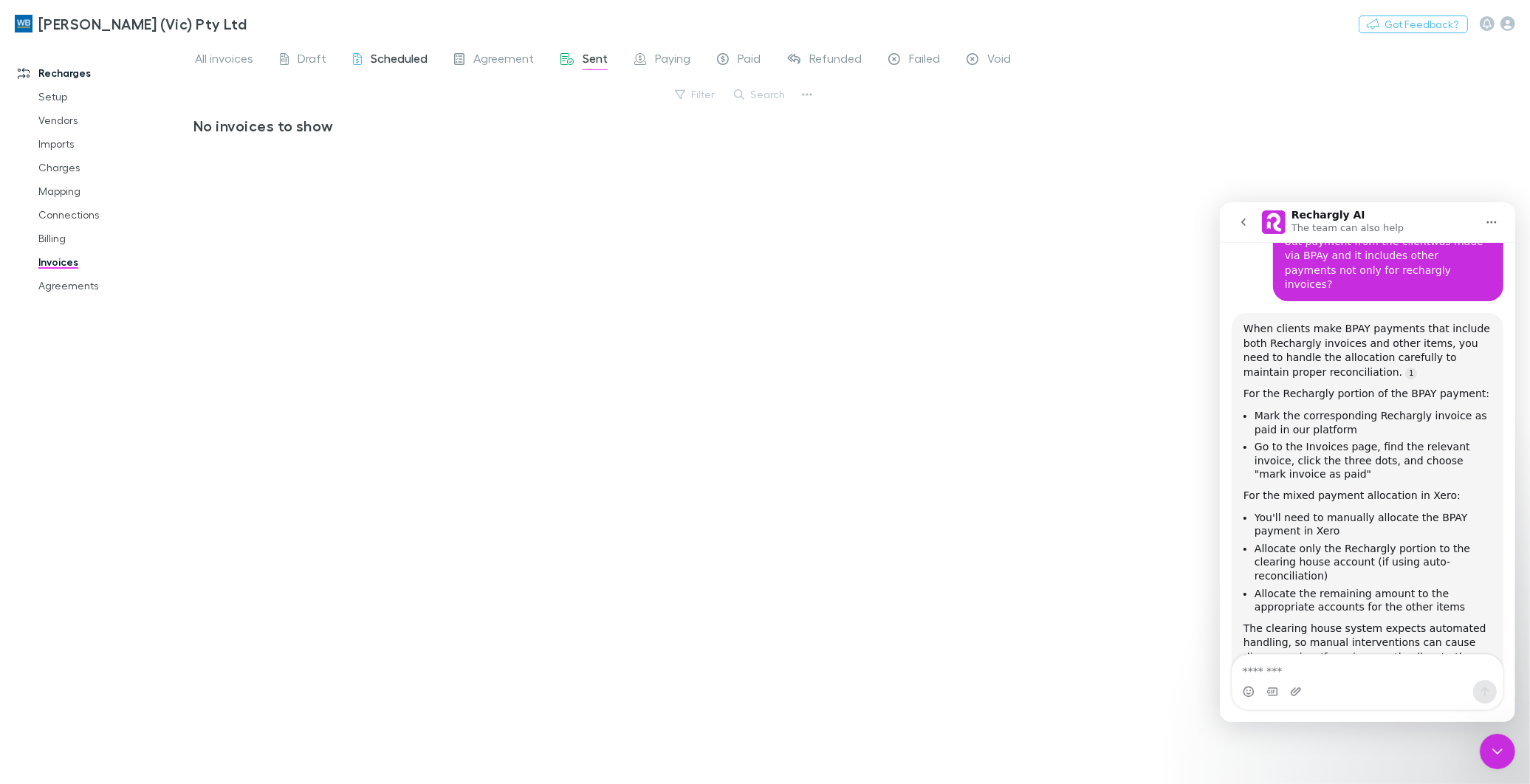
click at [393, 54] on span "Scheduled" at bounding box center [399, 60] width 57 height 19
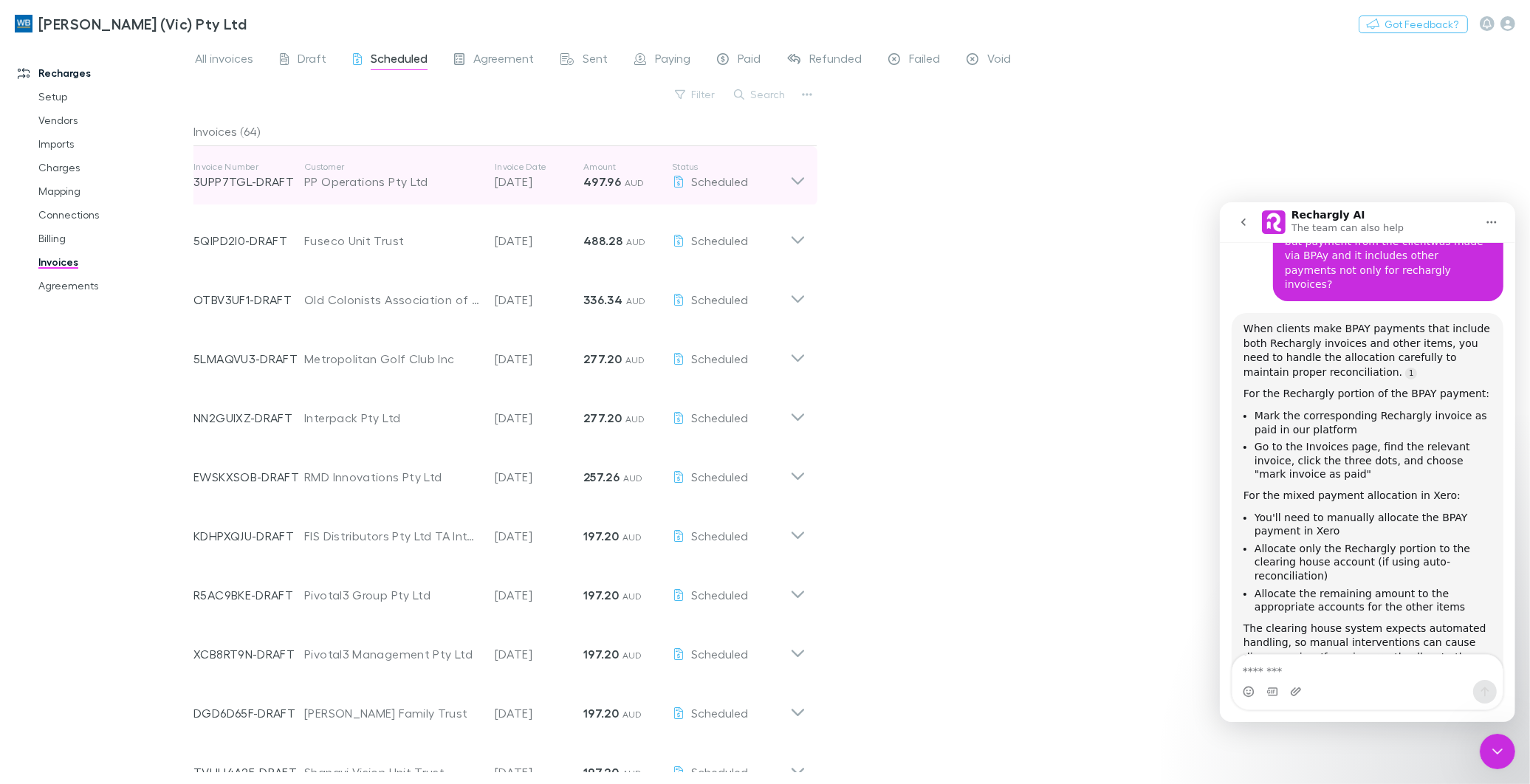
click at [524, 179] on p "[DATE]" at bounding box center [538, 181] width 89 height 18
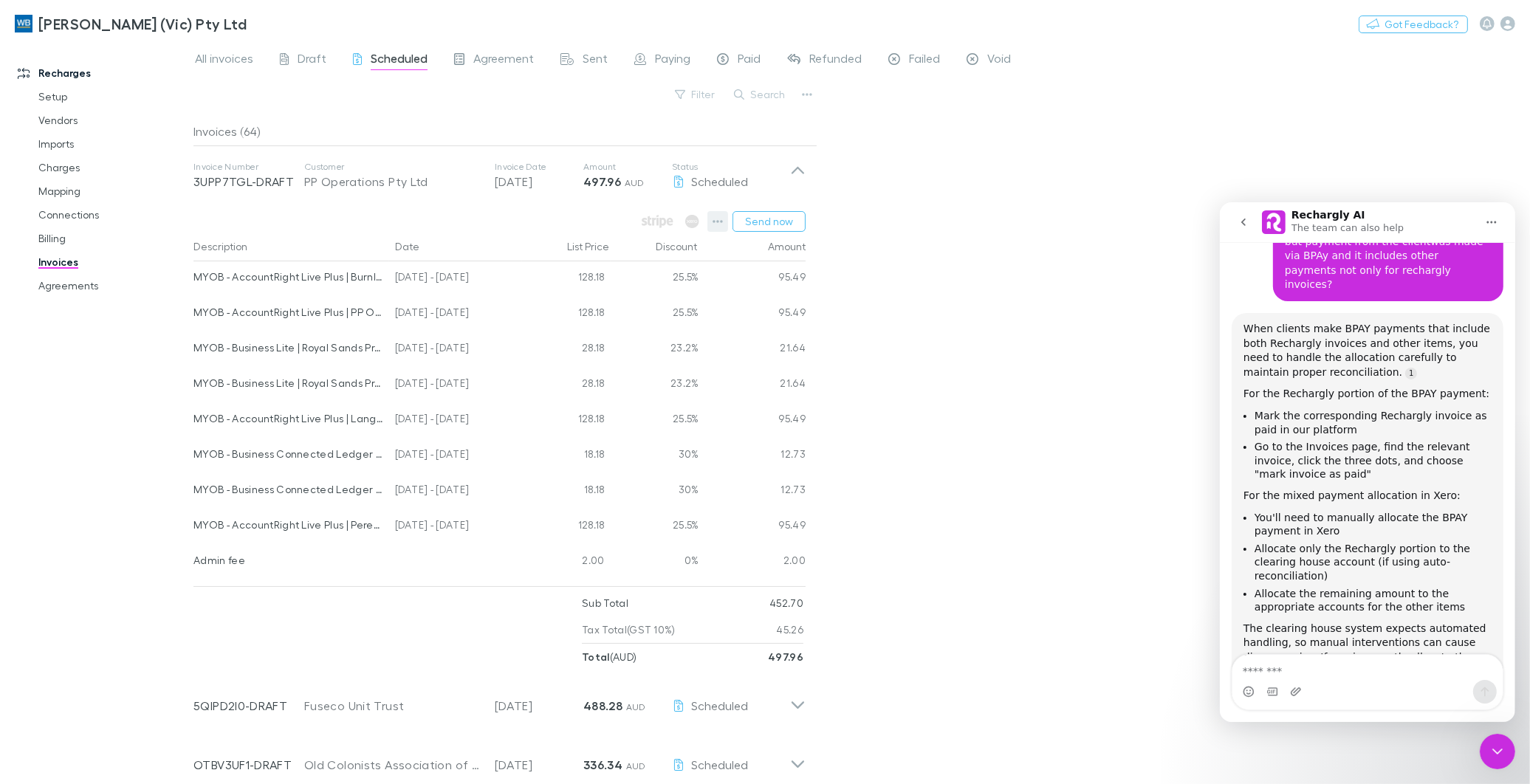
click at [718, 218] on icon "button" at bounding box center [718, 221] width 11 height 12
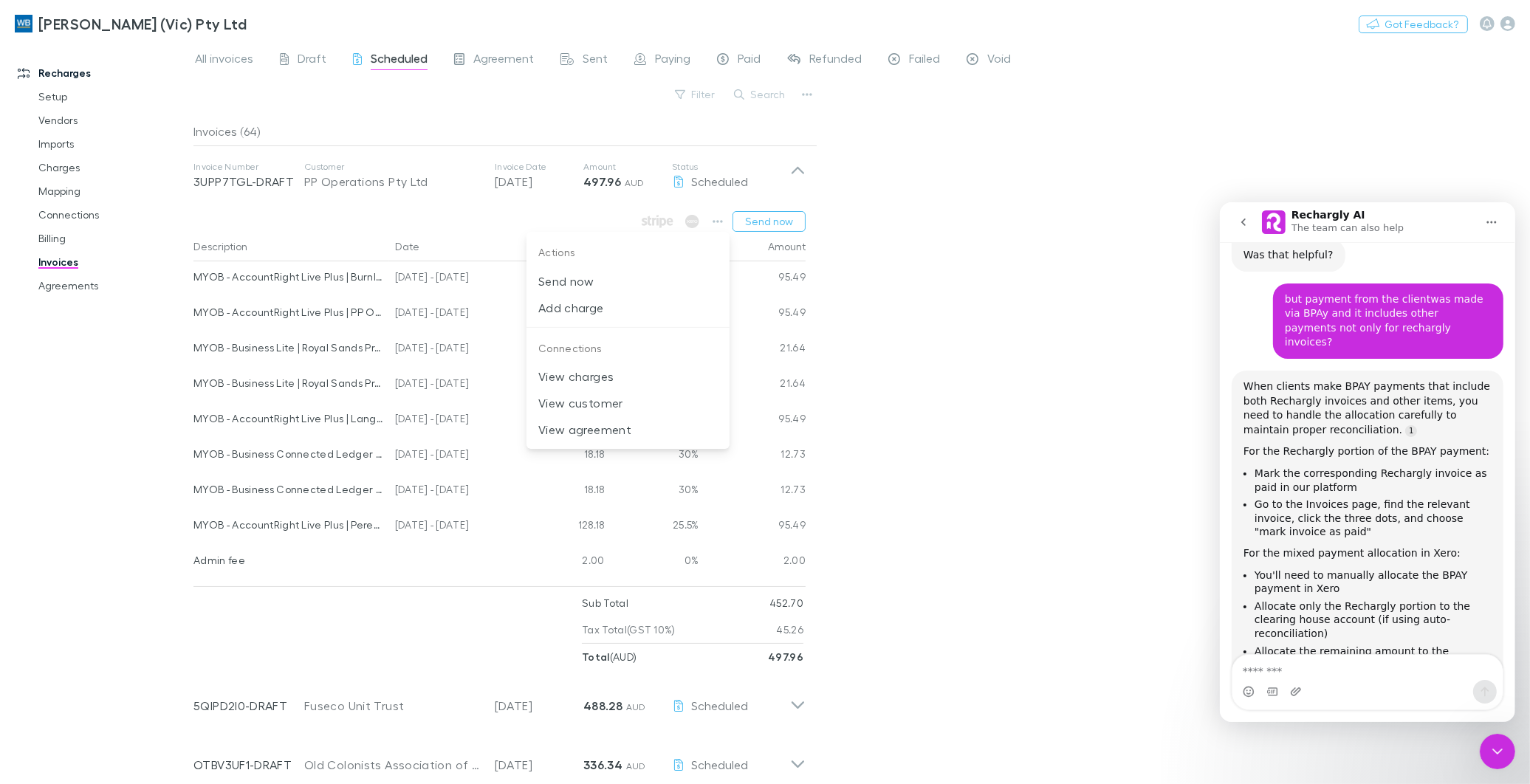
scroll to position [1946, 0]
click at [712, 94] on div at bounding box center [765, 392] width 1530 height 784
click at [703, 94] on button "Filter" at bounding box center [695, 95] width 56 height 18
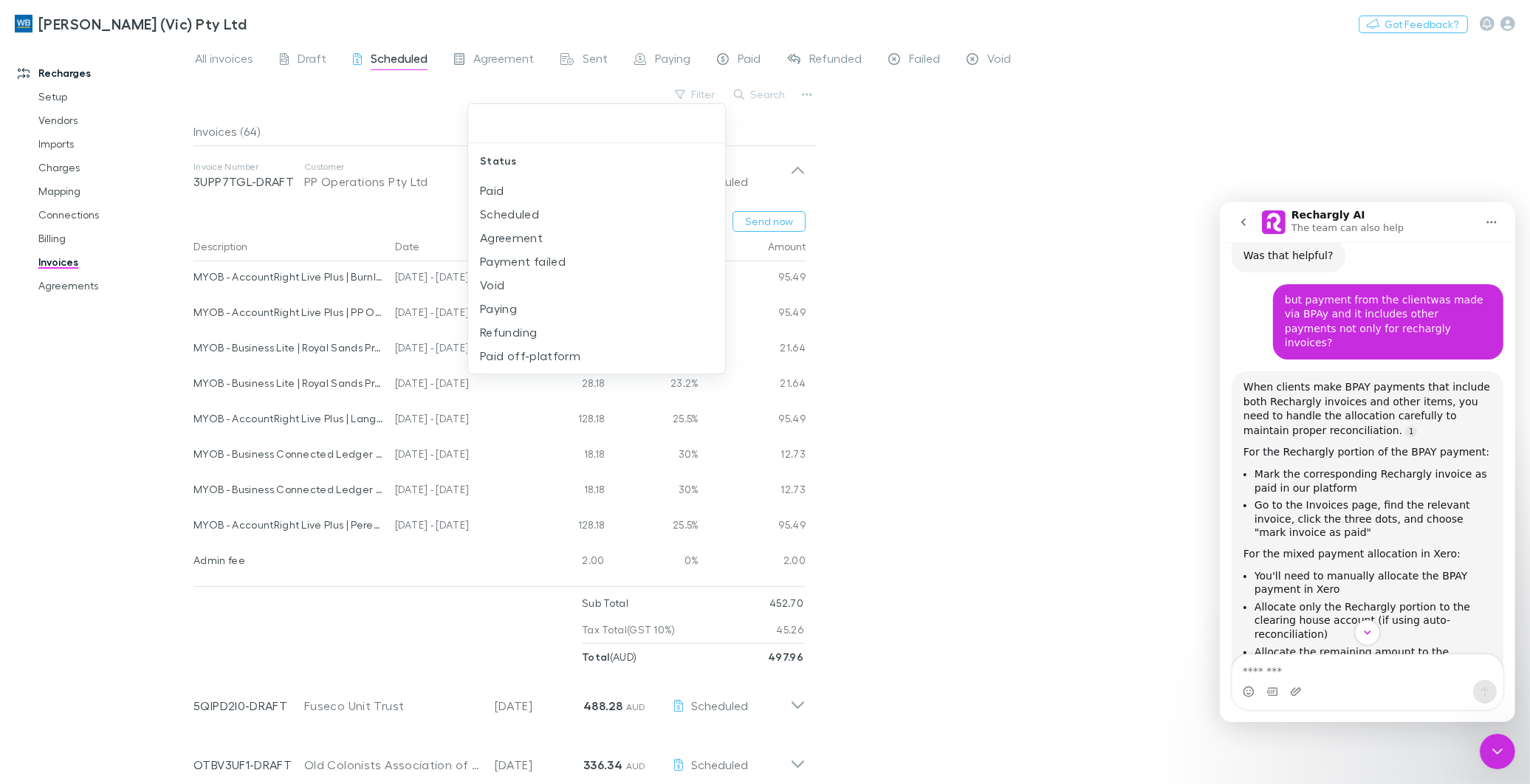
click at [750, 97] on div at bounding box center [765, 392] width 1530 height 784
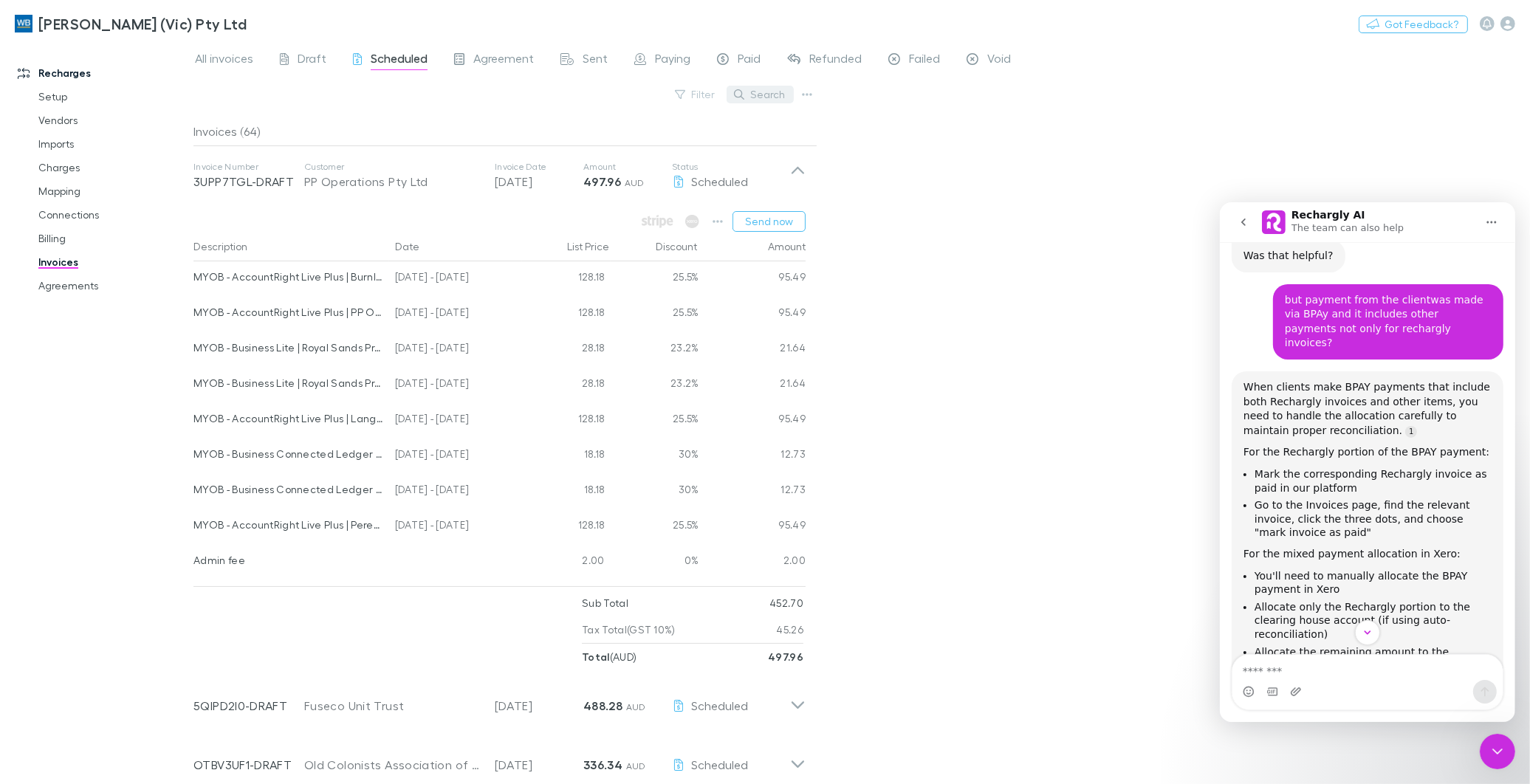
click at [760, 94] on button "Search" at bounding box center [759, 95] width 67 height 18
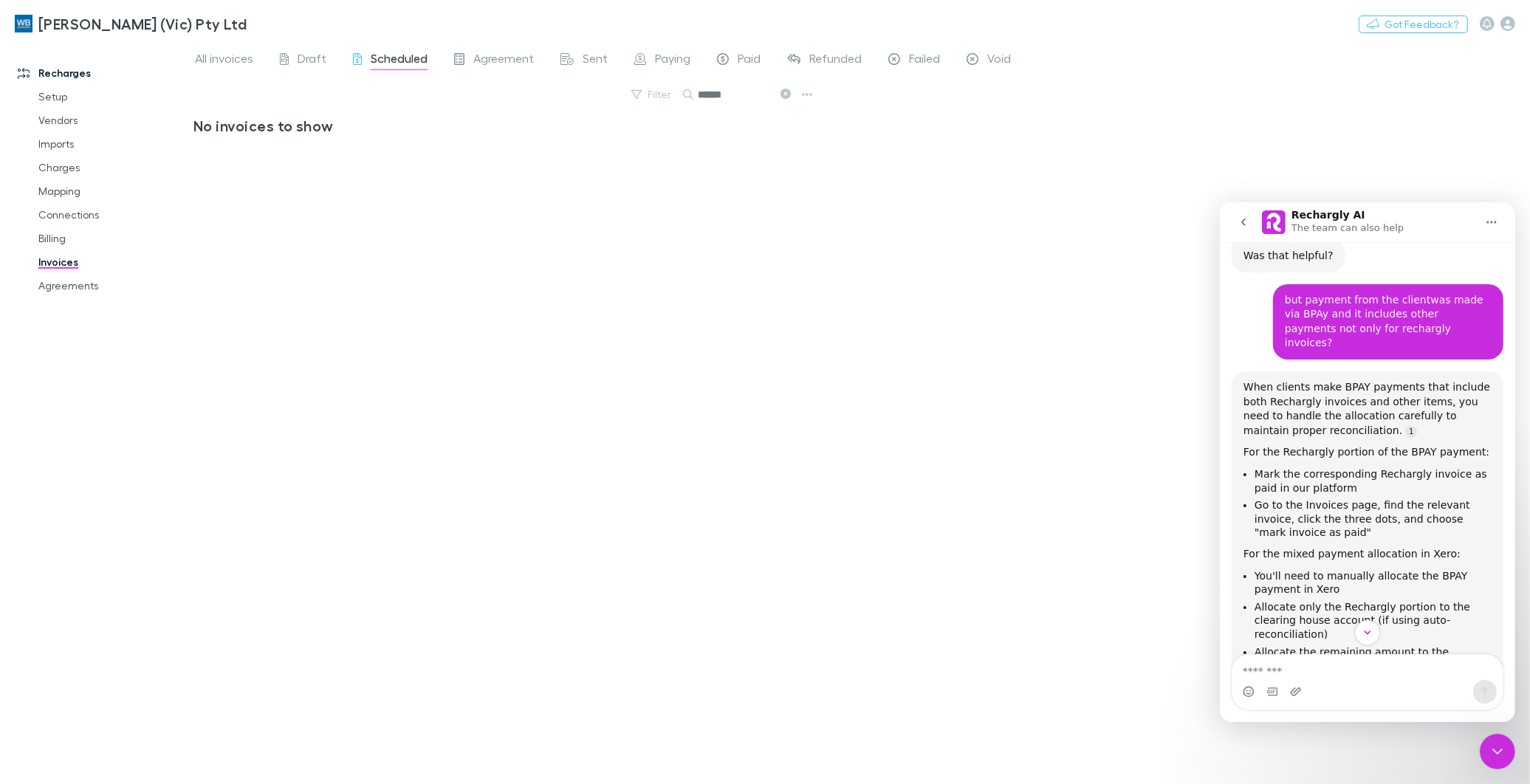
type input "******"
drag, startPoint x: 783, startPoint y: 93, endPoint x: 757, endPoint y: 95, distance: 26.1
click at [782, 92] on icon at bounding box center [786, 94] width 11 height 11
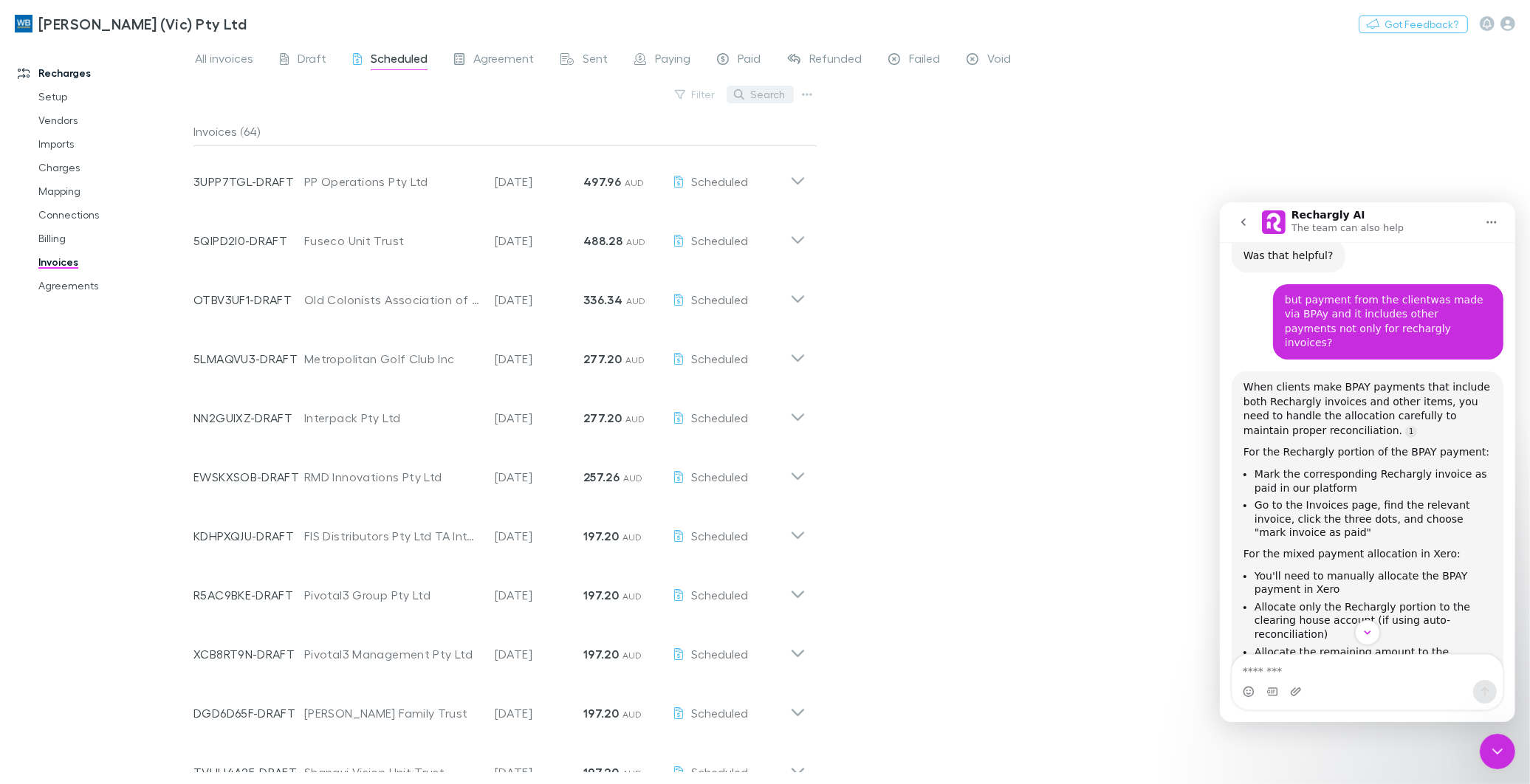
click at [754, 95] on button "Search" at bounding box center [759, 95] width 67 height 18
paste input "**********"
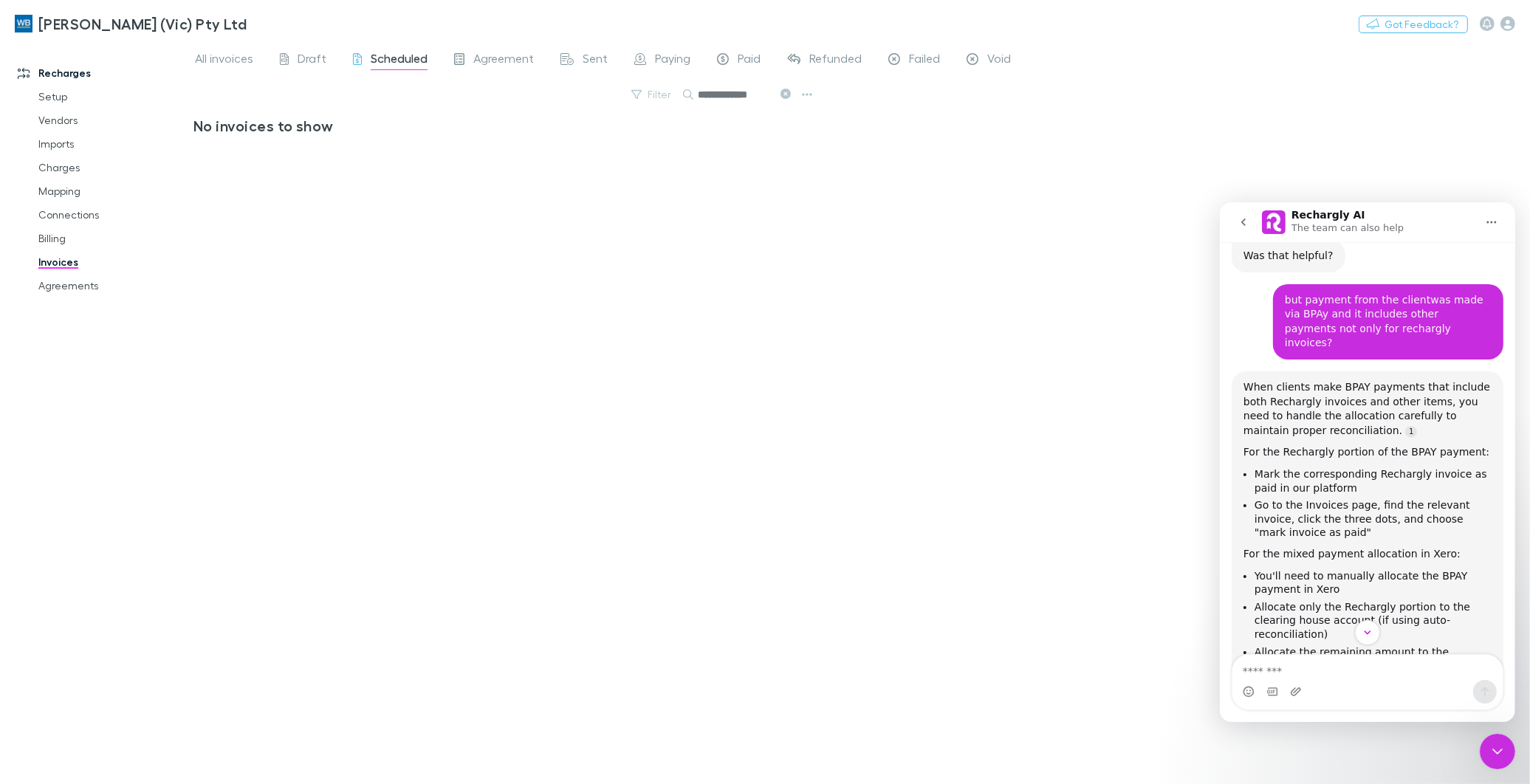
scroll to position [0, 2]
type input "**********"
click at [233, 57] on span "All invoices" at bounding box center [224, 60] width 58 height 19
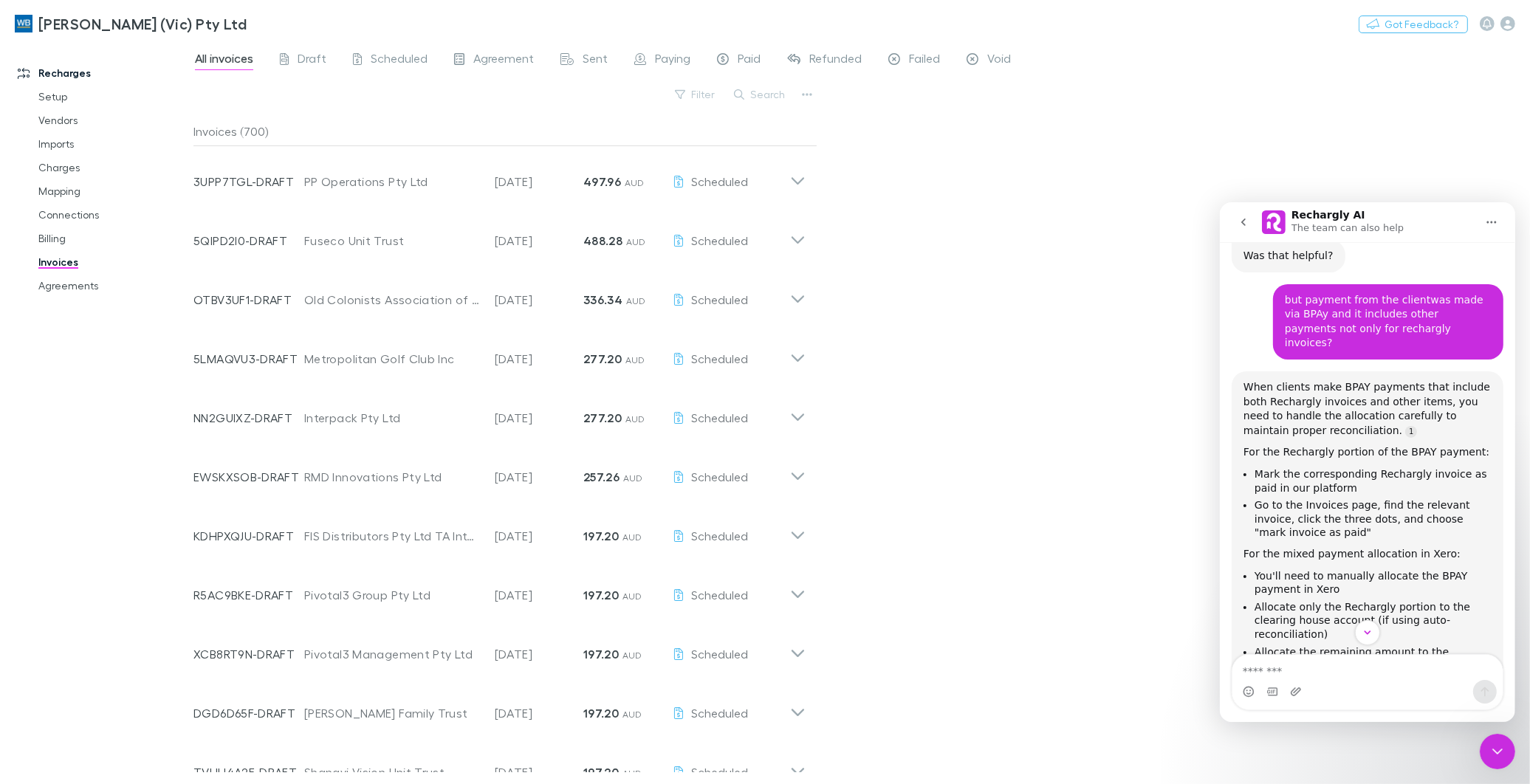
click at [761, 93] on button "Search" at bounding box center [759, 95] width 67 height 18
paste input "**********"
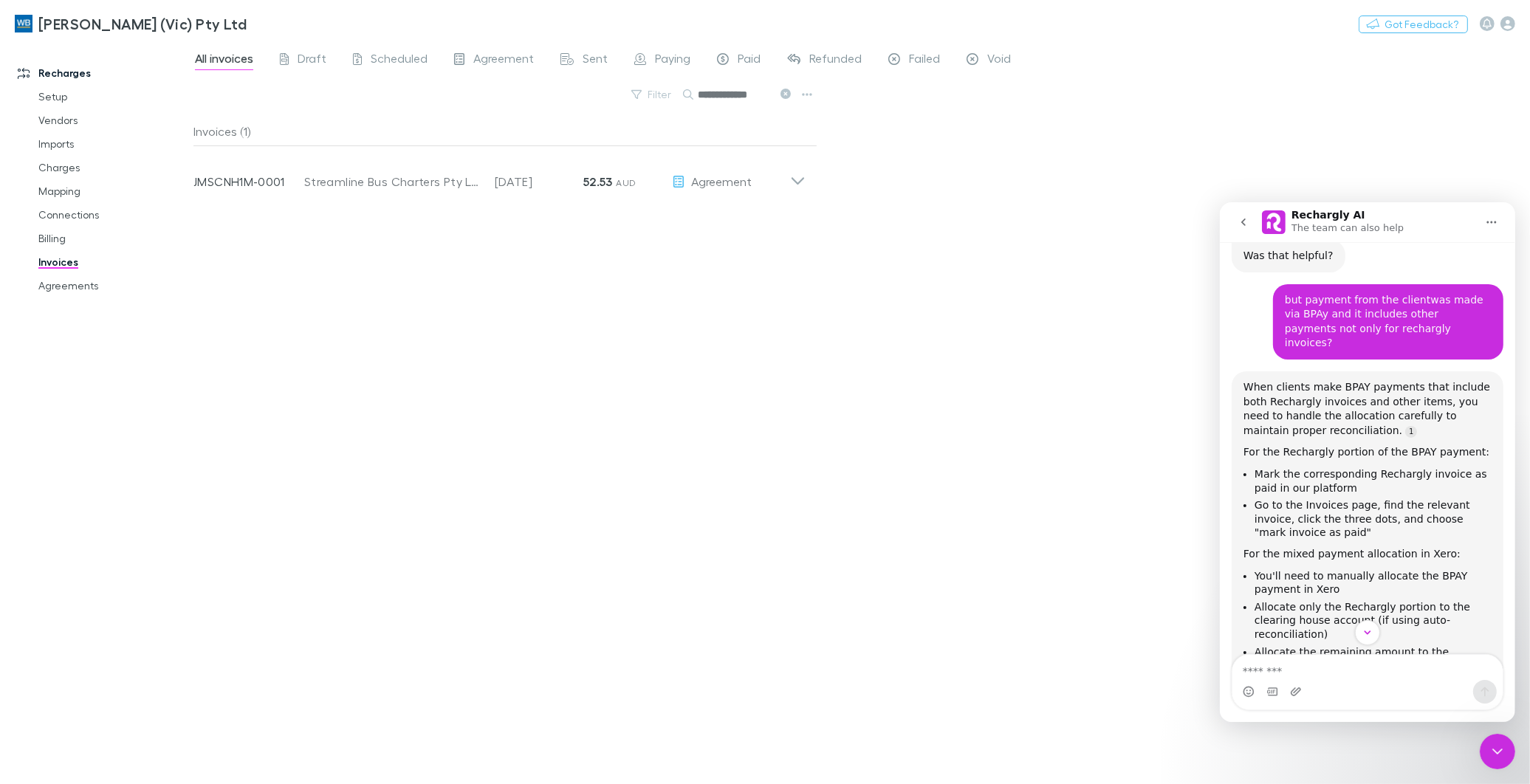
scroll to position [0, 2]
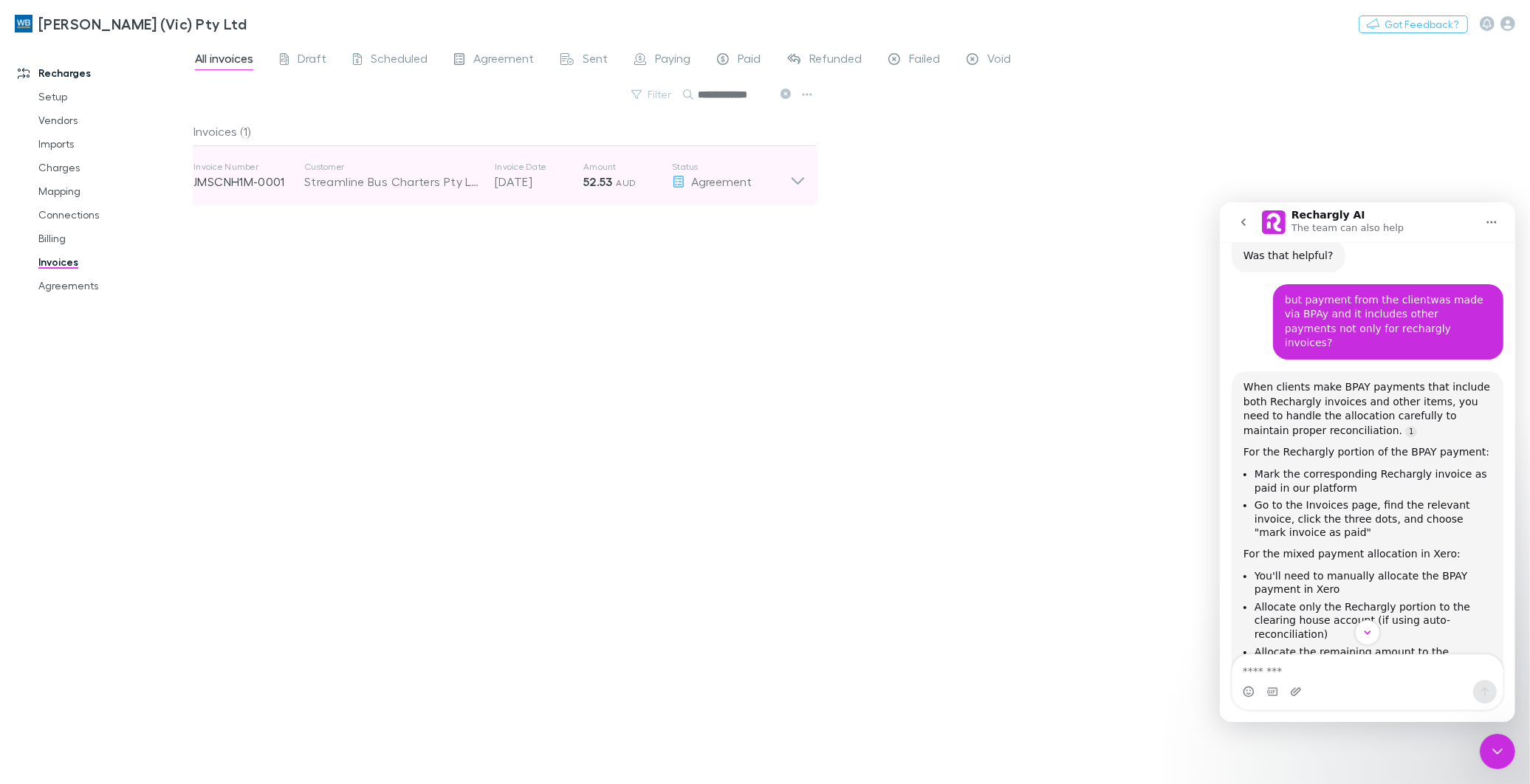
click at [587, 181] on strong "52.53" at bounding box center [597, 181] width 30 height 15
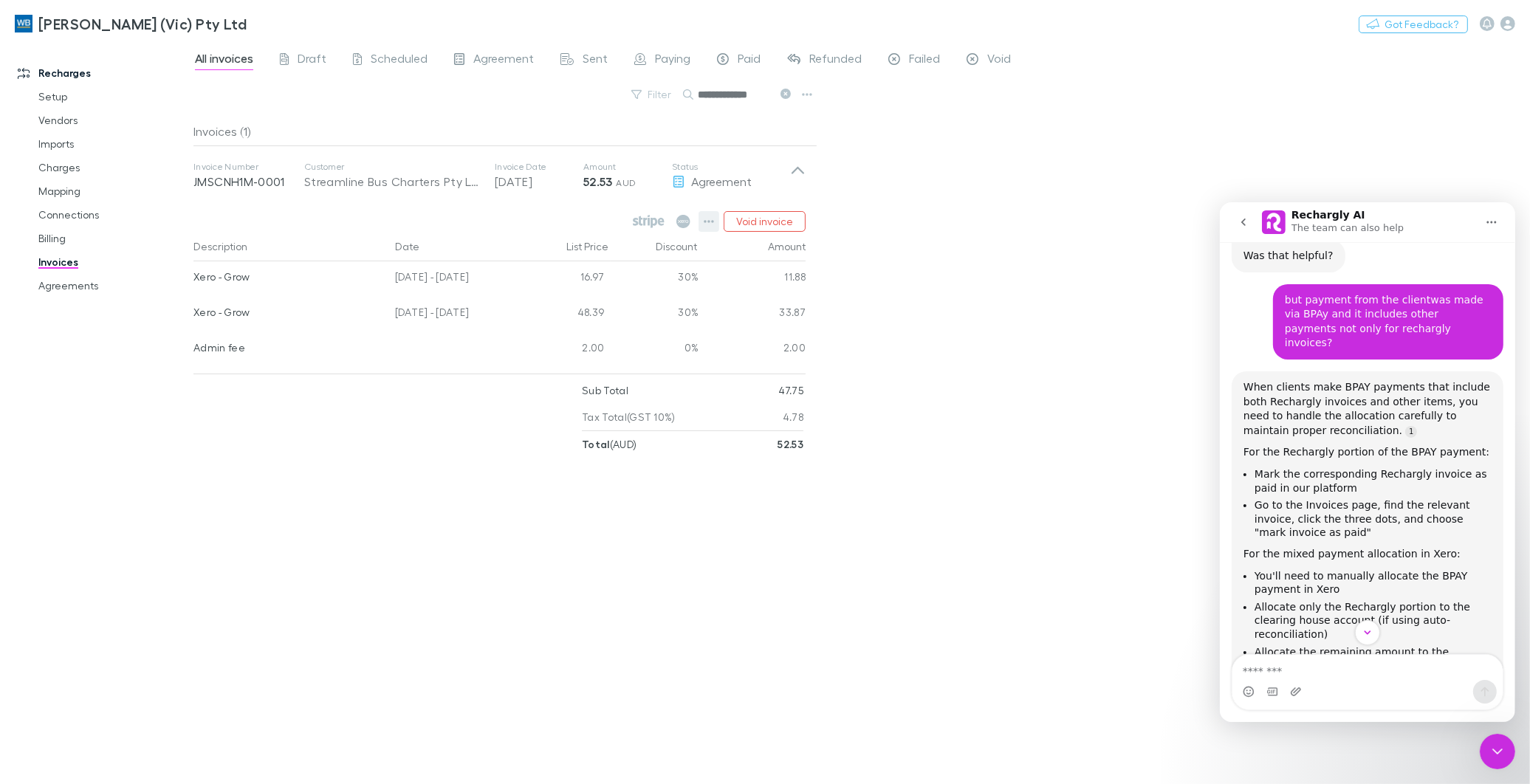
click at [706, 220] on icon "button" at bounding box center [709, 221] width 11 height 3
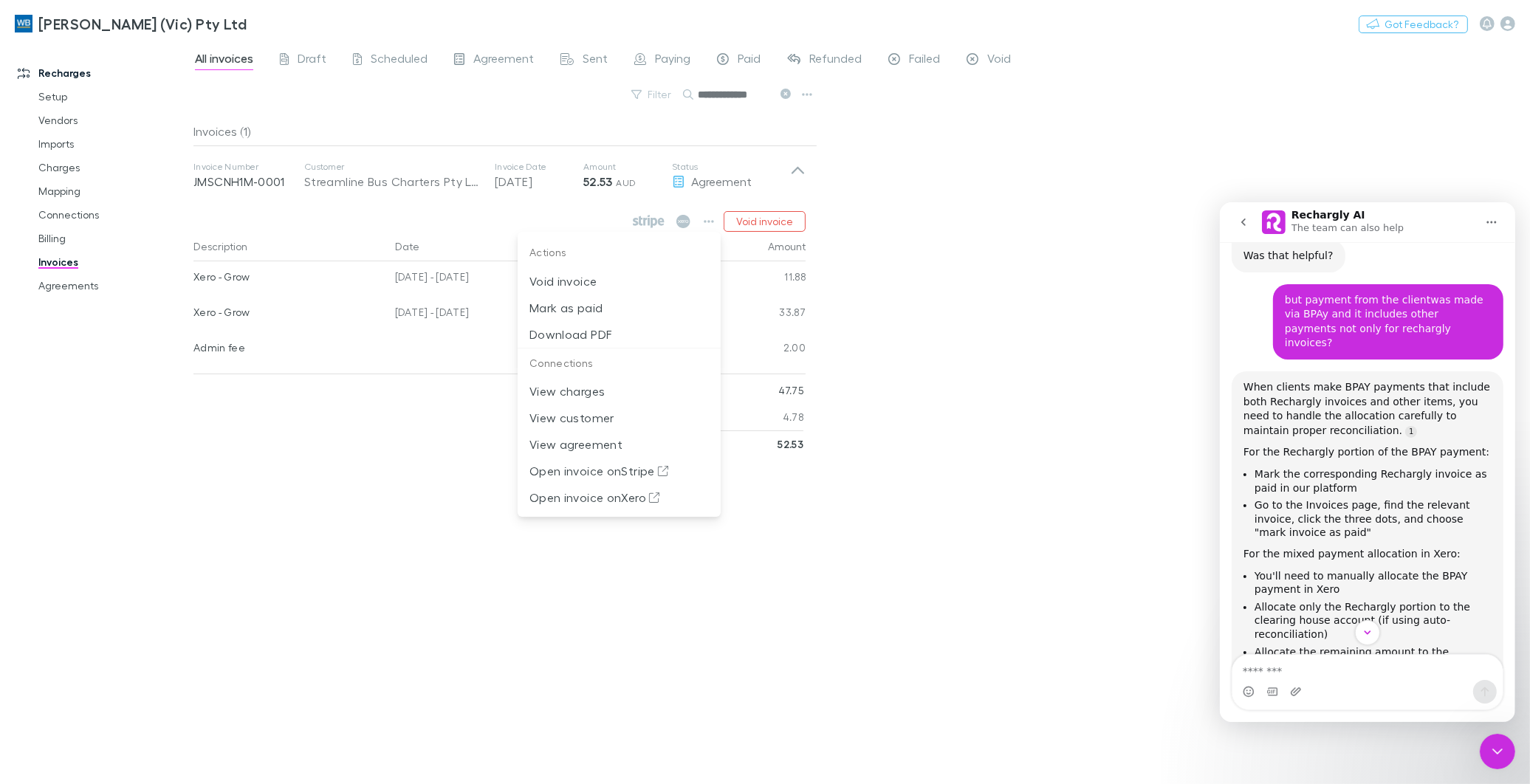
click at [262, 433] on div at bounding box center [765, 392] width 1530 height 784
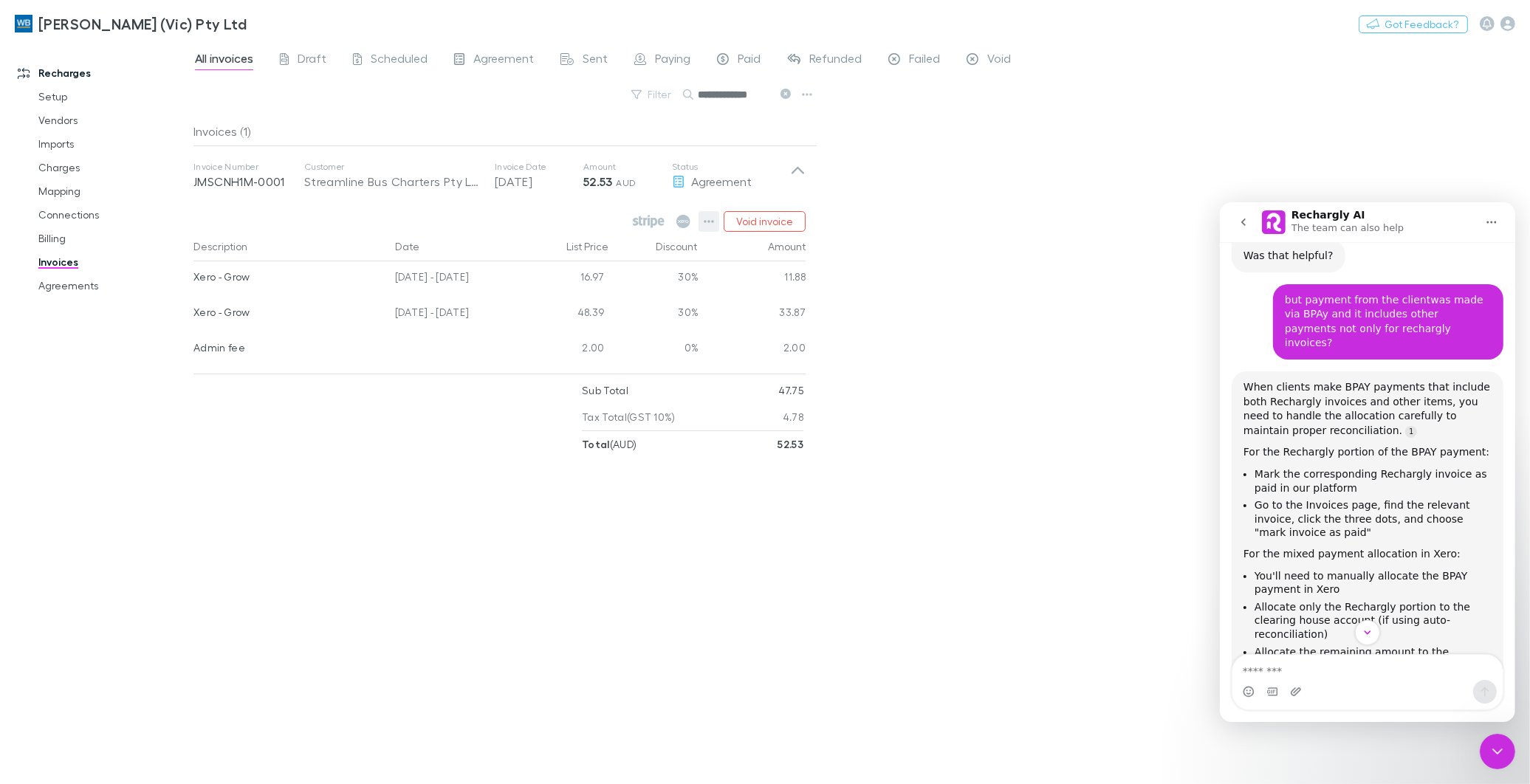
click at [710, 223] on icon "button" at bounding box center [709, 221] width 11 height 3
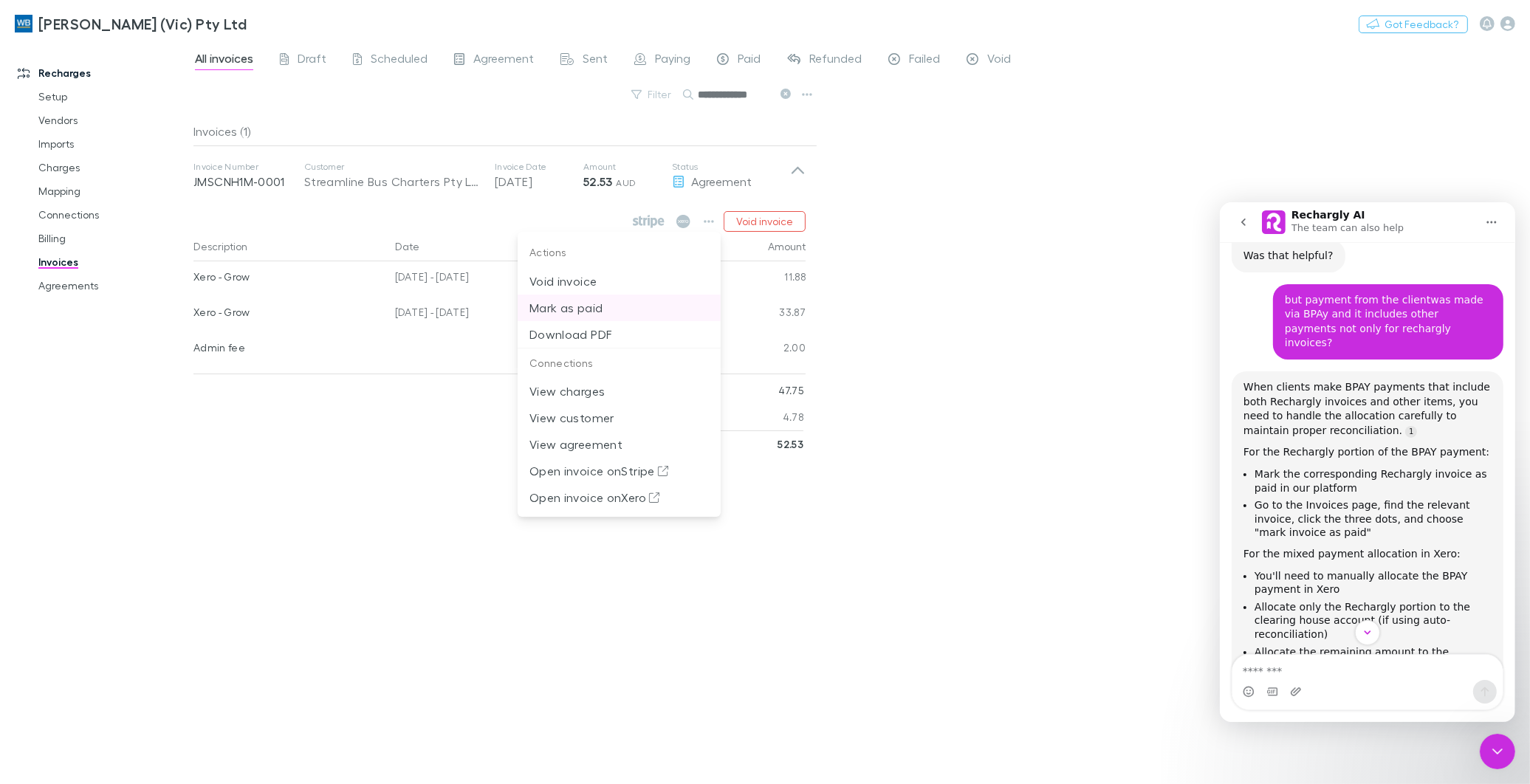
click at [579, 311] on p "Mark as paid" at bounding box center [619, 308] width 180 height 18
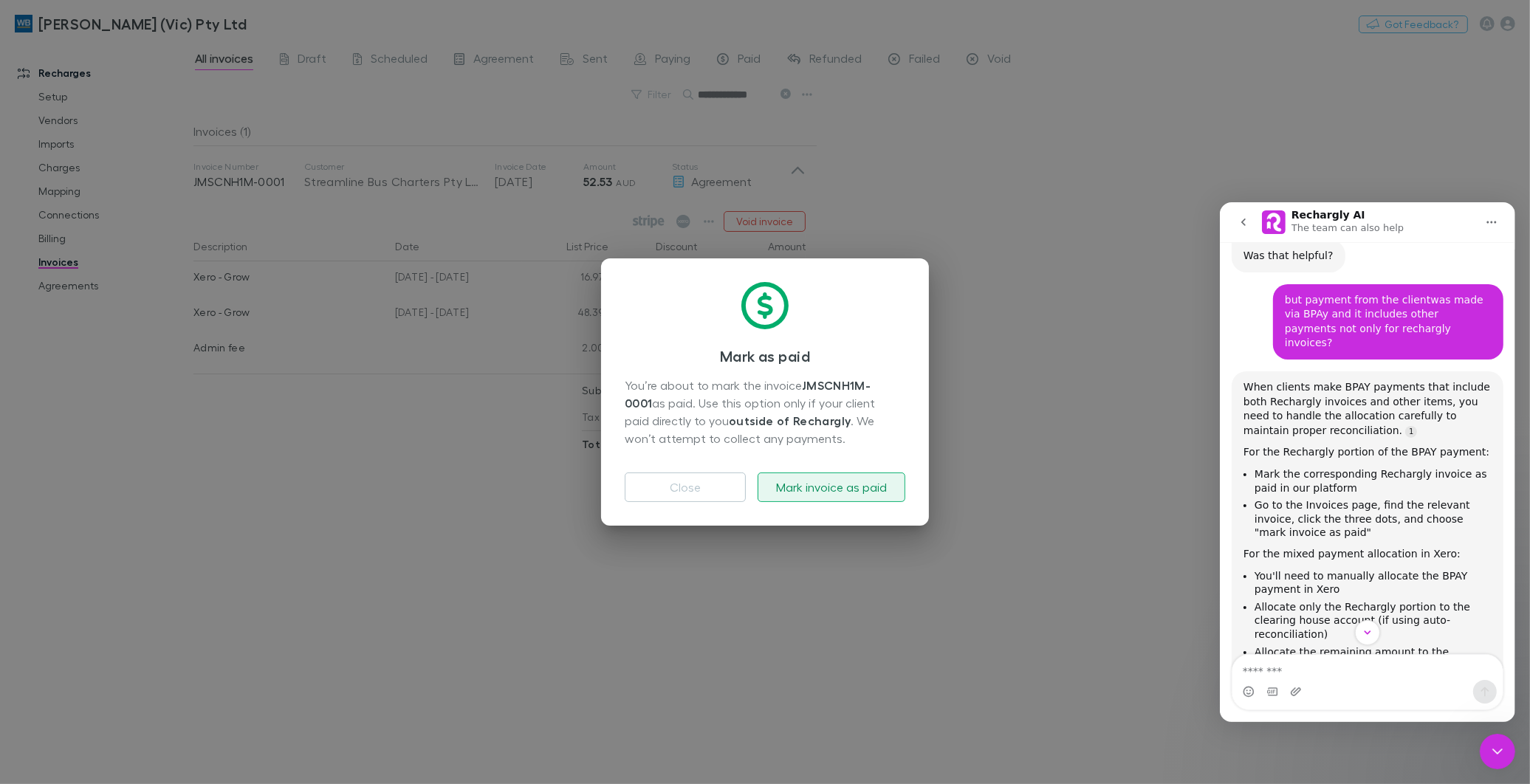
click at [858, 487] on button "Mark invoice as paid" at bounding box center [831, 486] width 148 height 30
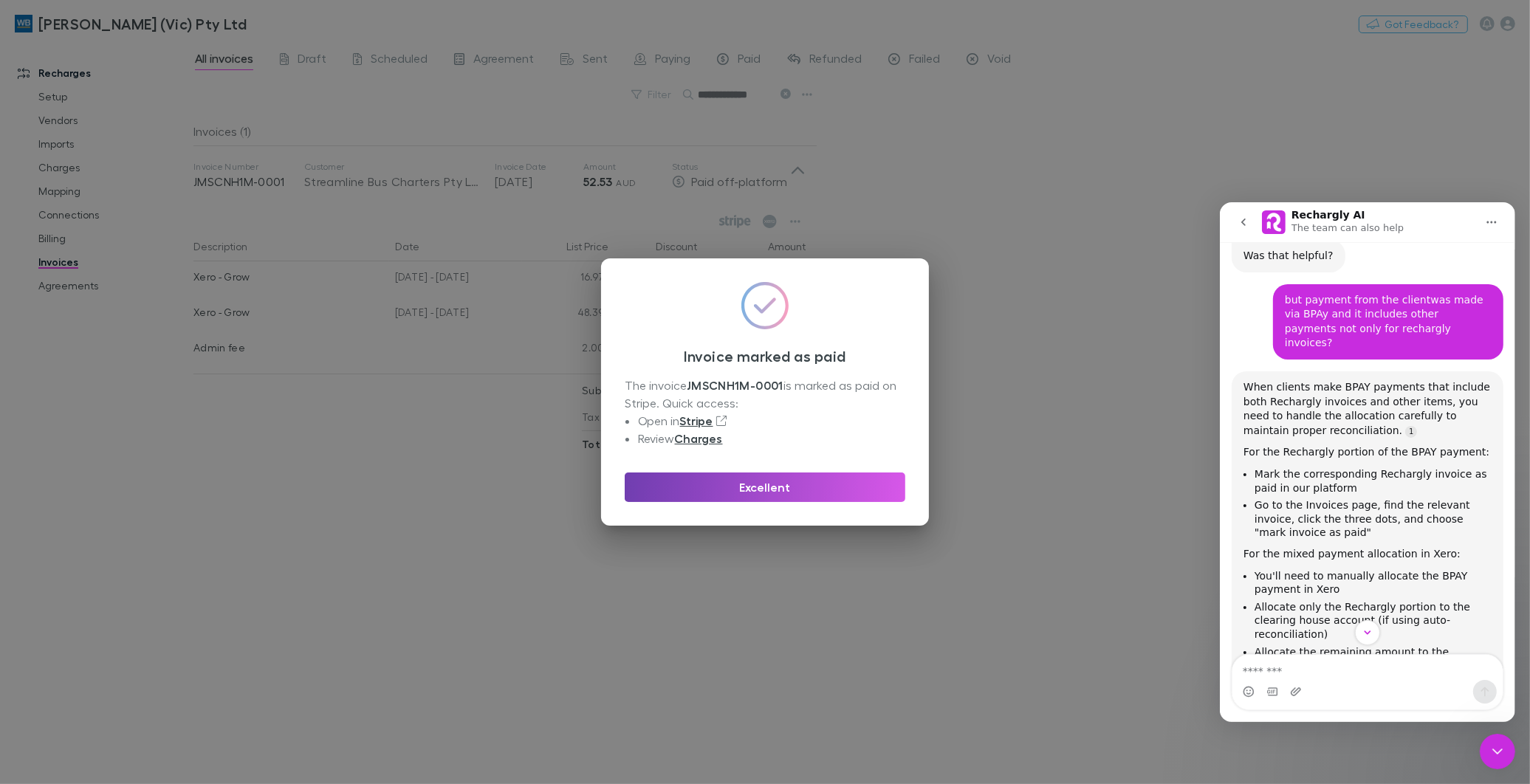
click at [757, 492] on button "Excellent" at bounding box center [765, 486] width 281 height 30
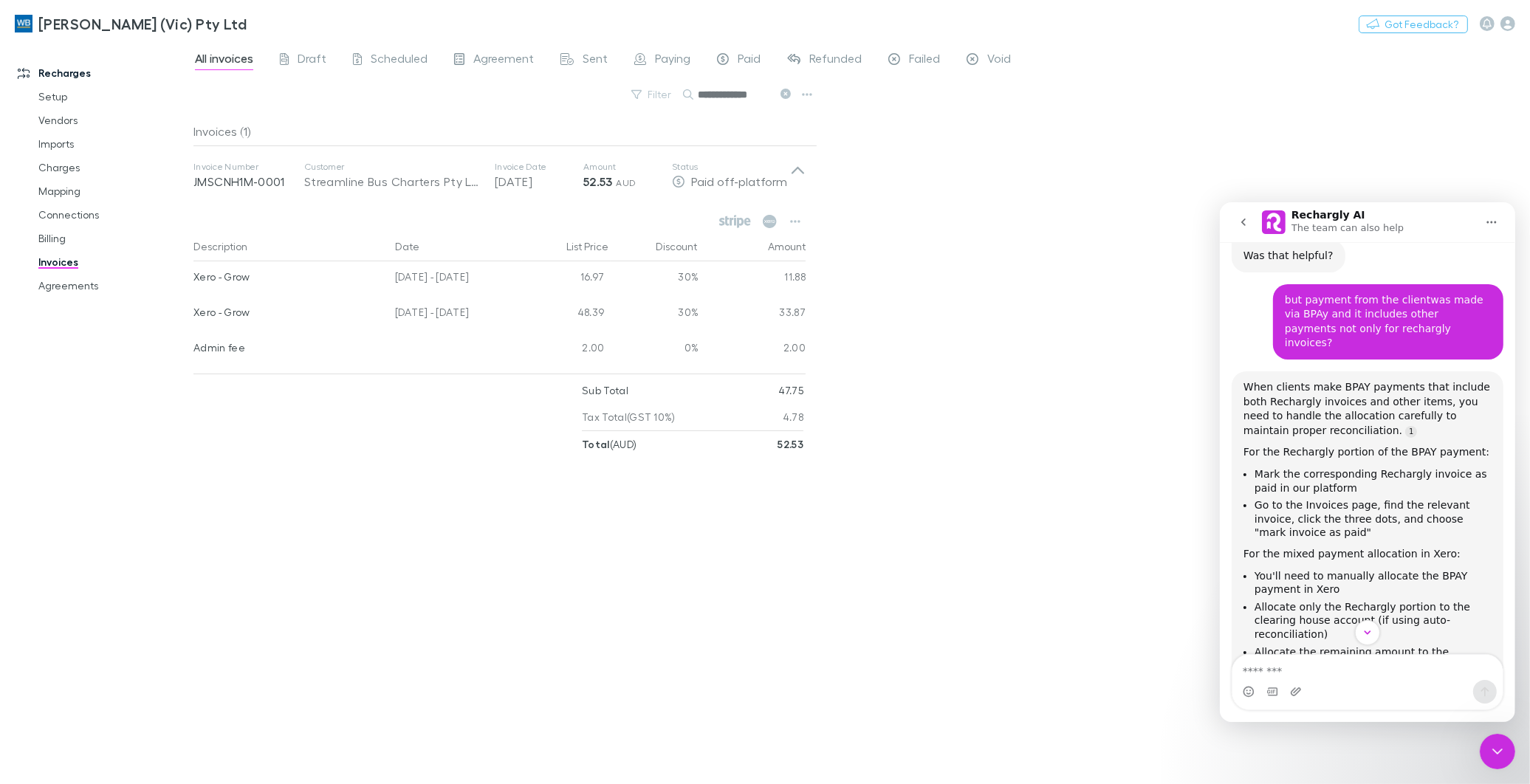
click at [781, 96] on icon at bounding box center [786, 94] width 11 height 11
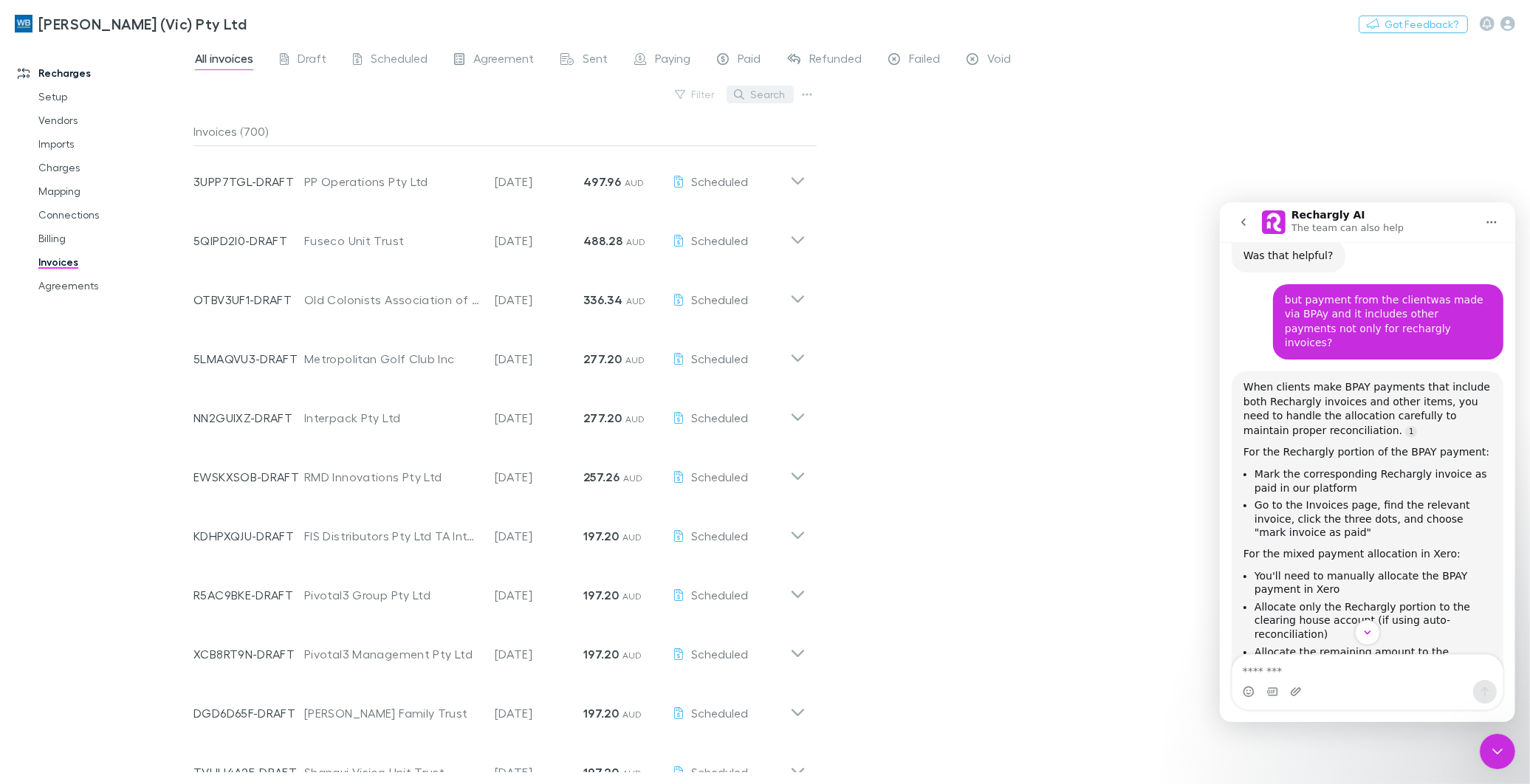
click at [768, 95] on button "Search" at bounding box center [759, 95] width 67 height 18
paste input "**********"
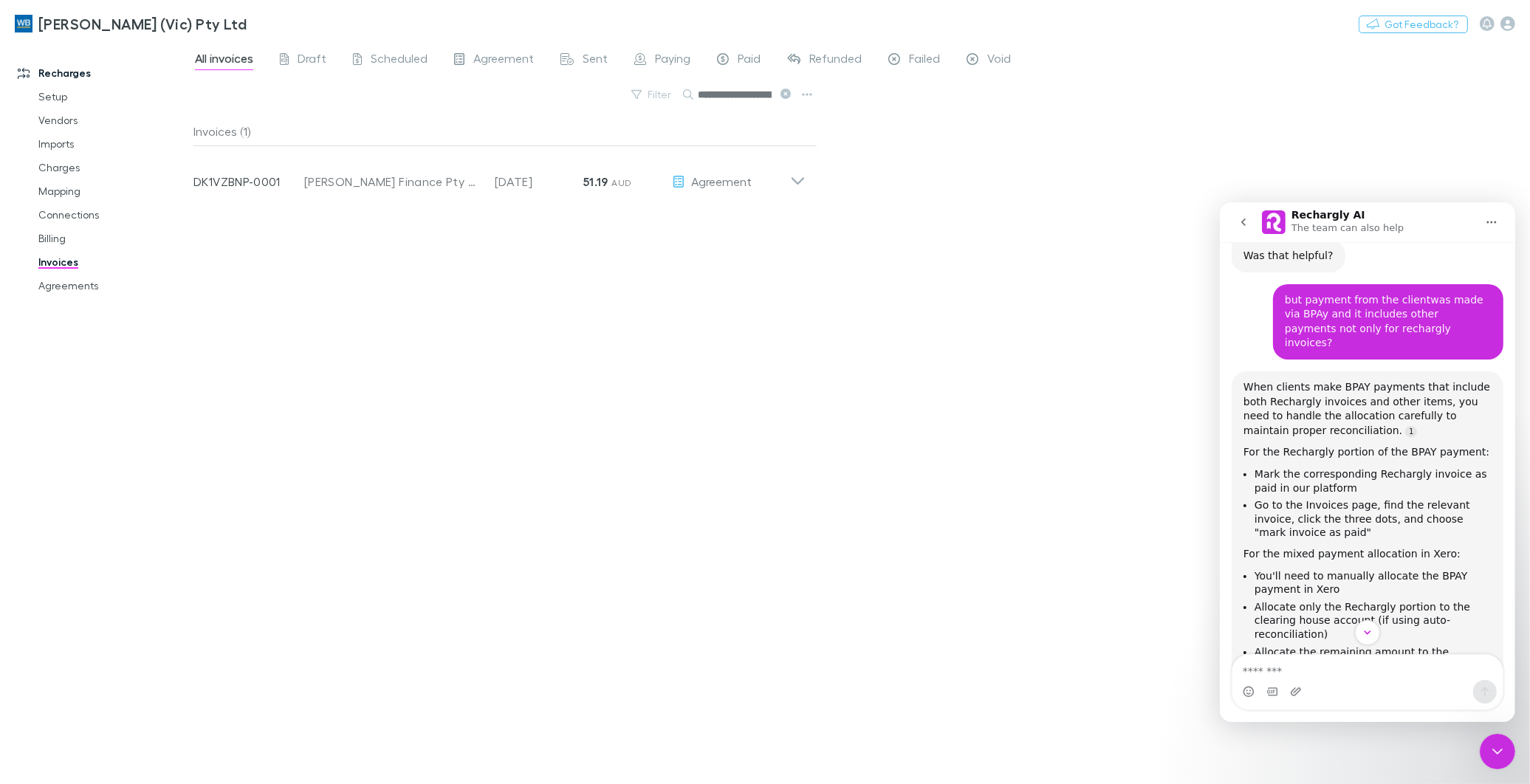
scroll to position [0, 32]
type input "**********"
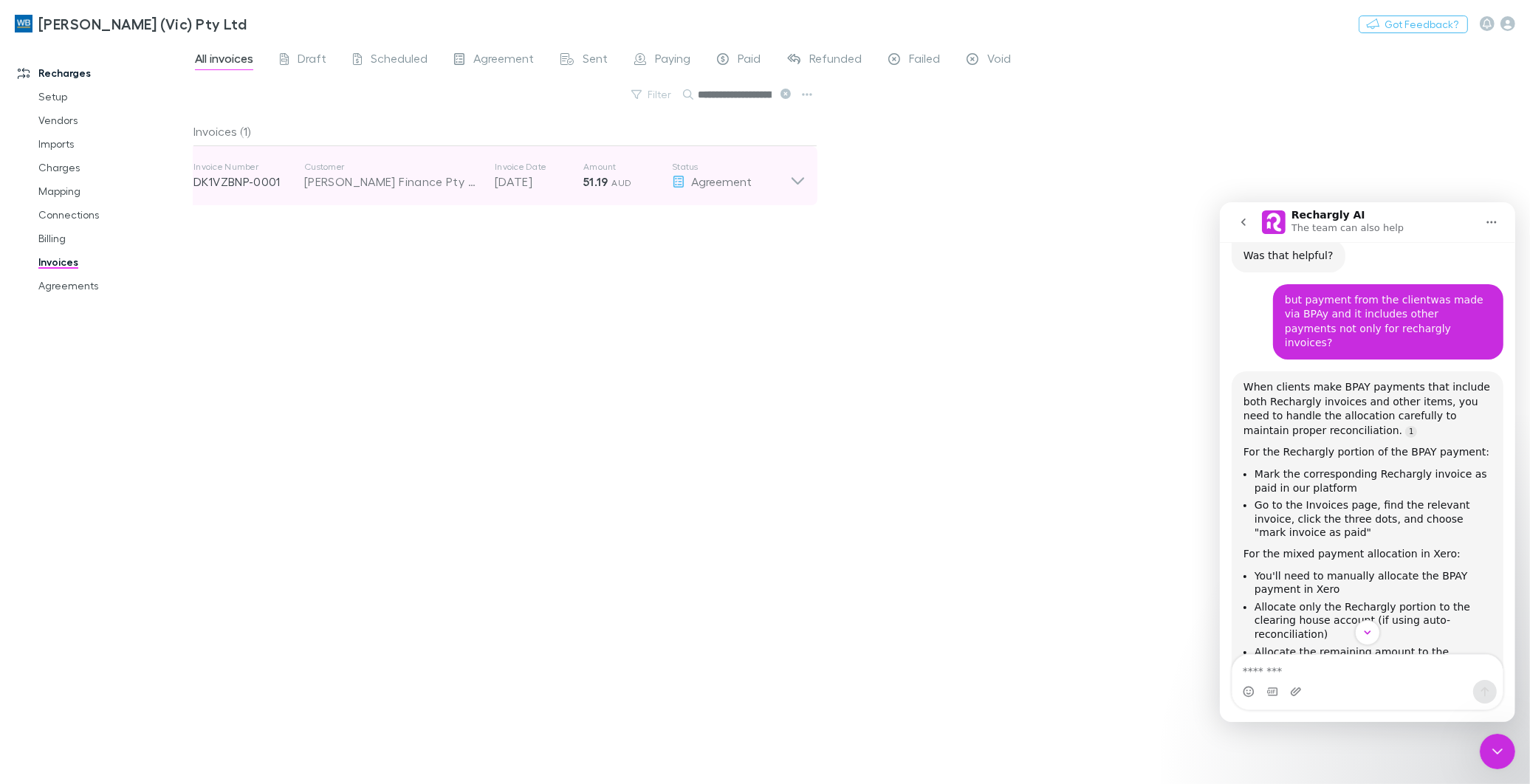
click at [604, 184] on strong "51.19" at bounding box center [596, 181] width 25 height 15
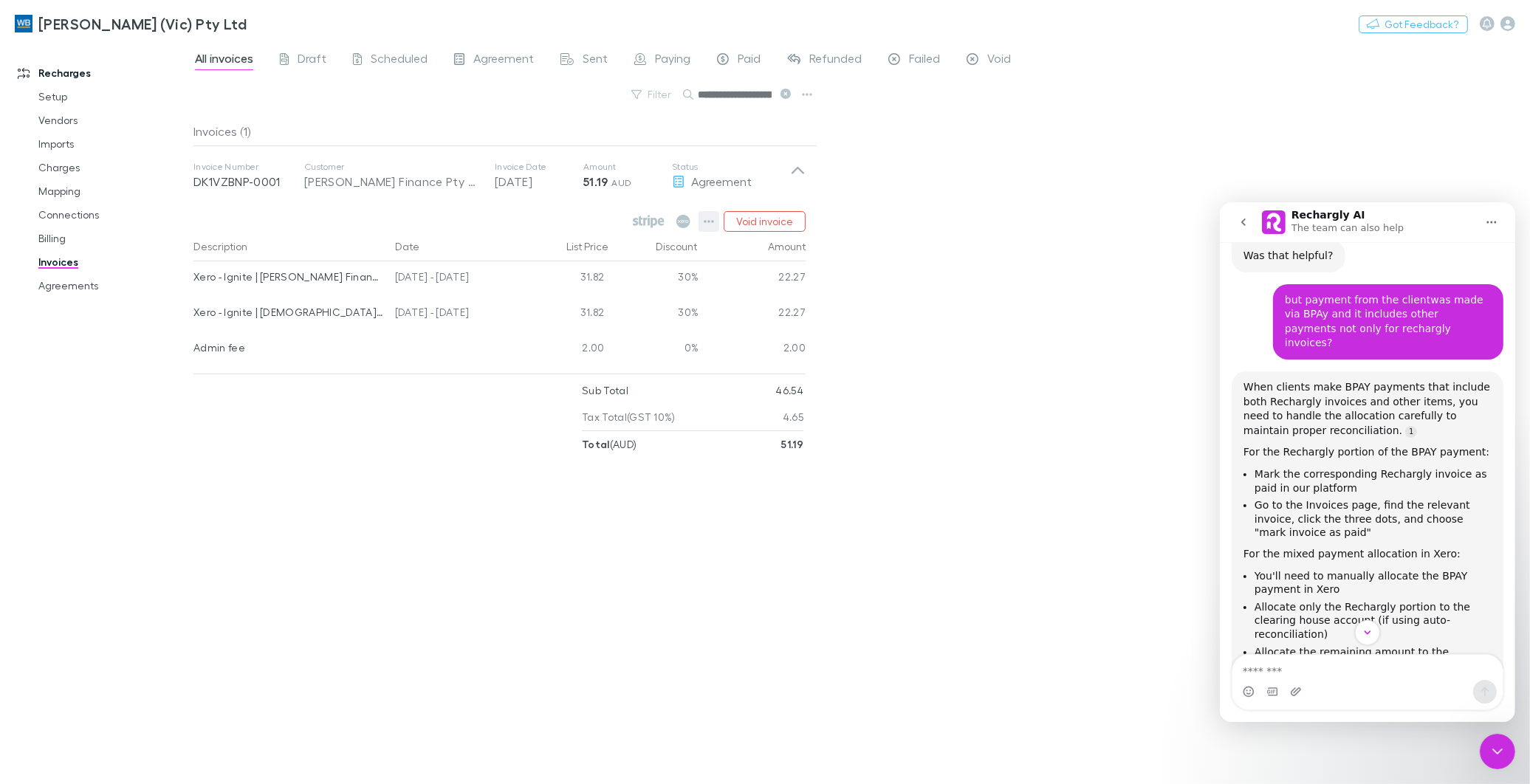
click at [707, 223] on icon "button" at bounding box center [709, 221] width 11 height 12
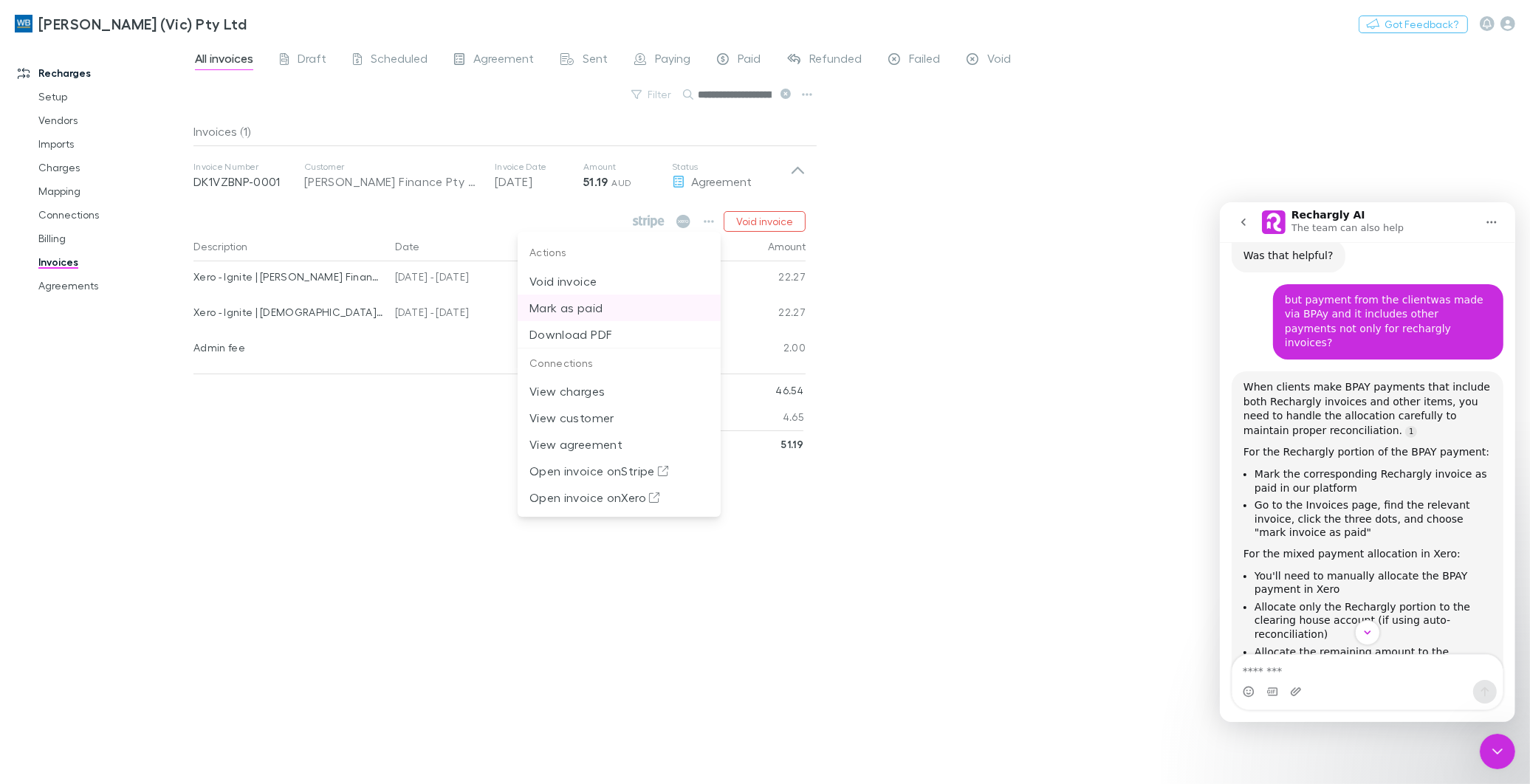
click at [592, 310] on p "Mark as paid" at bounding box center [619, 308] width 180 height 18
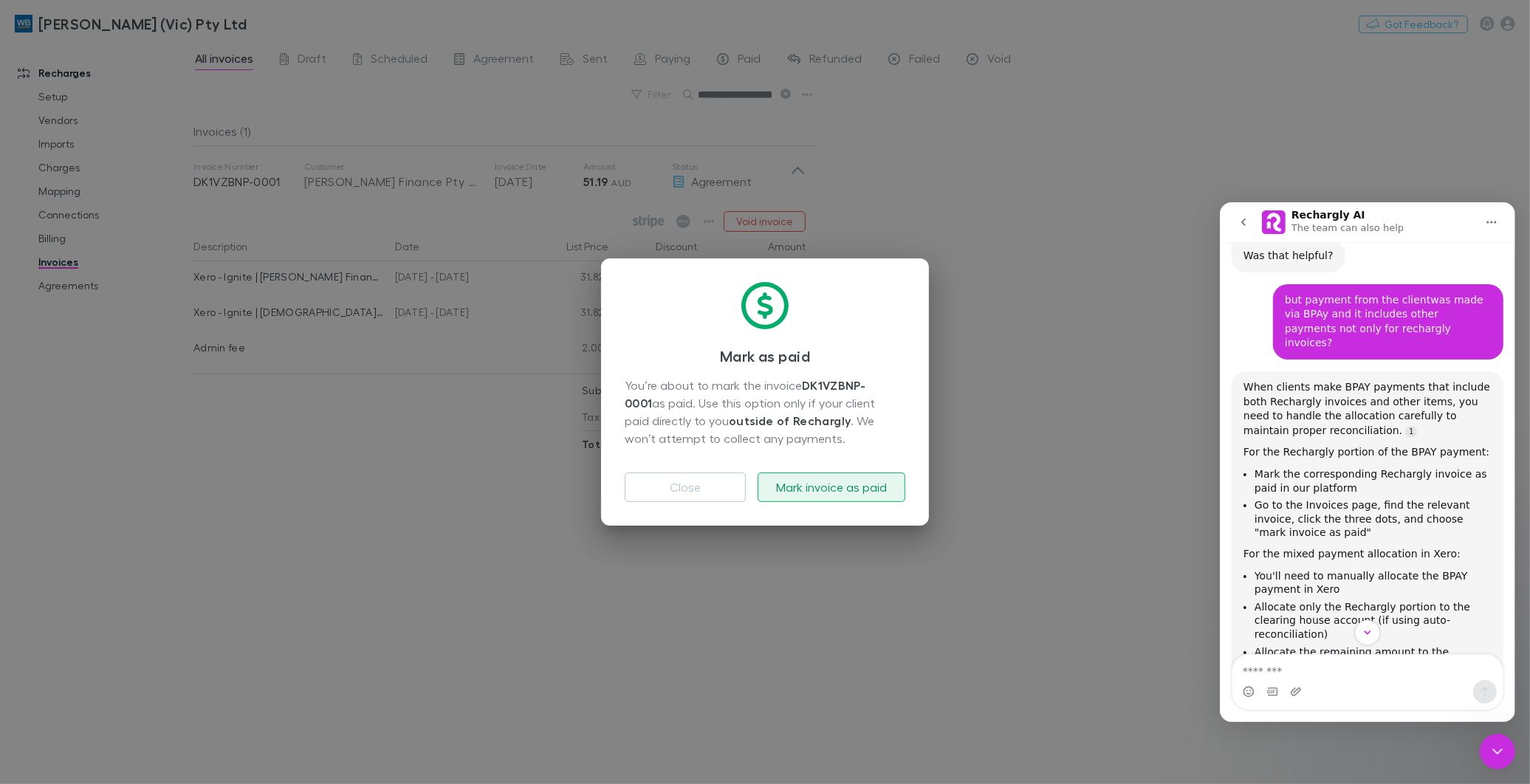
click at [824, 489] on button "Mark invoice as paid" at bounding box center [831, 486] width 148 height 30
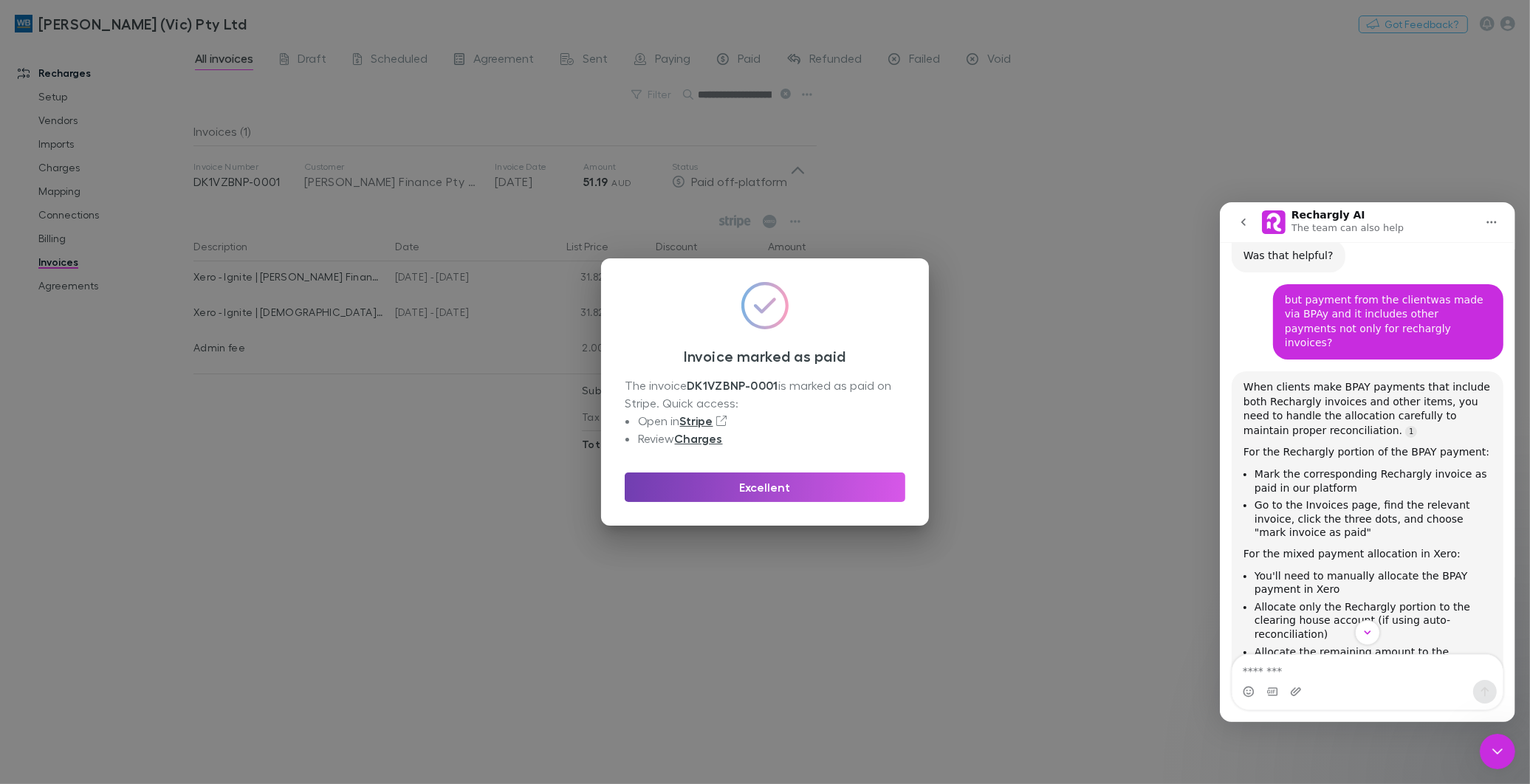
click at [683, 493] on button "Excellent" at bounding box center [765, 486] width 281 height 30
